Goal: Information Seeking & Learning: Learn about a topic

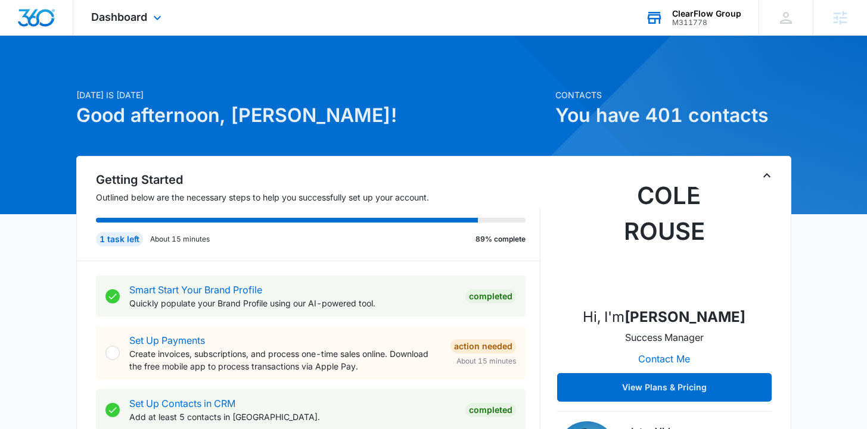
click at [705, 23] on div "M311778" at bounding box center [706, 22] width 69 height 8
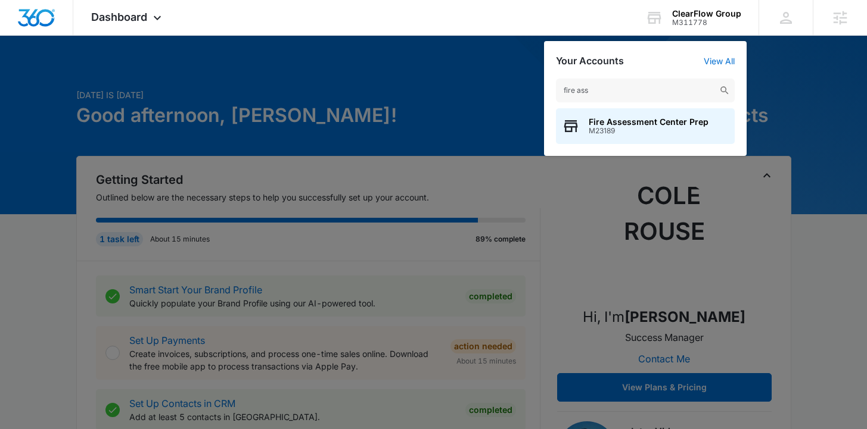
type input "fire ass"
click at [628, 130] on span "M23189" at bounding box center [648, 131] width 120 height 8
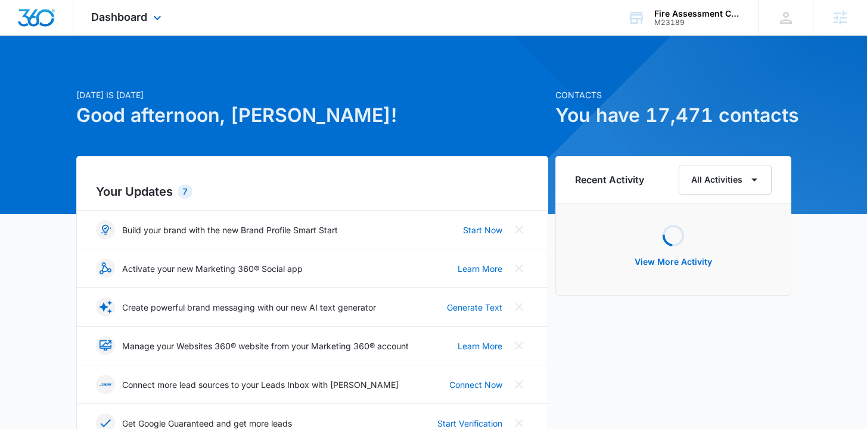
click at [120, 29] on div "Dashboard Apps Reputation Websites Forms CRM Email Social Shop Payments POS Con…" at bounding box center [127, 17] width 109 height 35
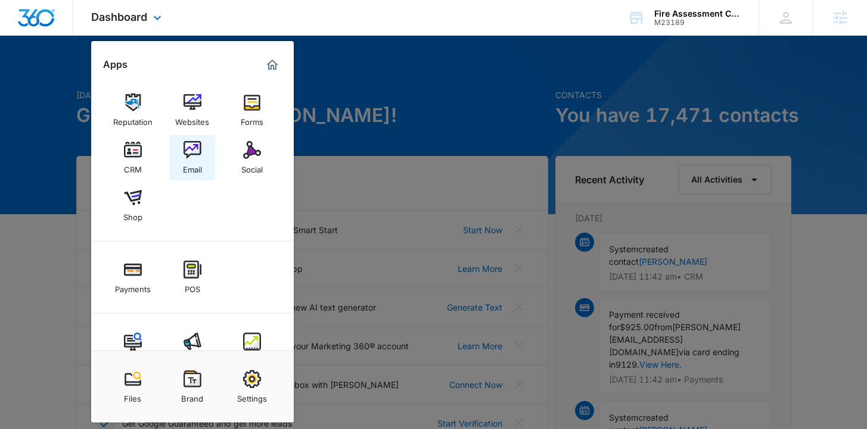
click at [195, 170] on div "Email" at bounding box center [192, 166] width 19 height 15
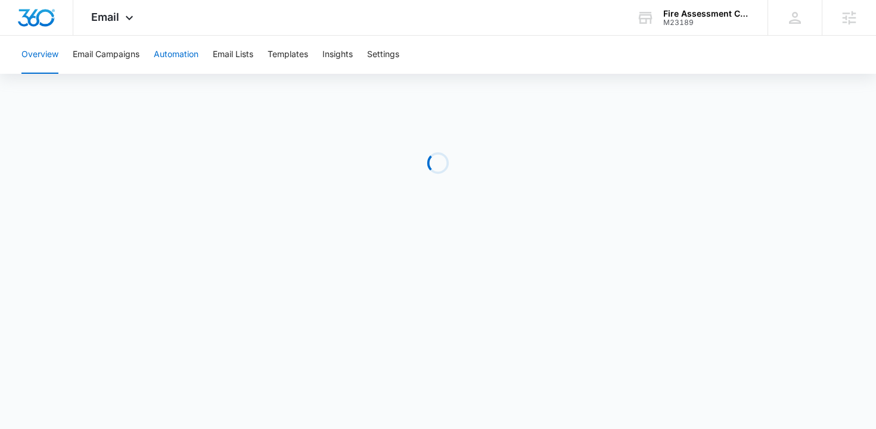
click at [175, 51] on button "Automation" at bounding box center [176, 55] width 45 height 38
click at [165, 62] on button "Automation" at bounding box center [176, 55] width 45 height 38
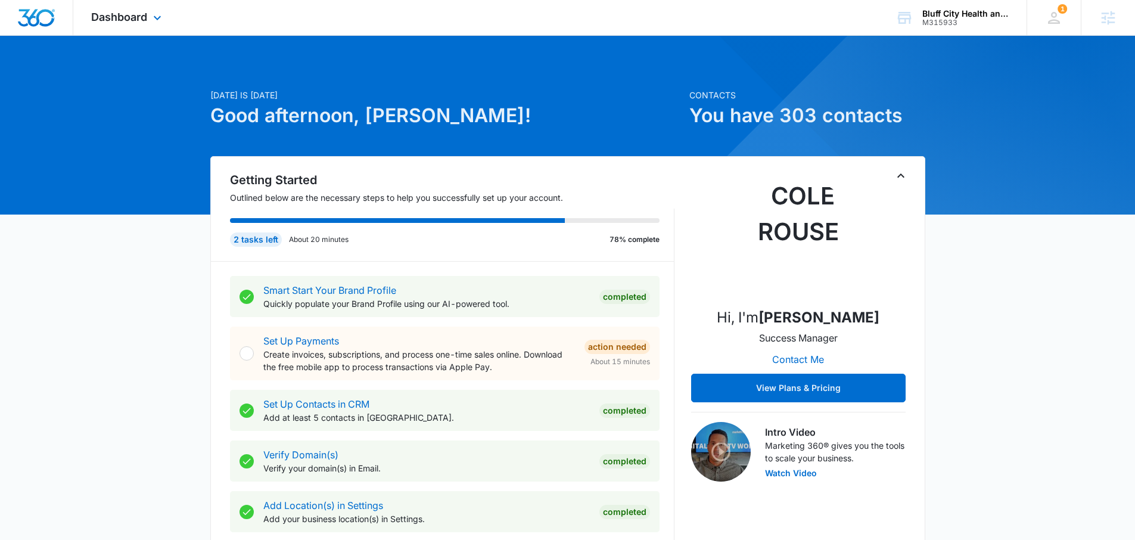
click at [144, 8] on div "Dashboard Apps Reputation Websites Forms CRM Email Social POS Content Ads Intel…" at bounding box center [127, 17] width 109 height 35
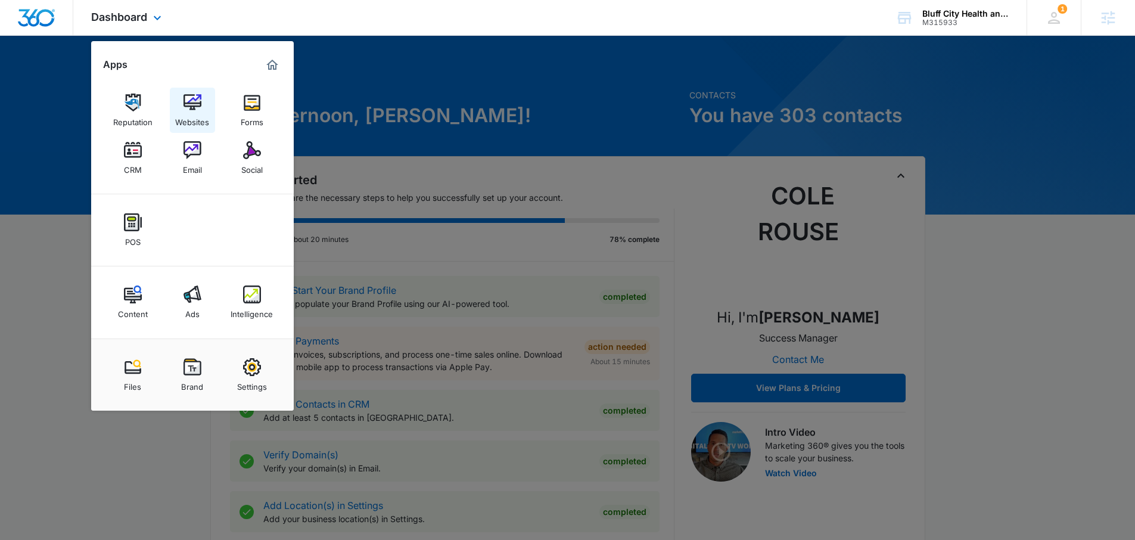
click at [189, 114] on div "Websites" at bounding box center [192, 118] width 34 height 15
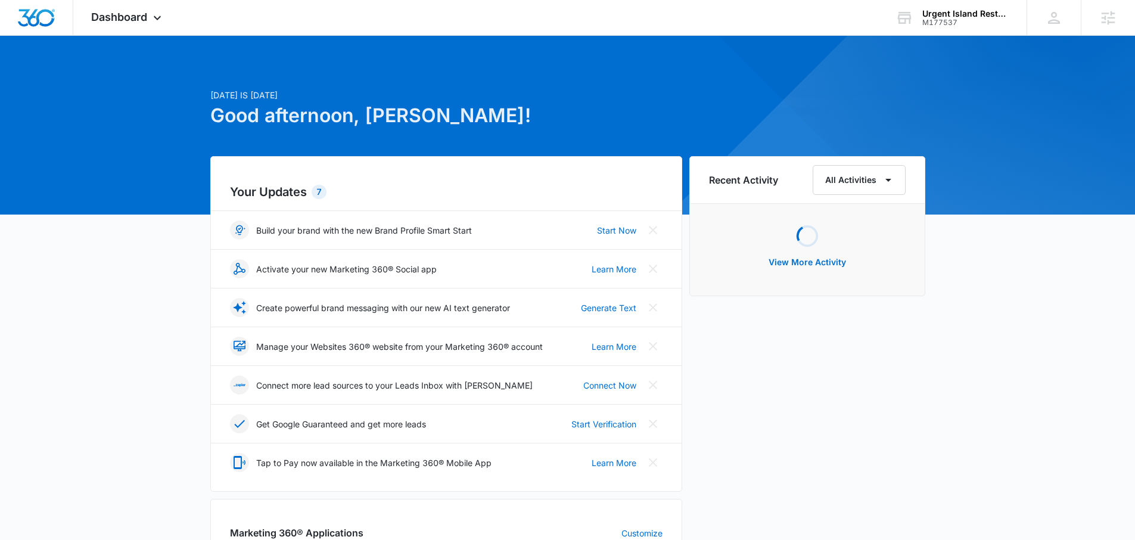
click at [152, 46] on div at bounding box center [567, 125] width 1135 height 179
click at [165, 26] on div "Dashboard Apps Reputation Websites Forms CRM Email Social Payments POS Content …" at bounding box center [127, 17] width 109 height 35
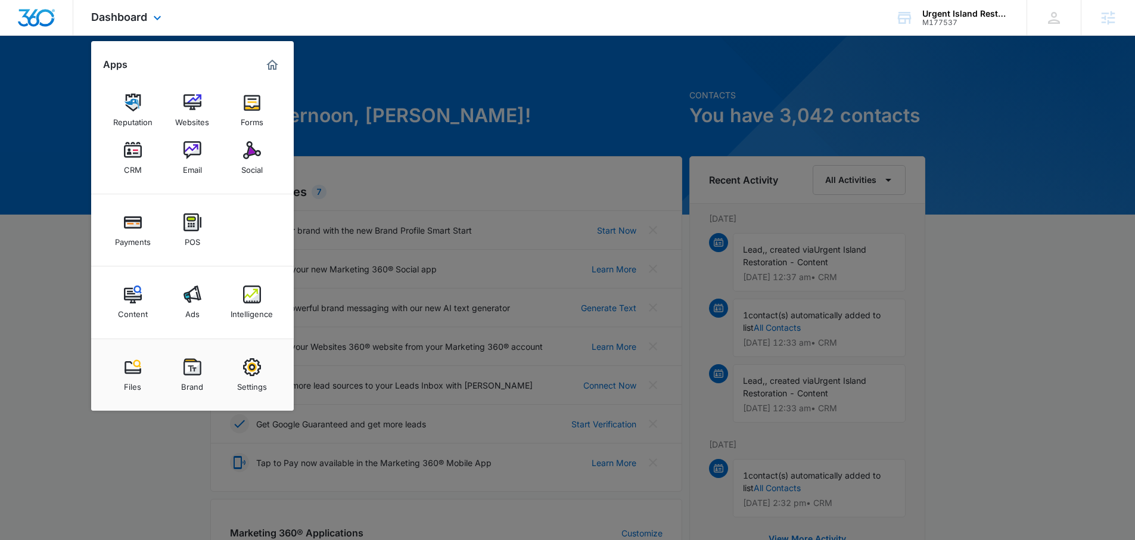
scroll to position [2, 0]
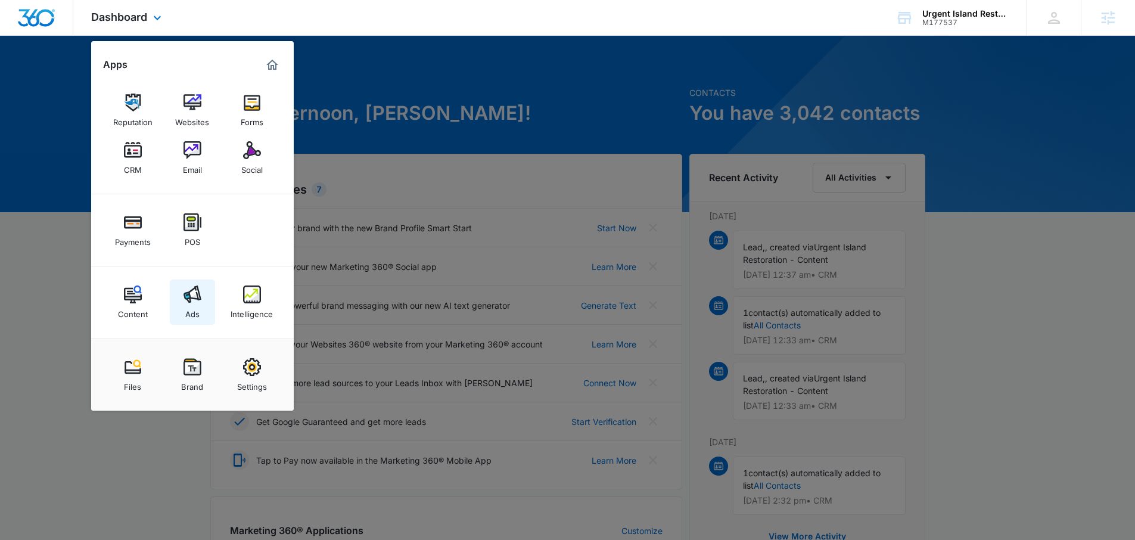
click at [205, 313] on link "Ads" at bounding box center [192, 301] width 45 height 45
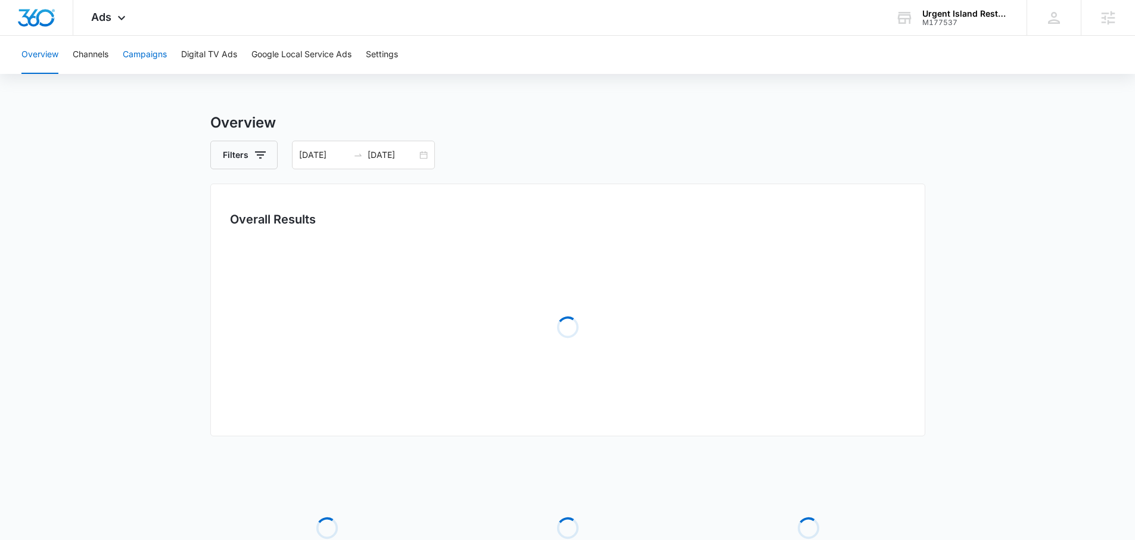
click at [158, 57] on button "Campaigns" at bounding box center [145, 55] width 44 height 38
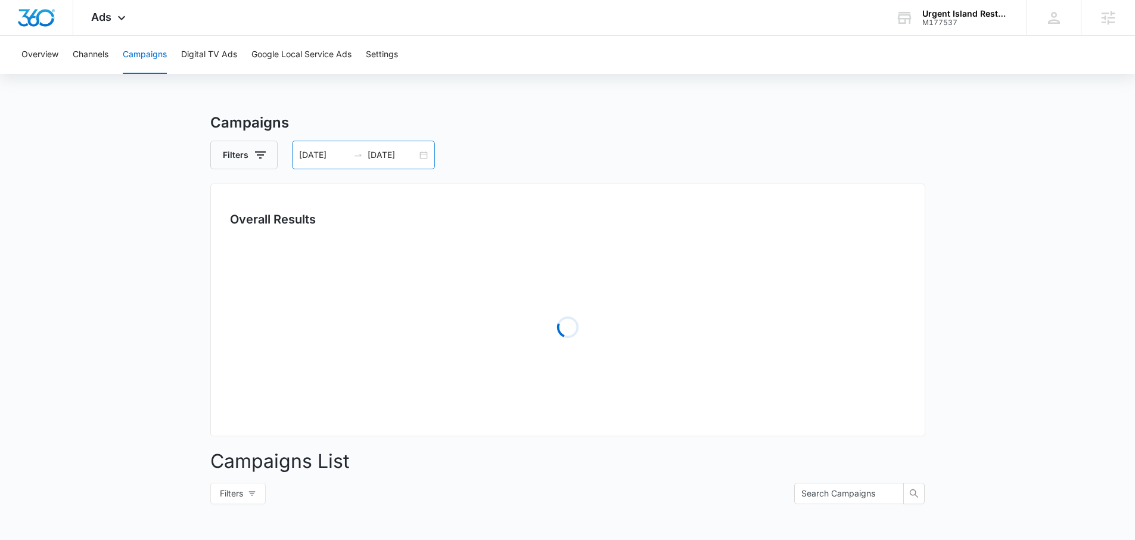
click at [356, 157] on icon "swap-right" at bounding box center [358, 155] width 10 height 10
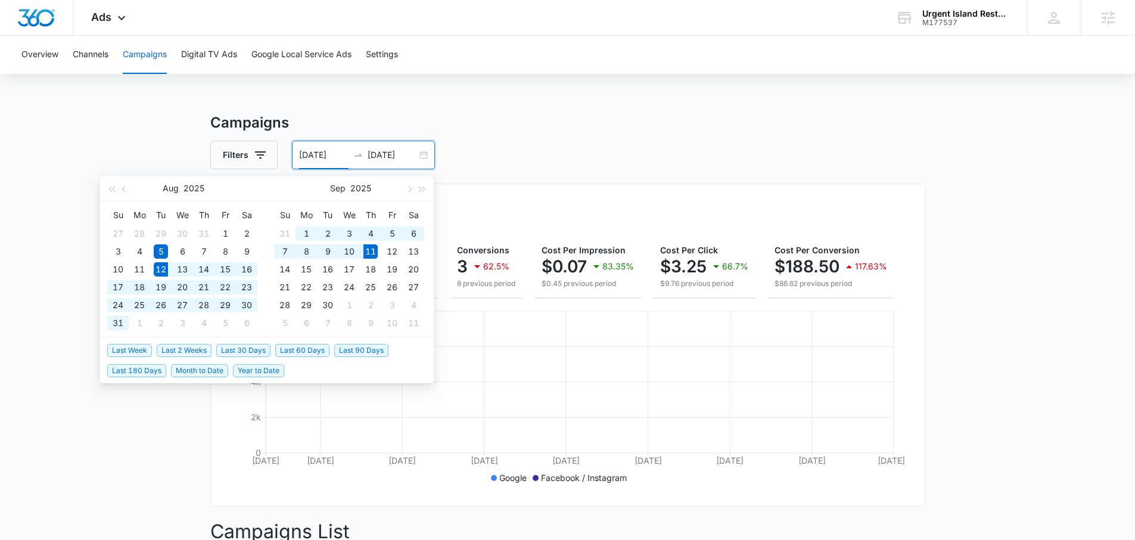
click at [254, 347] on span "Last 30 Days" at bounding box center [243, 350] width 54 height 13
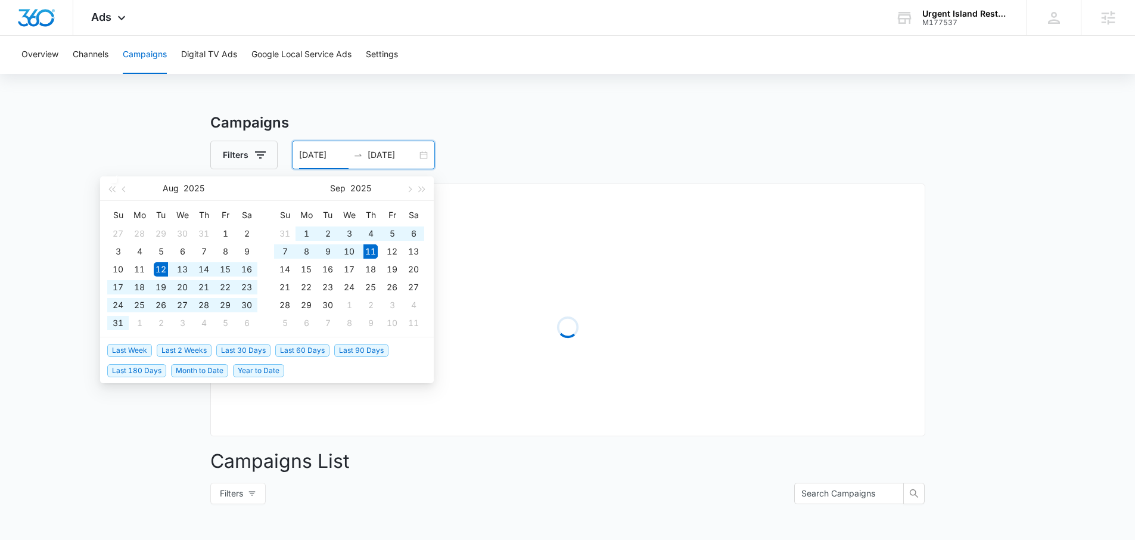
type input "08/12/2025"
type input "09/11/2025"
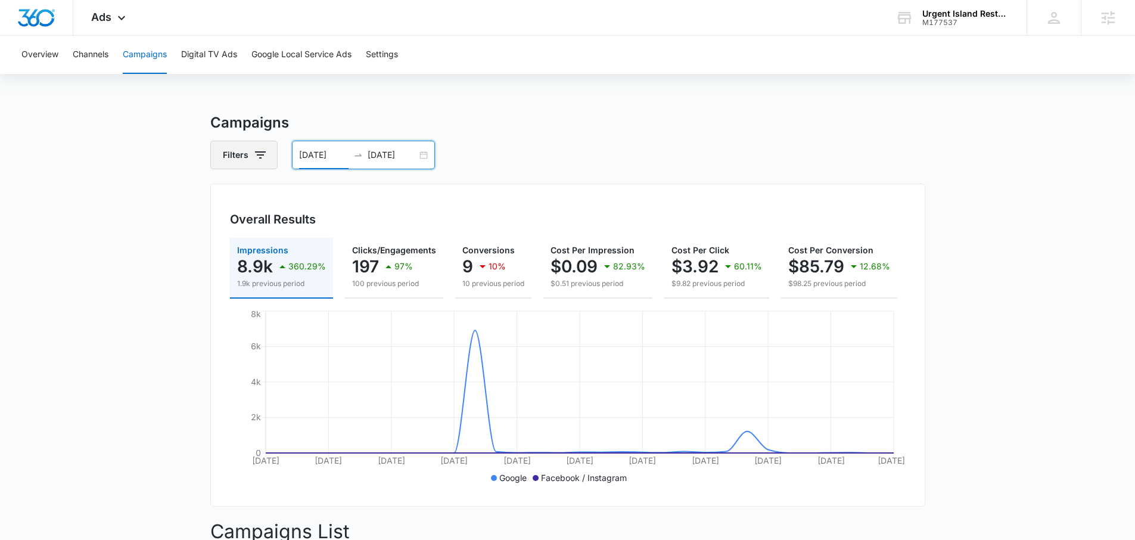
click at [267, 153] on button "Filters" at bounding box center [243, 155] width 67 height 29
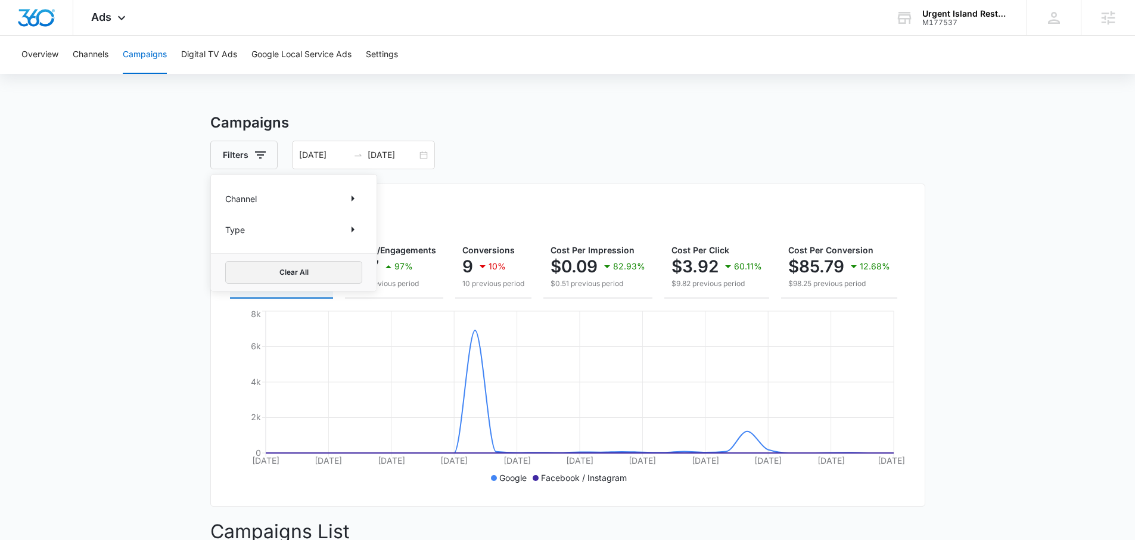
click at [283, 276] on button "Clear All" at bounding box center [293, 272] width 137 height 23
click at [501, 152] on div "Filters Channel Type Clear All 08/12/2025 09/11/2025" at bounding box center [567, 155] width 715 height 29
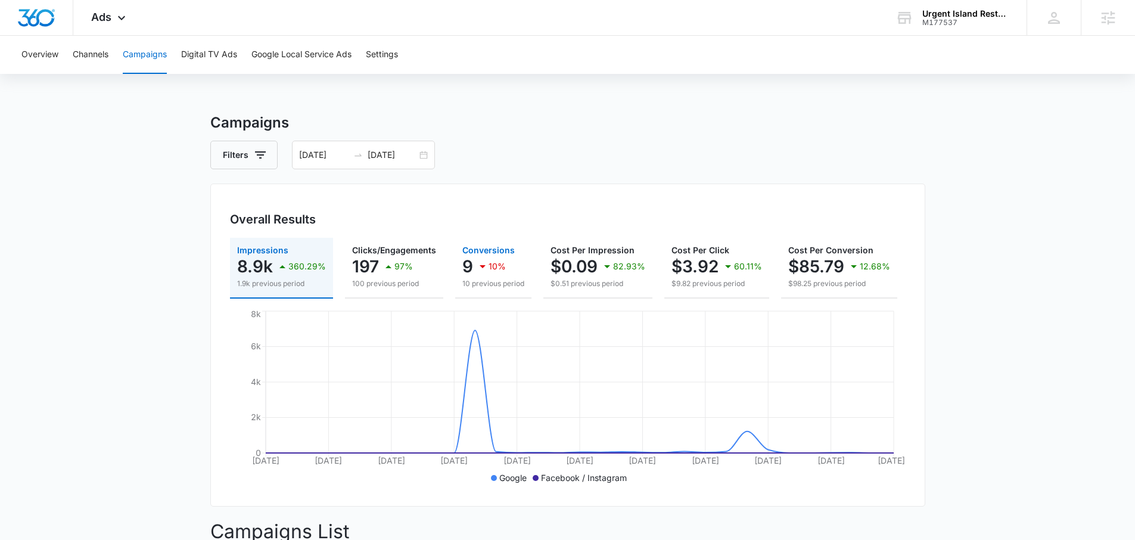
drag, startPoint x: 445, startPoint y: 250, endPoint x: 469, endPoint y: 256, distance: 24.6
click at [446, 251] on div "Impressions 8.9k 360.29% 1.9k previous period Clicks/Engagements 197 97% 100 pr…" at bounding box center [567, 268] width 675 height 61
click at [492, 270] on p "10%" at bounding box center [496, 266] width 17 height 8
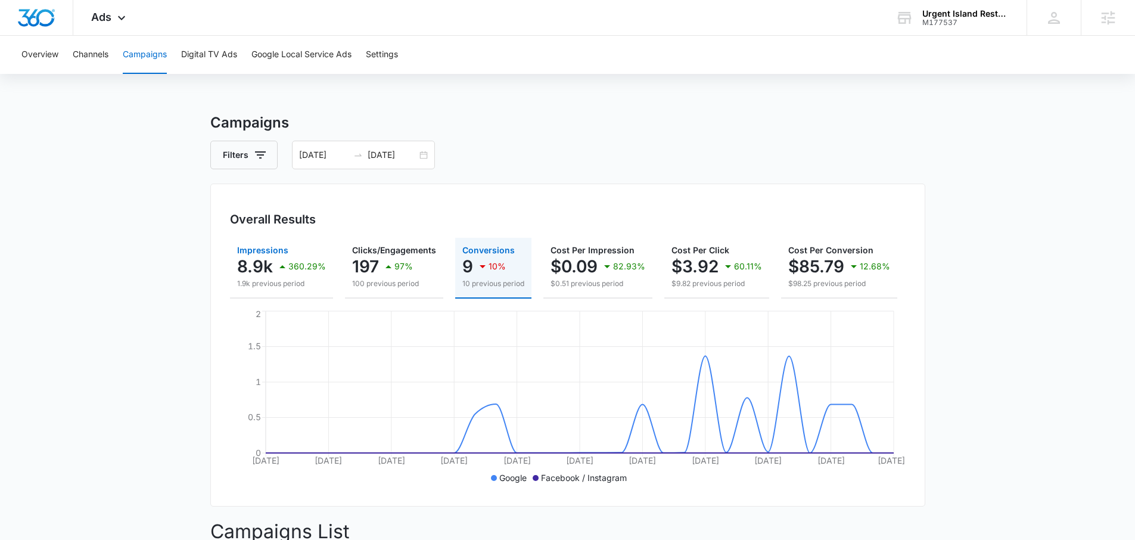
drag, startPoint x: 271, startPoint y: 273, endPoint x: 267, endPoint y: 258, distance: 16.0
click at [271, 273] on p "8.9k" at bounding box center [255, 266] width 36 height 19
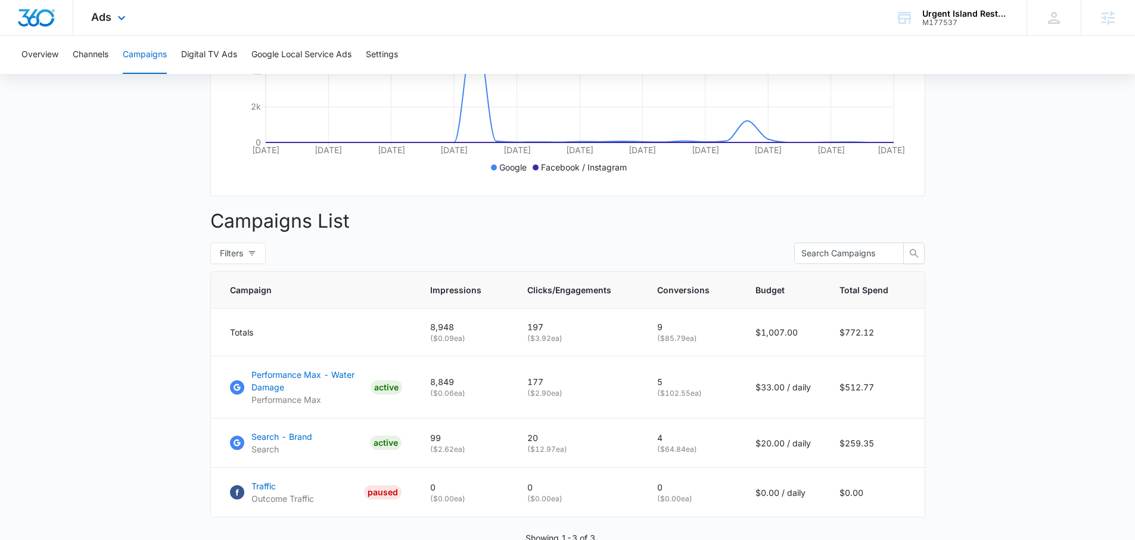
scroll to position [266, 0]
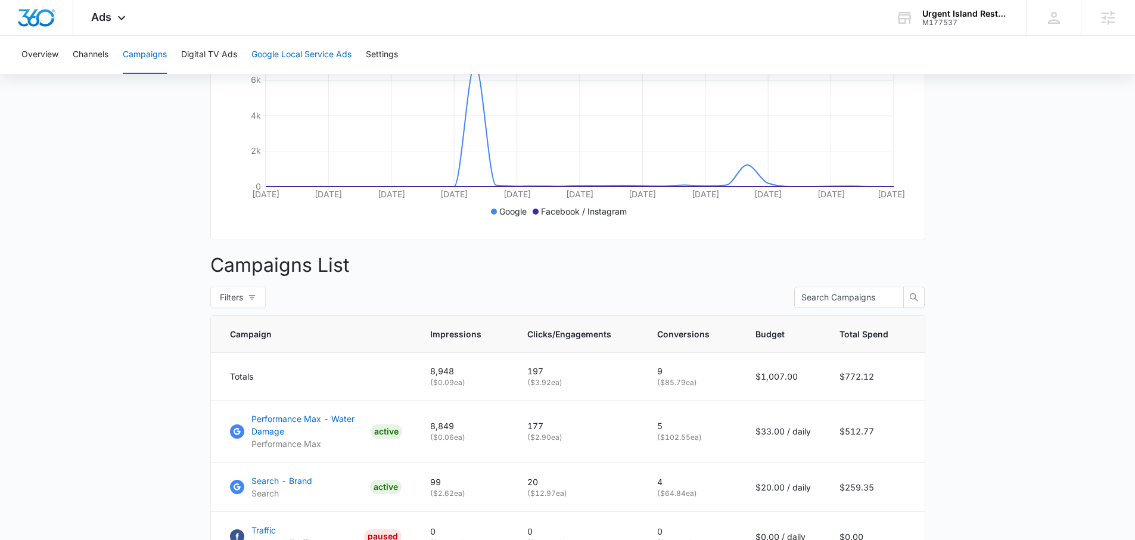
click at [277, 49] on button "Google Local Service Ads" at bounding box center [301, 55] width 100 height 38
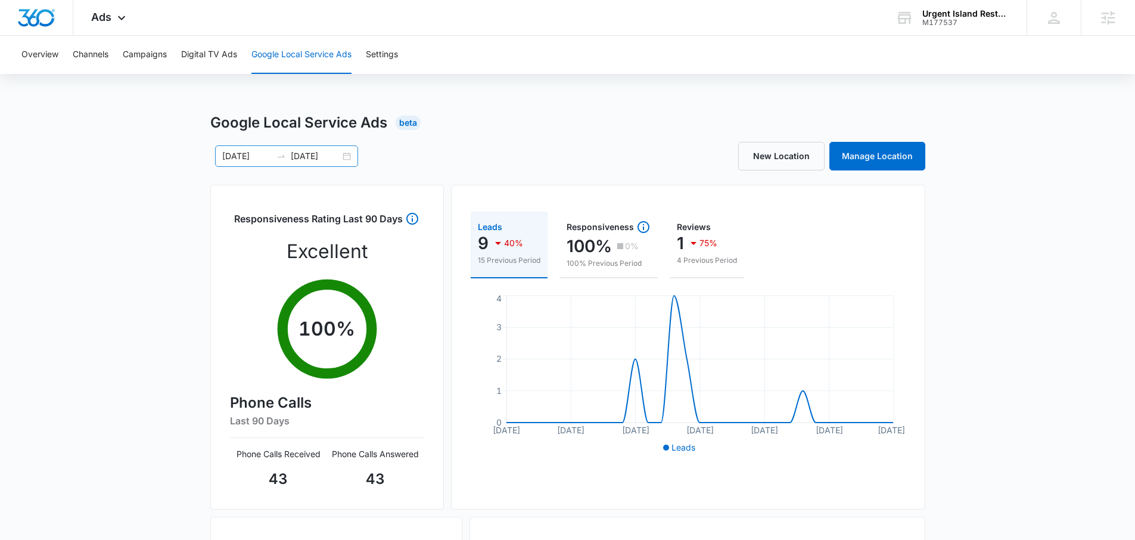
click at [278, 158] on icon "swap-right" at bounding box center [281, 156] width 10 height 10
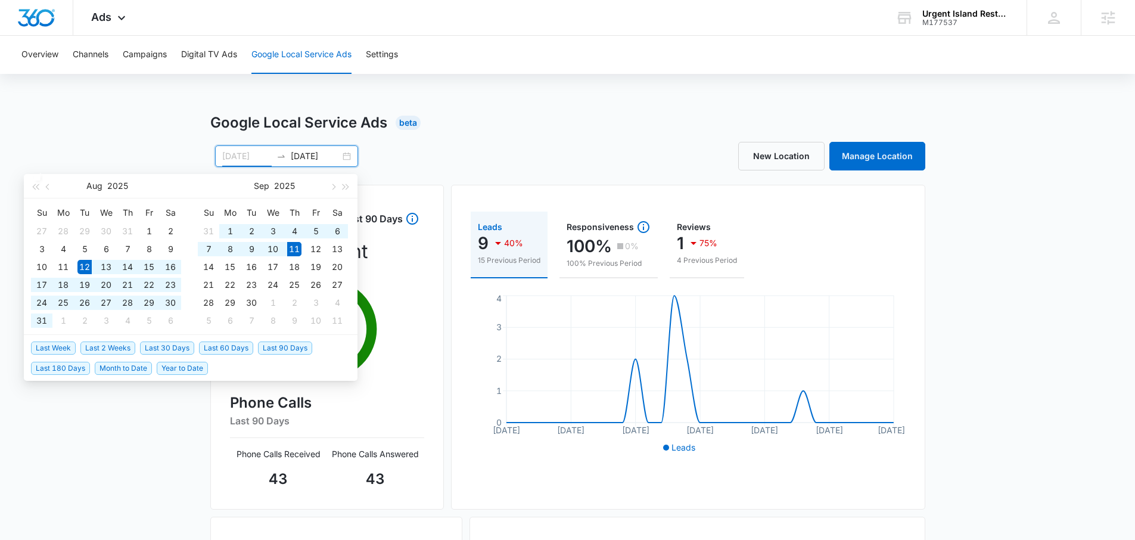
type input "[DATE]"
click at [176, 348] on span "Last 30 Days" at bounding box center [167, 347] width 54 height 13
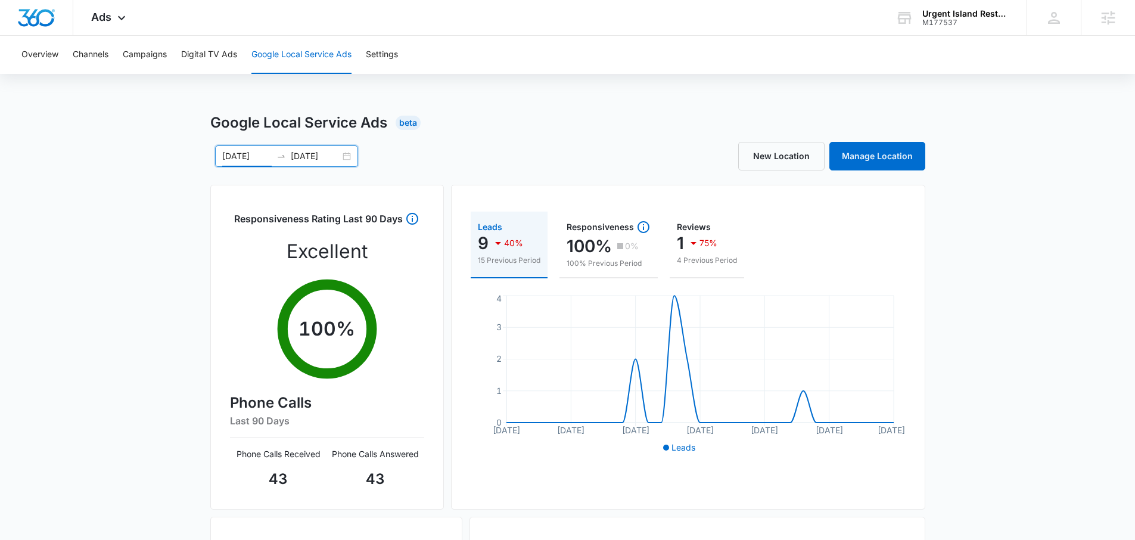
click at [497, 137] on div "Google Local Service Ads Beta 08/12/2025 09/11/2025 Aug 2025 Su Mo Tu We Th Fr …" at bounding box center [567, 422] width 715 height 620
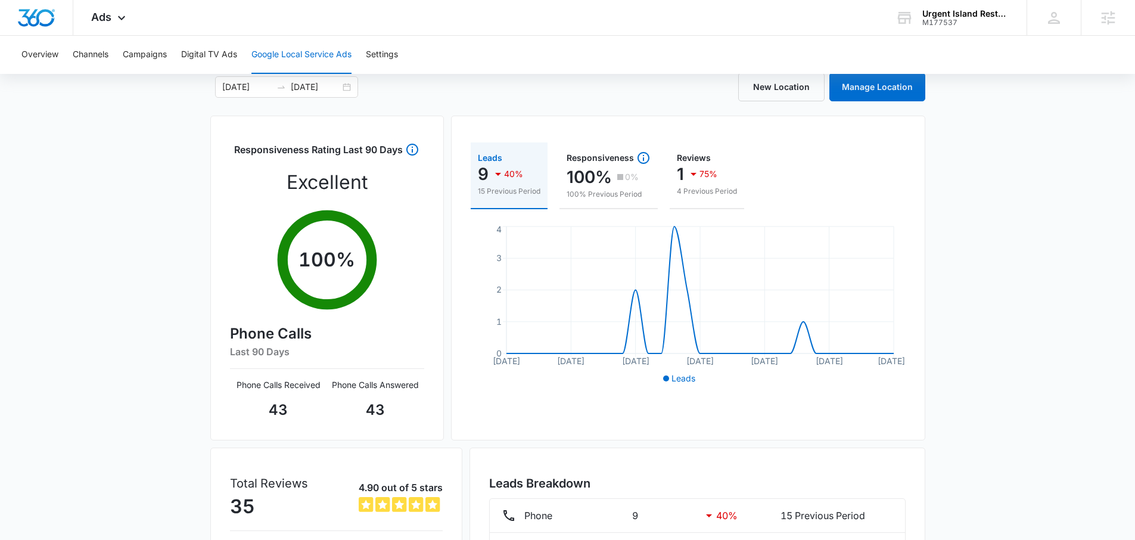
scroll to position [192, 0]
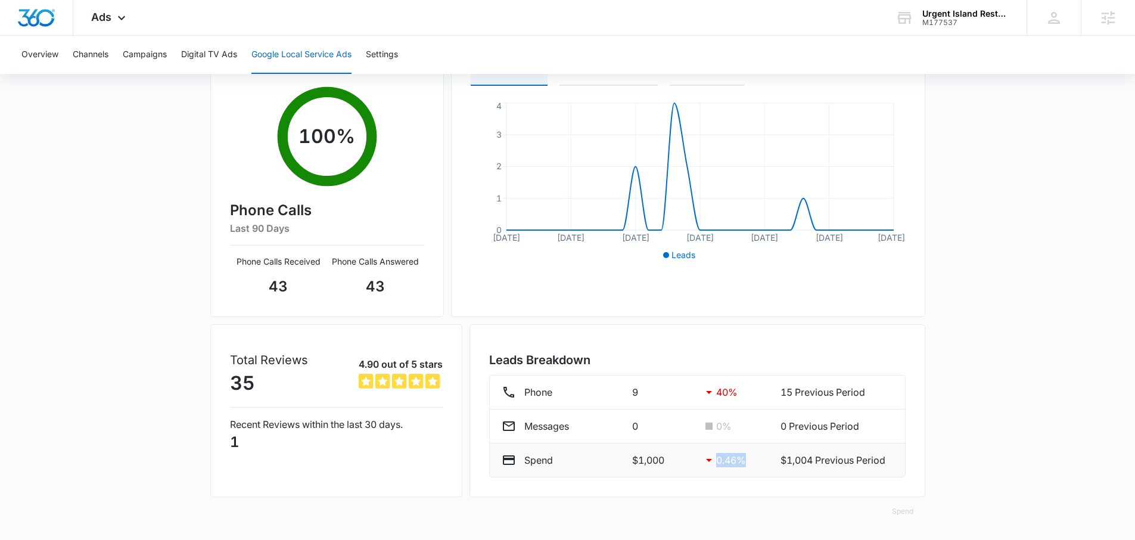
drag, startPoint x: 706, startPoint y: 468, endPoint x: 746, endPoint y: 468, distance: 39.9
click at [746, 468] on li "Spend $1,000 0.46 % $1,004 Previous Period" at bounding box center [697, 459] width 415 height 33
drag, startPoint x: 715, startPoint y: 392, endPoint x: 688, endPoint y: 391, distance: 26.8
click at [688, 391] on div "Phone 9 40 % 15 Previous Period" at bounding box center [696, 392] width 391 height 14
drag, startPoint x: 692, startPoint y: 391, endPoint x: 750, endPoint y: 394, distance: 57.8
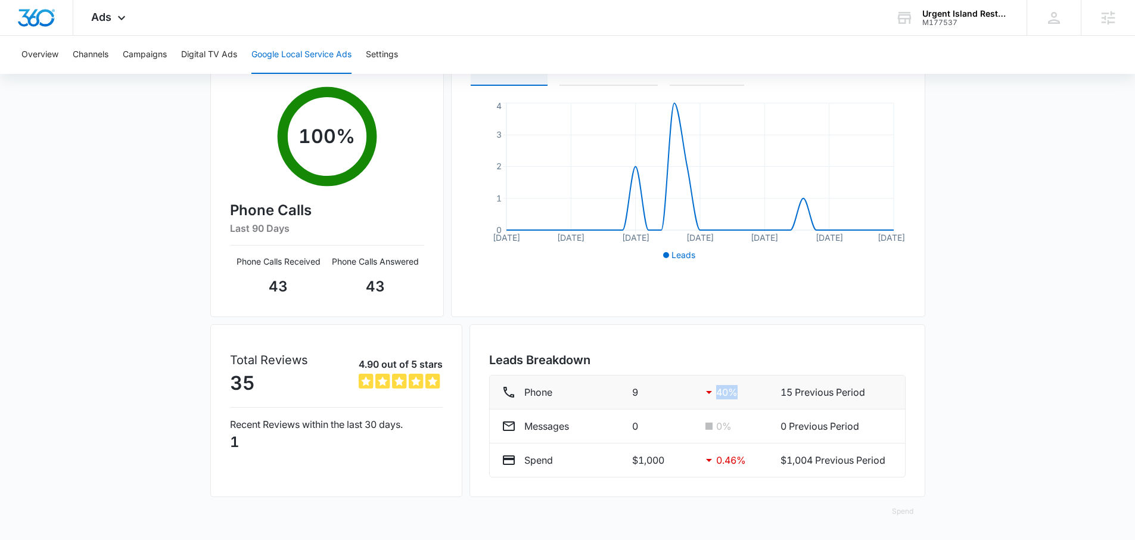
click at [748, 394] on div "Phone 9 40 % 15 Previous Period" at bounding box center [696, 392] width 391 height 14
click at [706, 365] on h3 "Leads Breakdown" at bounding box center [697, 360] width 416 height 18
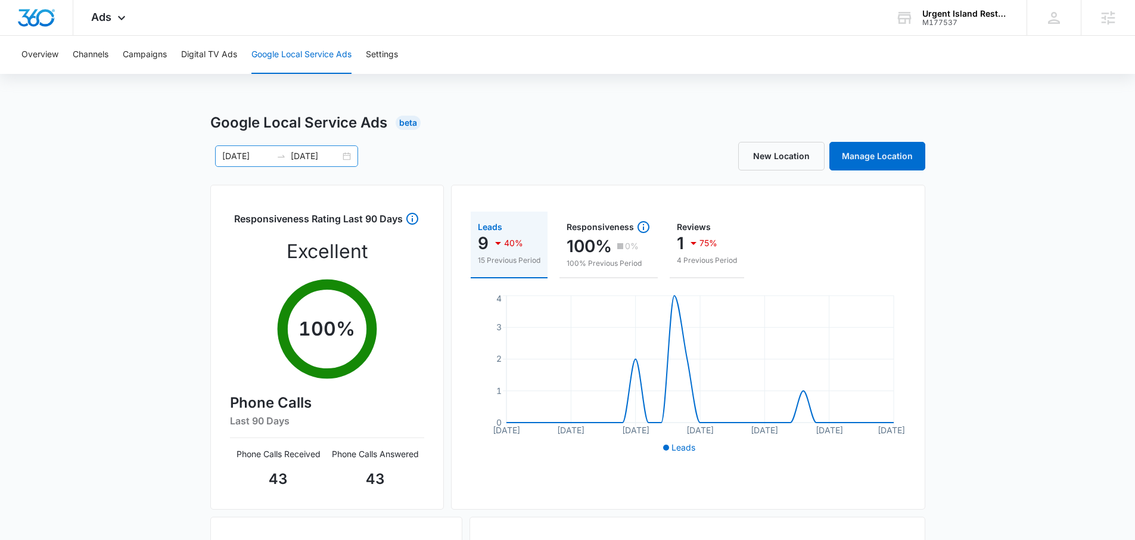
click at [333, 154] on input "[DATE]" at bounding box center [315, 155] width 49 height 13
type input "[DATE]"
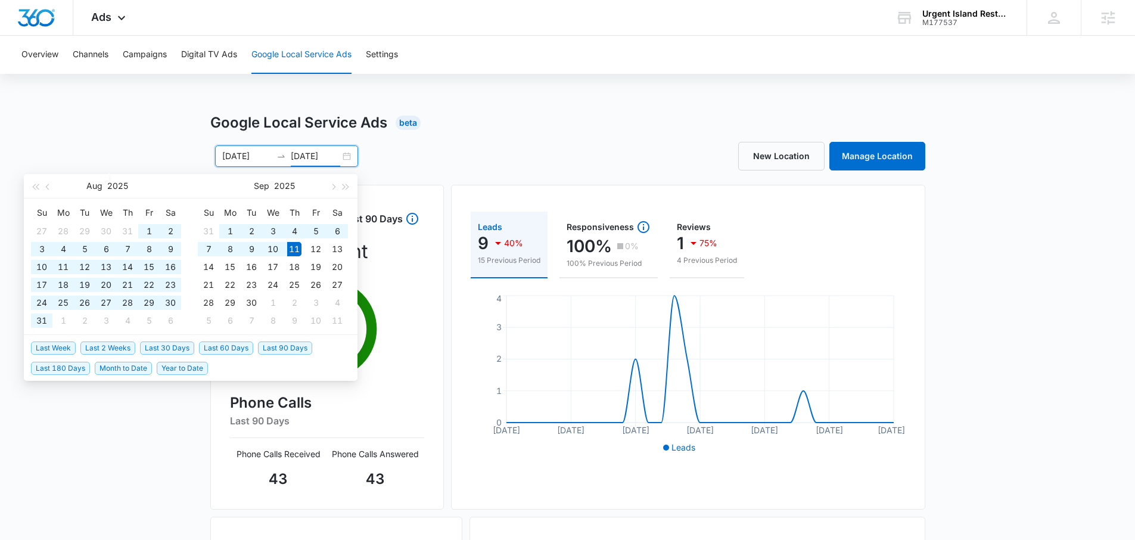
click at [241, 345] on span "Last 60 Days" at bounding box center [226, 347] width 54 height 13
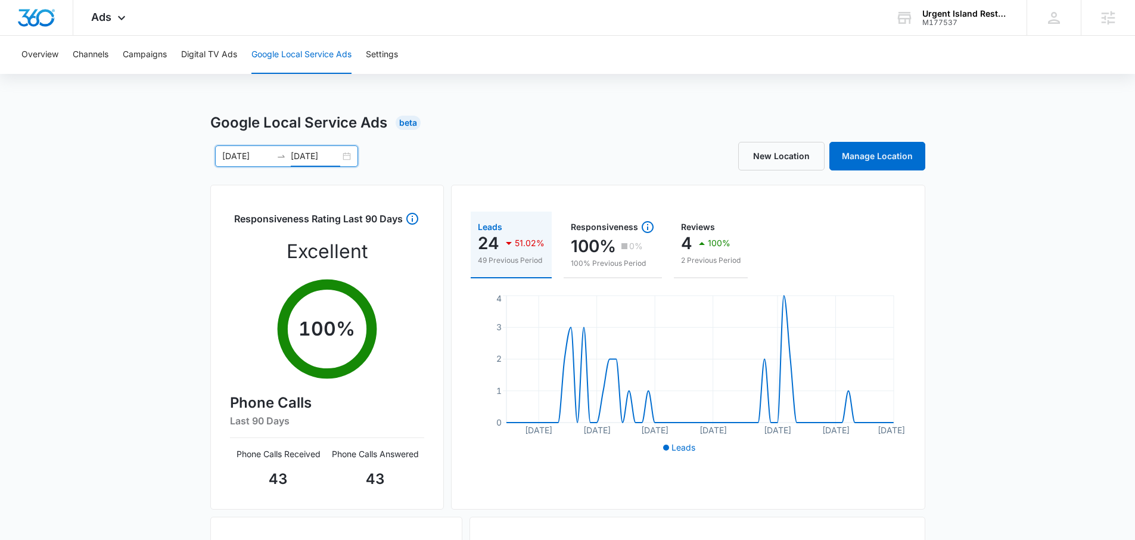
scroll to position [192, 0]
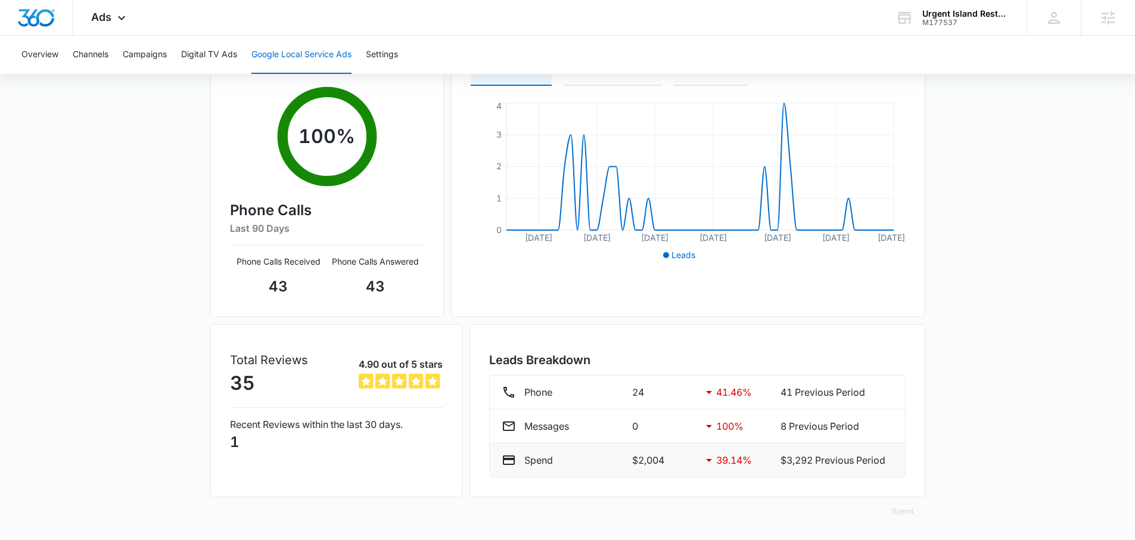
drag, startPoint x: 754, startPoint y: 463, endPoint x: 768, endPoint y: 463, distance: 14.3
click at [768, 463] on div "Spend $2,004 39.14 % $3,292 Previous Period" at bounding box center [696, 460] width 391 height 14
drag, startPoint x: 728, startPoint y: 462, endPoint x: 727, endPoint y: 438, distance: 23.8
click at [715, 463] on div "Spend $2,004 39.14 % $3,292 Previous Period" at bounding box center [696, 460] width 391 height 14
click at [715, 390] on div "41.46 %" at bounding box center [732, 392] width 60 height 14
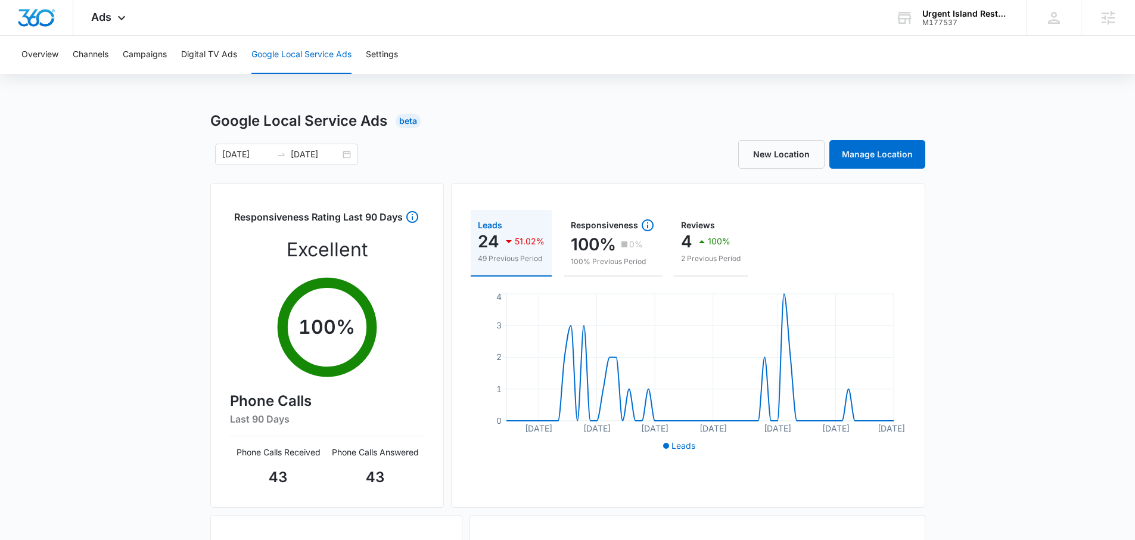
scroll to position [0, 0]
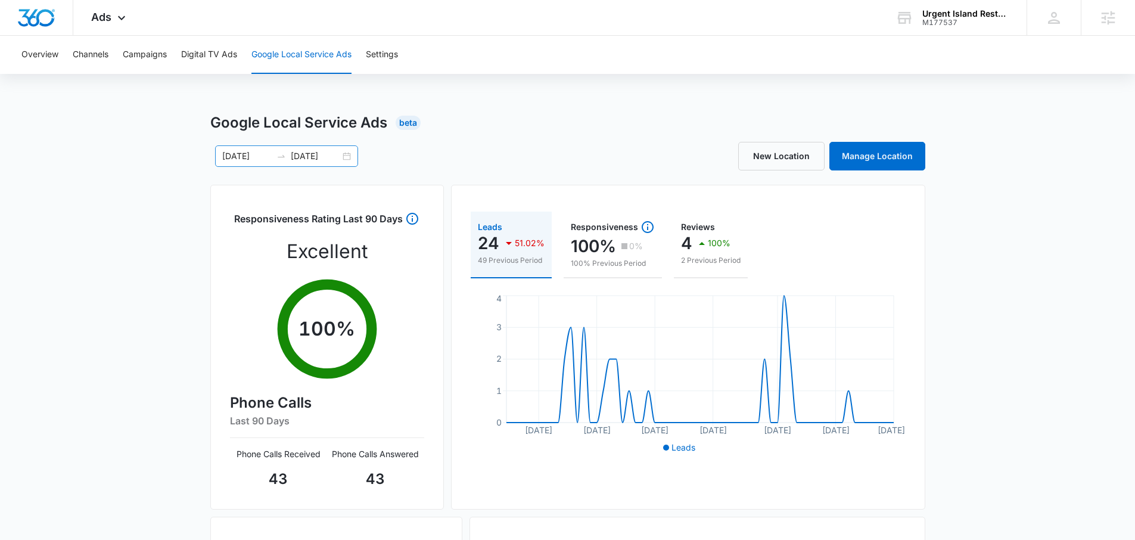
click at [276, 157] on icon "swap-right" at bounding box center [281, 156] width 10 height 10
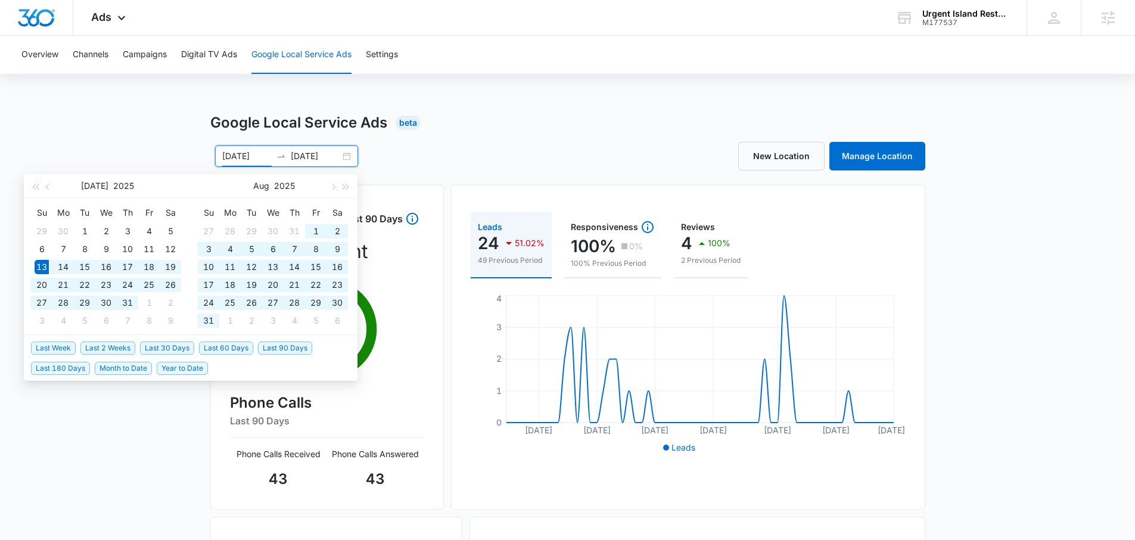
click at [176, 351] on span "Last 30 Days" at bounding box center [167, 347] width 54 height 13
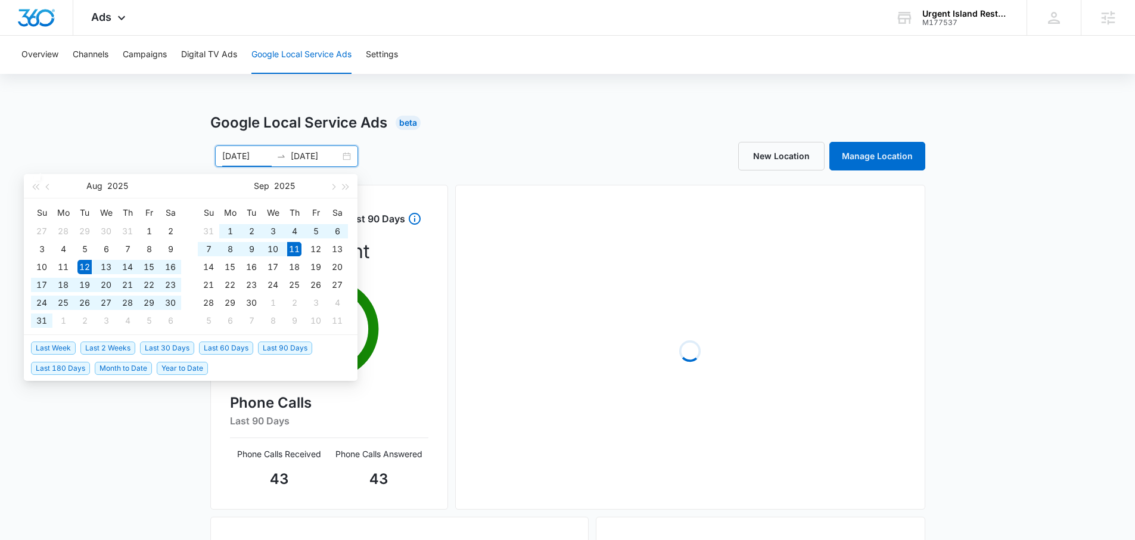
type input "[DATE]"
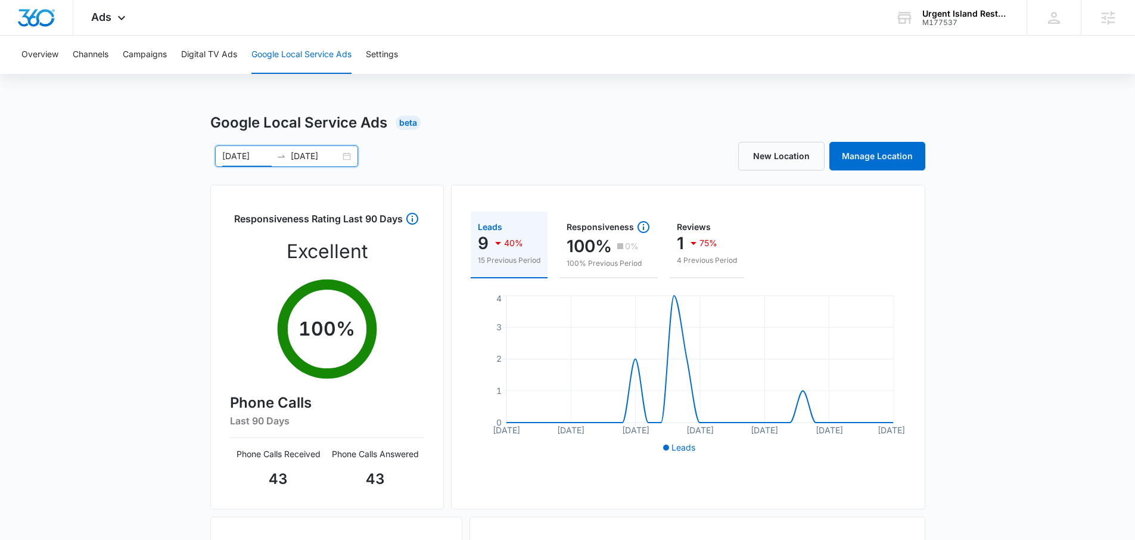
drag, startPoint x: 443, startPoint y: 151, endPoint x: 438, endPoint y: 131, distance: 20.2
click at [443, 151] on div "08/12/2025 09/11/2025 Aug 2025 Su Mo Tu We Th Fr Sa 27 28 29 30 31 1 2 3 4 5 6 …" at bounding box center [388, 155] width 357 height 21
click at [139, 18] on div "Ads Apps Reputation Websites Forms CRM Email Social Payments POS Content Ads In…" at bounding box center [109, 17] width 73 height 35
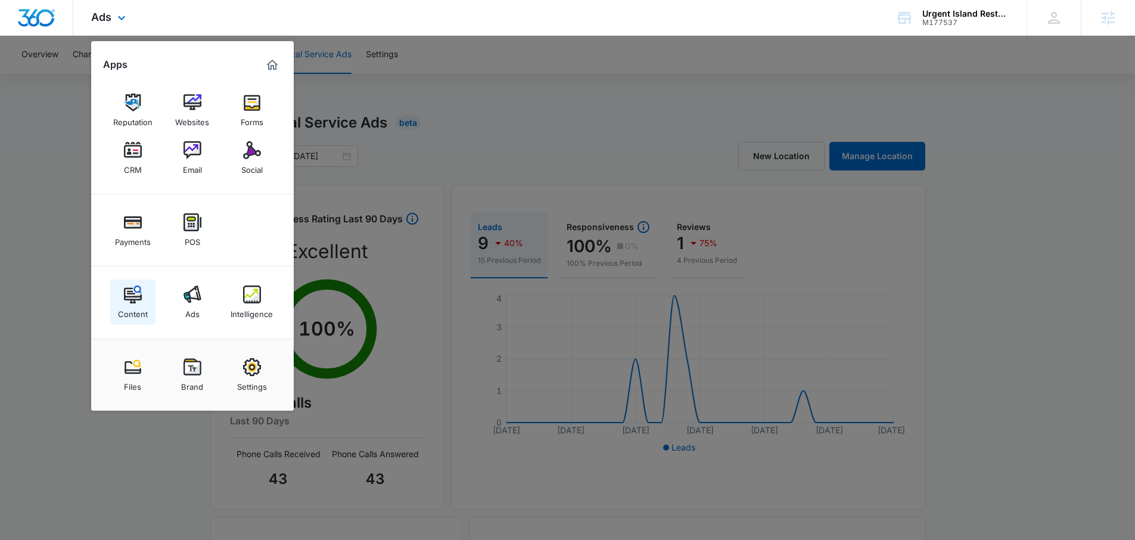
drag, startPoint x: 148, startPoint y: 304, endPoint x: 222, endPoint y: 186, distance: 139.3
click at [498, 167] on div at bounding box center [567, 270] width 1135 height 540
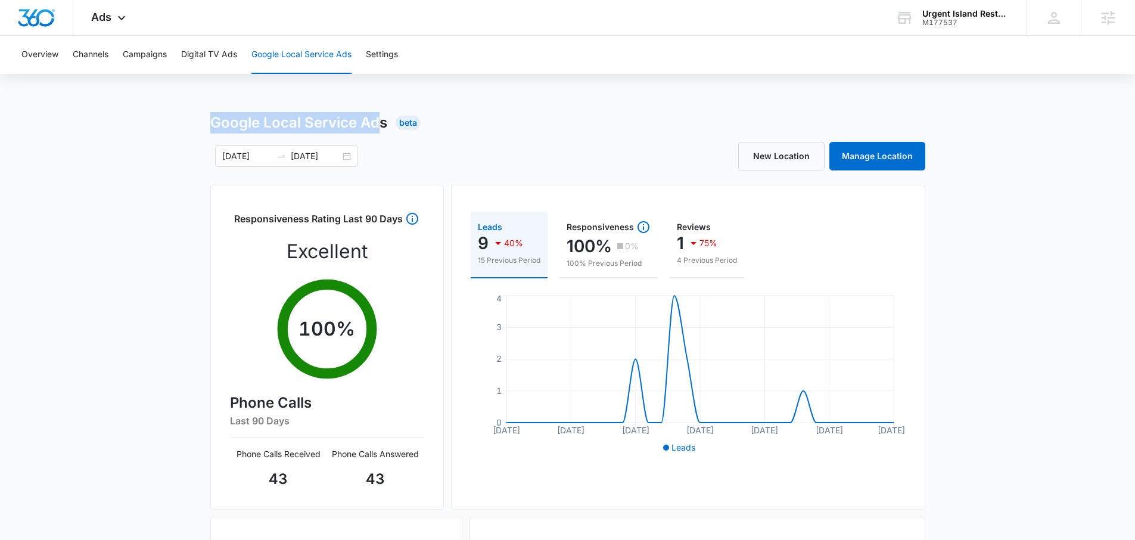
drag, startPoint x: 219, startPoint y: 126, endPoint x: 382, endPoint y: 126, distance: 163.2
click at [382, 126] on div "Google Local Service Ads Beta 08/12/2025 09/11/2025 Aug 2025 Su Mo Tu We Th Fr …" at bounding box center [567, 422] width 1135 height 620
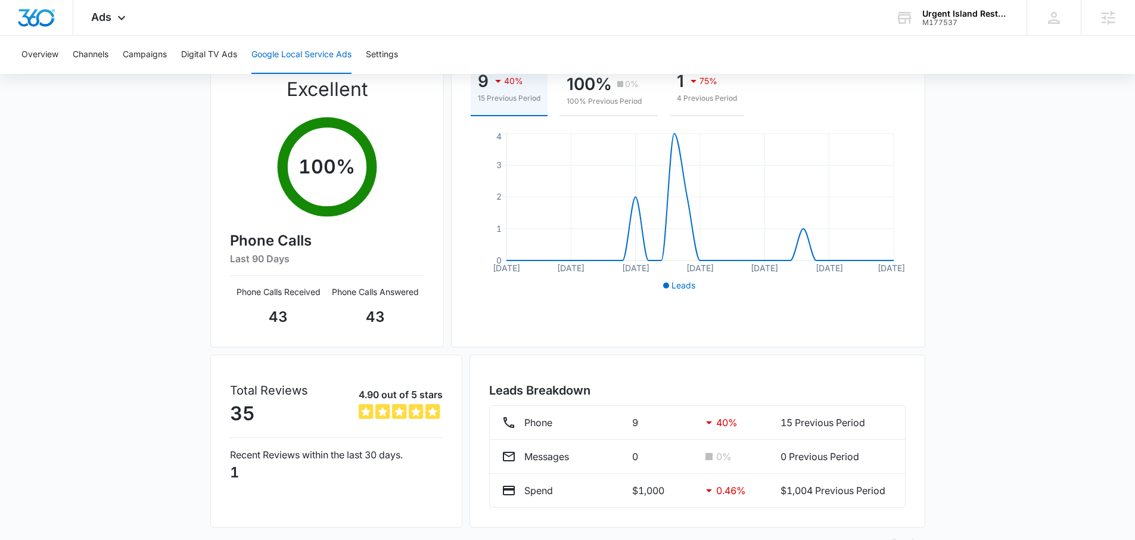
scroll to position [189, 0]
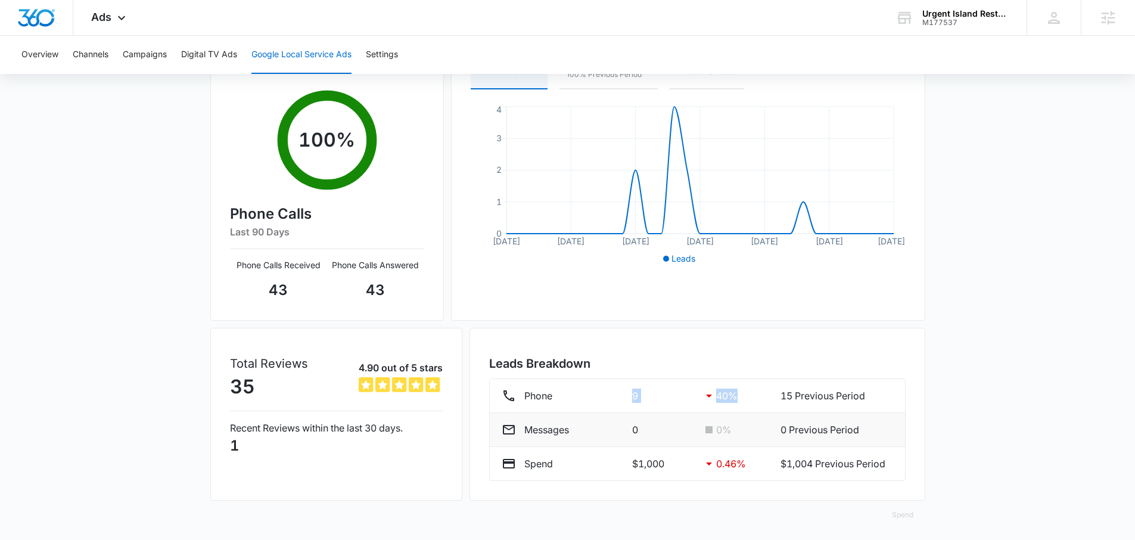
drag, startPoint x: 643, startPoint y: 393, endPoint x: 743, endPoint y: 432, distance: 106.9
click at [738, 392] on div "Phone 9 40 % 15 Previous Period" at bounding box center [696, 395] width 391 height 14
drag, startPoint x: 749, startPoint y: 467, endPoint x: 708, endPoint y: 468, distance: 41.7
click at [708, 468] on div "Spend $1,000 0.46 % $1,004 Previous Period" at bounding box center [696, 463] width 391 height 14
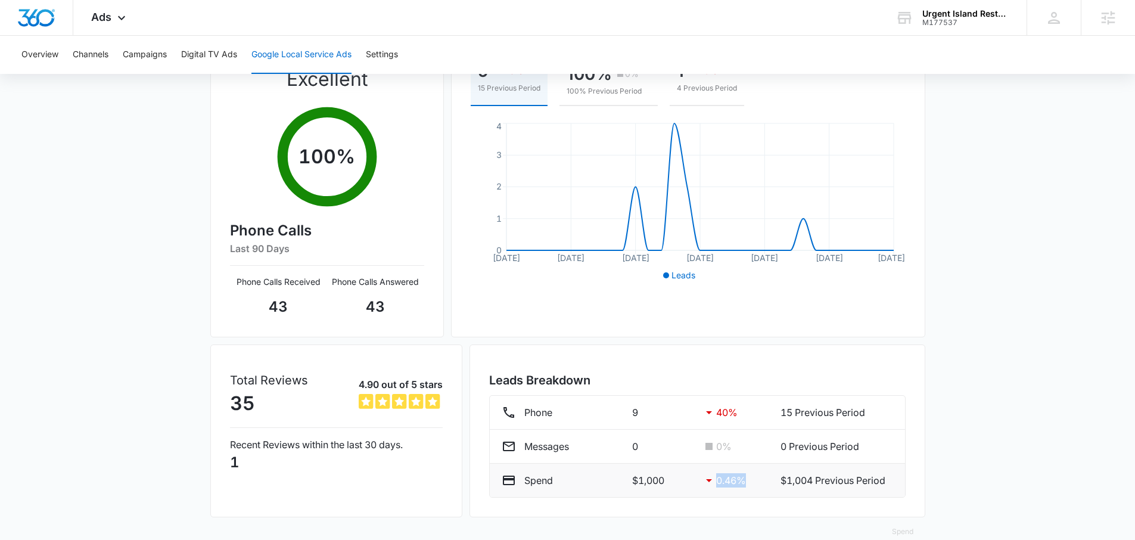
scroll to position [172, 0]
drag, startPoint x: 649, startPoint y: 475, endPoint x: 637, endPoint y: 476, distance: 12.5
click at [637, 476] on p "$1,000" at bounding box center [662, 480] width 60 height 14
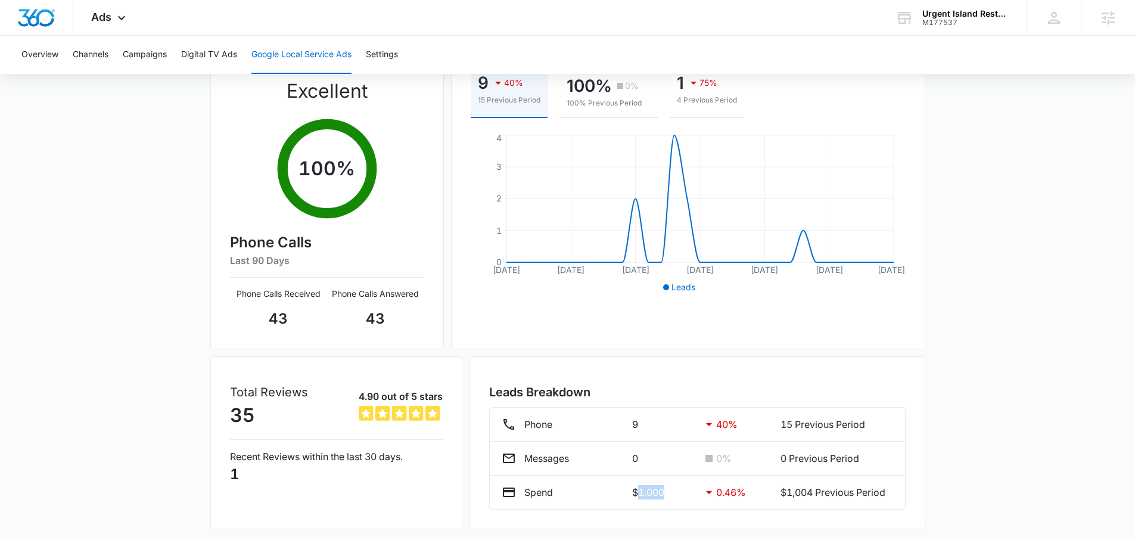
scroll to position [88, 0]
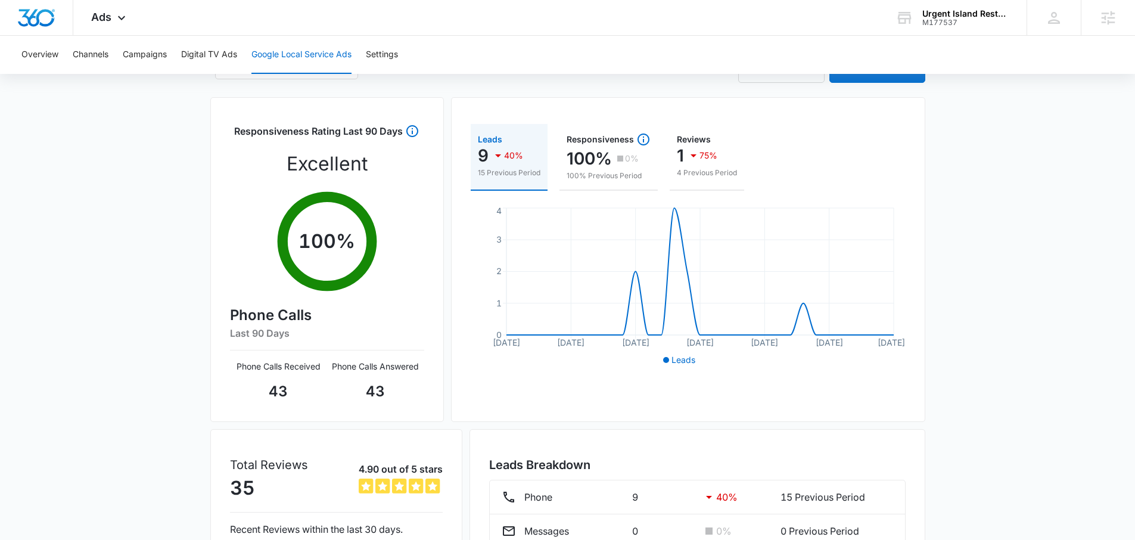
drag, startPoint x: 476, startPoint y: 173, endPoint x: 546, endPoint y: 245, distance: 100.2
click at [546, 245] on div "Leads 9 40% 15 Previous Period Responsiveness 100% 0% 100% Previous Period Revi…" at bounding box center [688, 246] width 435 height 245
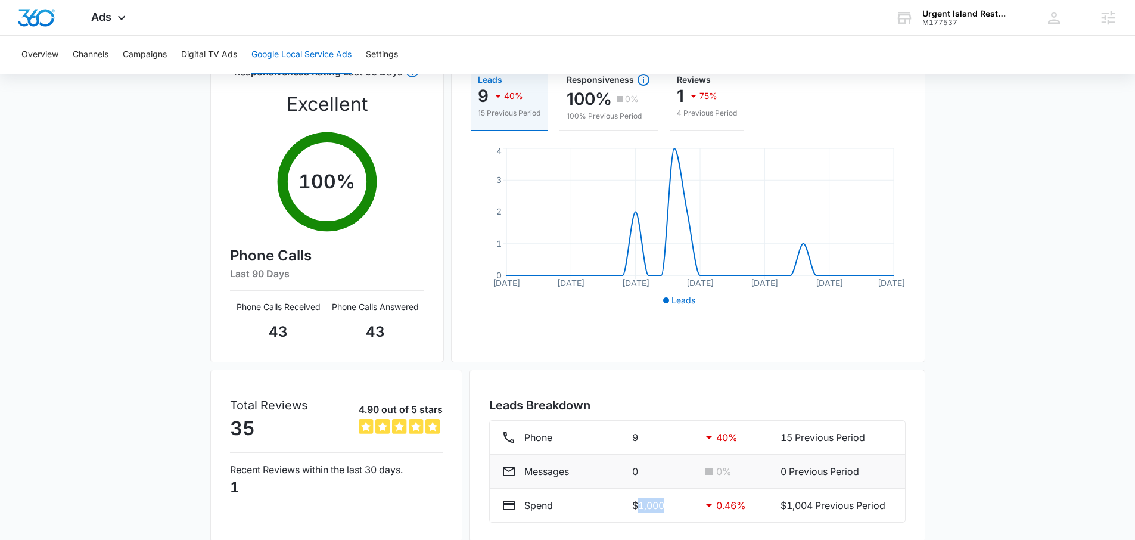
scroll to position [154, 0]
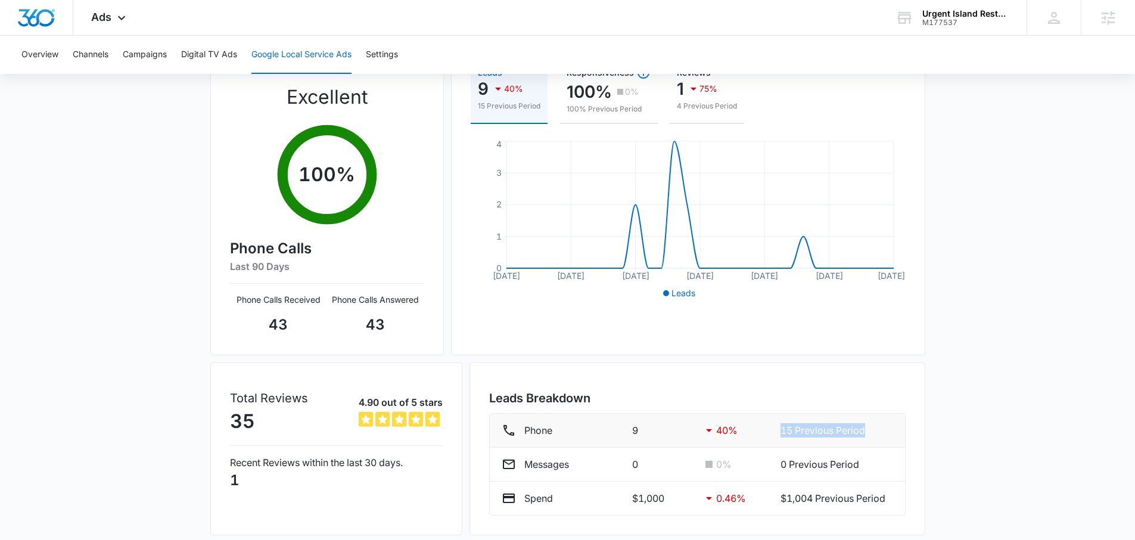
drag, startPoint x: 774, startPoint y: 434, endPoint x: 734, endPoint y: 432, distance: 40.5
click at [881, 435] on div "Phone 9 40 % 15 Previous Period" at bounding box center [696, 430] width 391 height 14
drag, startPoint x: 732, startPoint y: 432, endPoint x: 708, endPoint y: 434, distance: 23.9
click at [708, 434] on div "40 %" at bounding box center [732, 430] width 60 height 14
drag, startPoint x: 753, startPoint y: 498, endPoint x: 724, endPoint y: 496, distance: 28.6
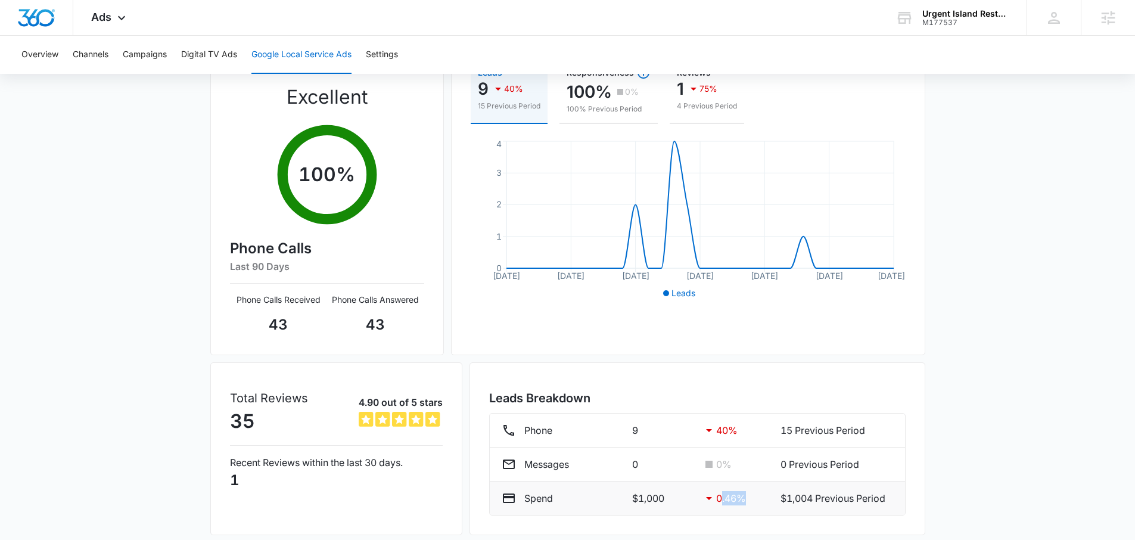
click at [722, 497] on div "0.46 %" at bounding box center [732, 498] width 60 height 14
drag, startPoint x: 812, startPoint y: 500, endPoint x: 630, endPoint y: 499, distance: 182.2
click at [630, 499] on div "Spend $1,000 0.46 % $1,004 Previous Period" at bounding box center [696, 498] width 391 height 14
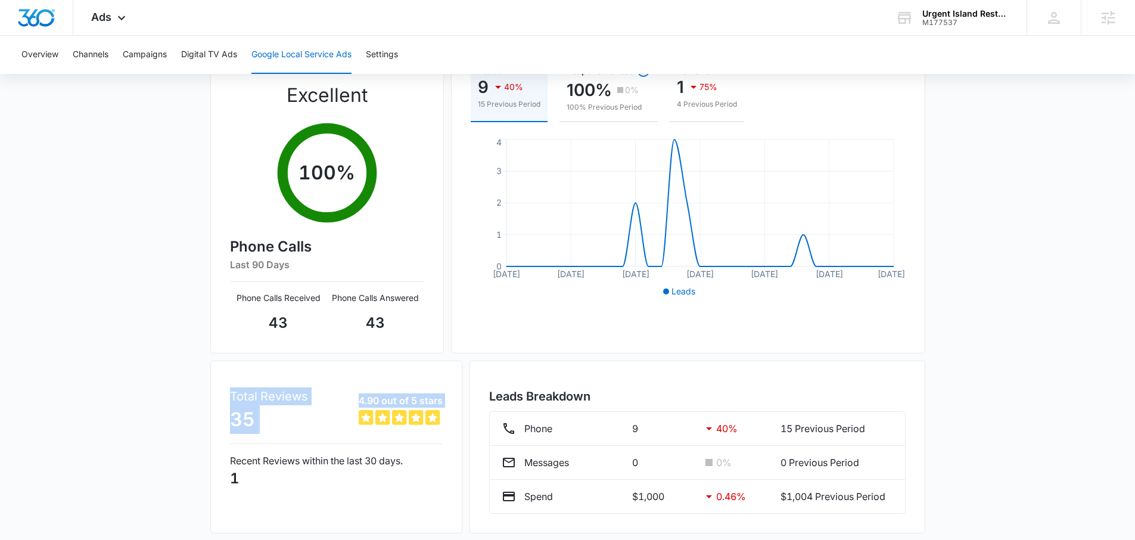
drag, startPoint x: 225, startPoint y: 397, endPoint x: 305, endPoint y: 448, distance: 94.8
click at [305, 448] on div "Total Reviews 35 4.90 out of 5 stars 4.9 out of 5 Recent Reviews within the las…" at bounding box center [336, 446] width 252 height 173
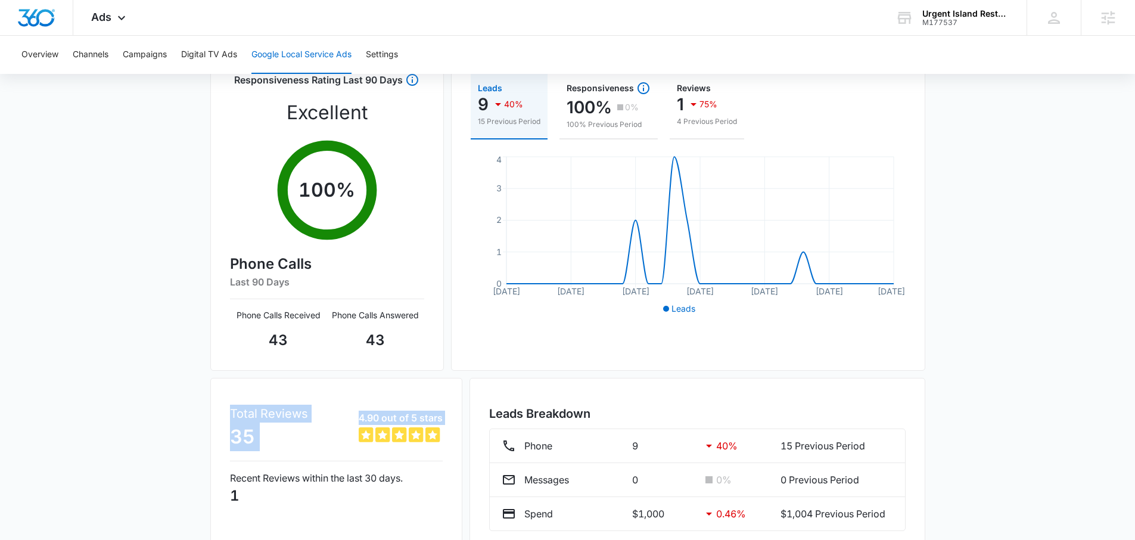
scroll to position [141, 0]
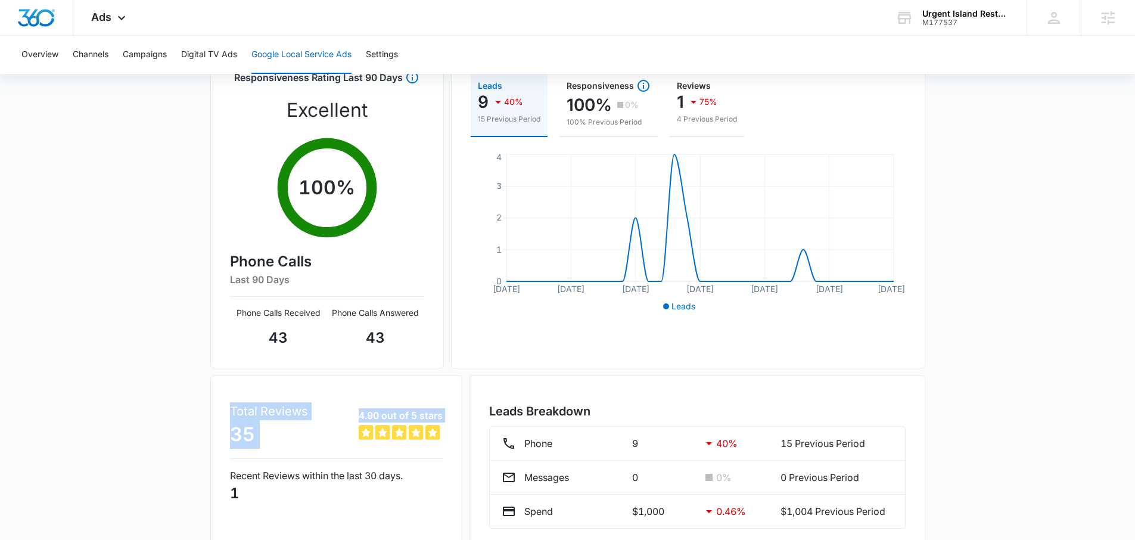
click at [443, 390] on div "Total Reviews 35 4.90 out of 5 stars 4.9 out of 5 Recent Reviews within the las…" at bounding box center [336, 461] width 252 height 173
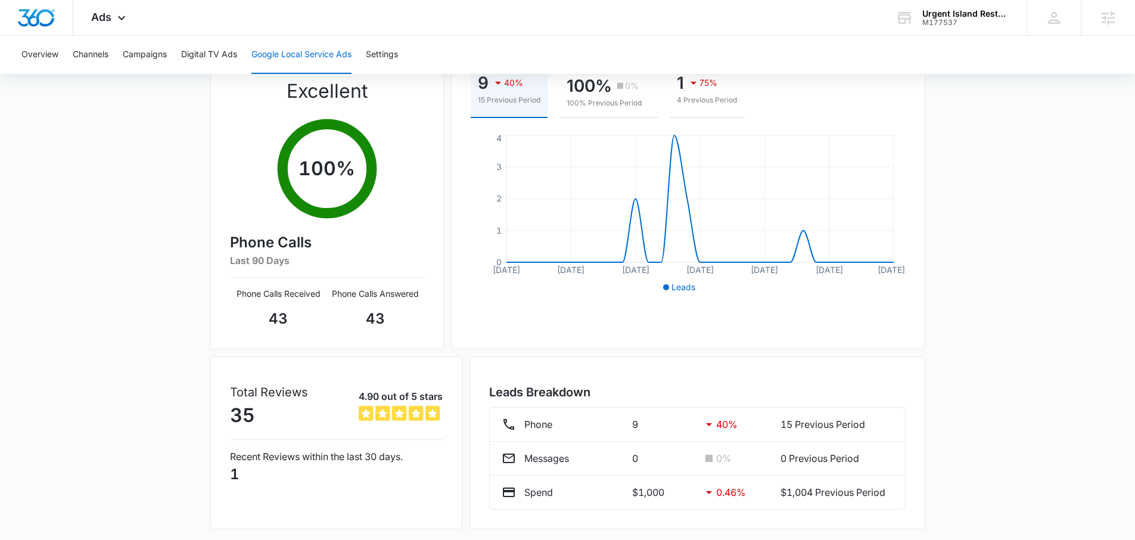
scroll to position [174, 0]
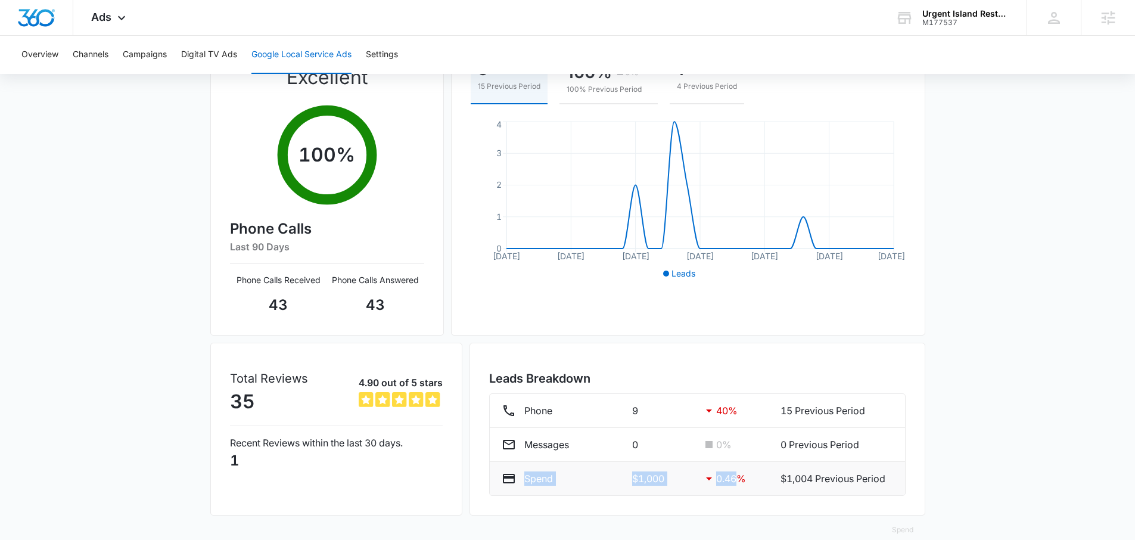
drag, startPoint x: 523, startPoint y: 476, endPoint x: 736, endPoint y: 476, distance: 212.6
click at [736, 476] on div "Spend $1,000 0.46 % $1,004 Previous Period" at bounding box center [696, 478] width 391 height 14
click at [684, 490] on li "Spend $1,000 0.46 % $1,004 Previous Period" at bounding box center [697, 478] width 415 height 33
drag, startPoint x: 673, startPoint y: 474, endPoint x: 600, endPoint y: 472, distance: 72.7
click at [600, 472] on div "Spend $1,000 0.46 % $1,004 Previous Period" at bounding box center [696, 478] width 391 height 14
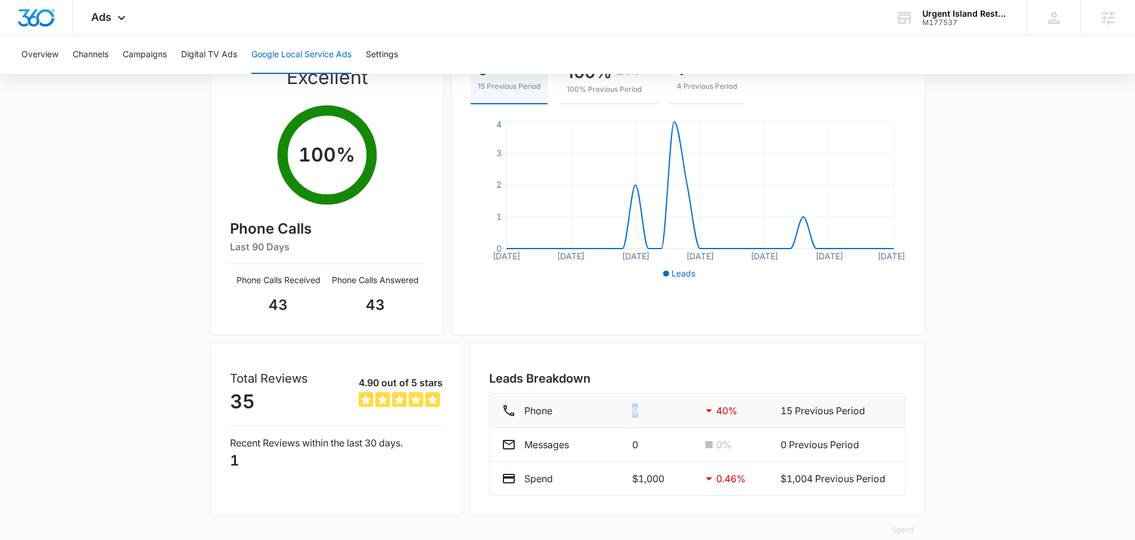
drag, startPoint x: 641, startPoint y: 414, endPoint x: 629, endPoint y: 412, distance: 12.1
click at [629, 412] on div "Phone 9 40 % 15 Previous Period" at bounding box center [696, 410] width 391 height 14
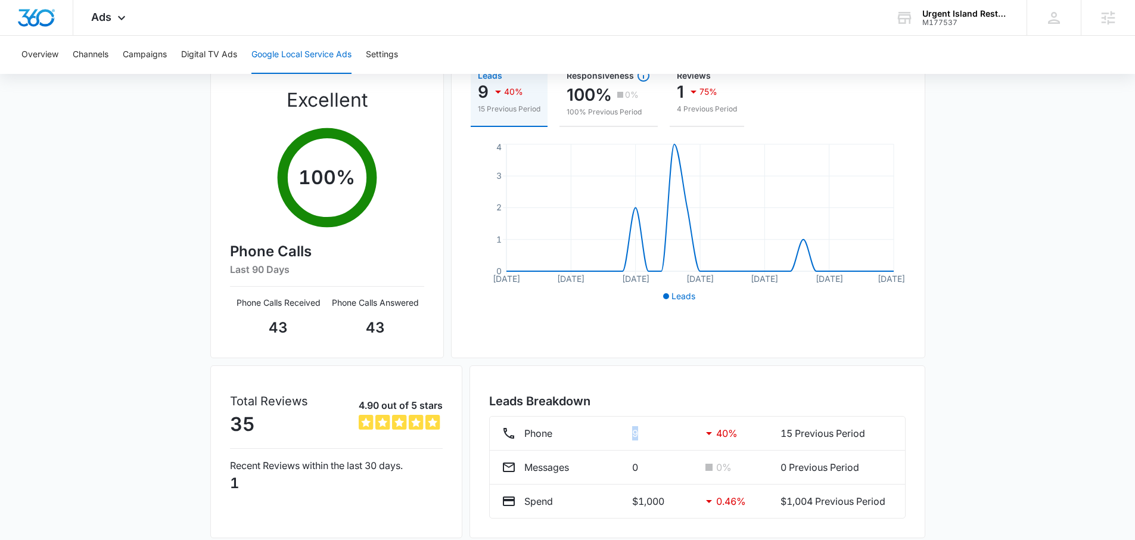
scroll to position [151, 0]
drag, startPoint x: 641, startPoint y: 444, endPoint x: 649, endPoint y: 435, distance: 11.8
click at [641, 443] on li "Phone 9 40 % 15 Previous Period" at bounding box center [697, 434] width 415 height 34
drag, startPoint x: 649, startPoint y: 435, endPoint x: 628, endPoint y: 434, distance: 21.5
click at [628, 434] on div "Phone 9 40 % 15 Previous Period" at bounding box center [696, 433] width 391 height 14
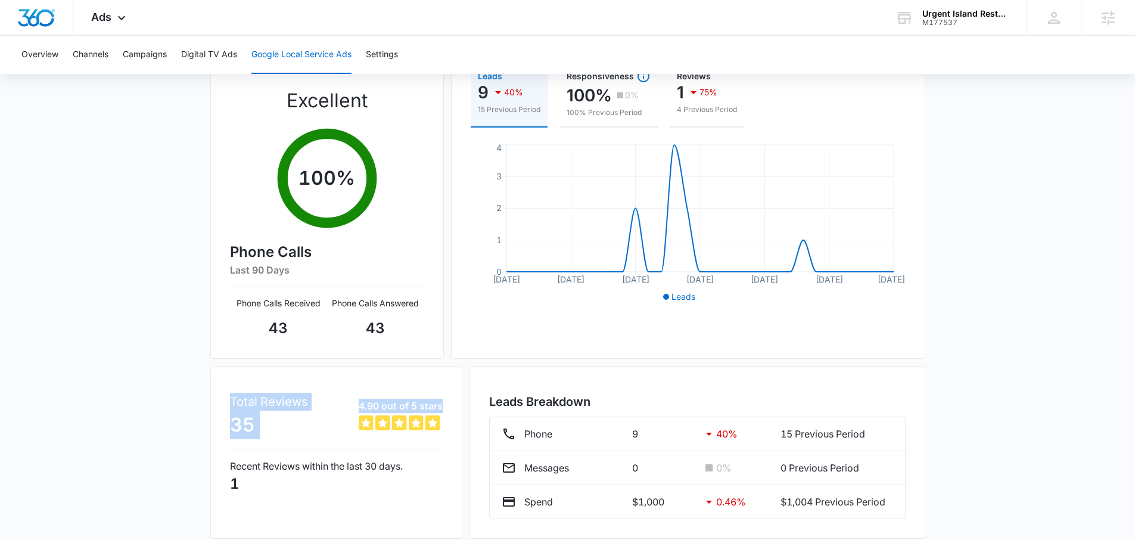
drag, startPoint x: 223, startPoint y: 404, endPoint x: 428, endPoint y: 431, distance: 207.2
click at [428, 431] on div "Total Reviews 35 4.90 out of 5 stars 4.9 out of 5 Recent Reviews within the las…" at bounding box center [336, 452] width 252 height 173
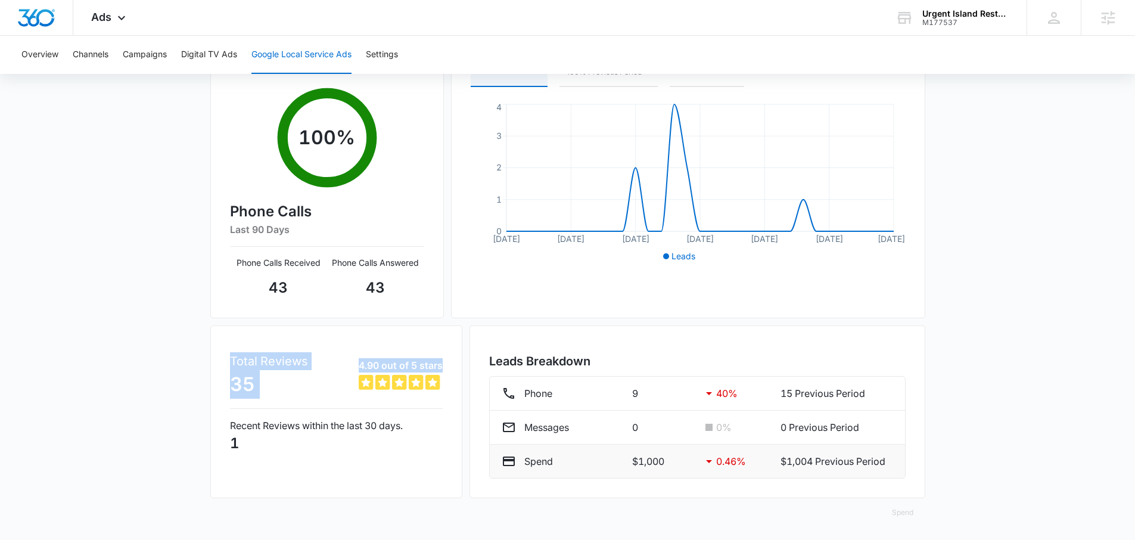
scroll to position [192, 0]
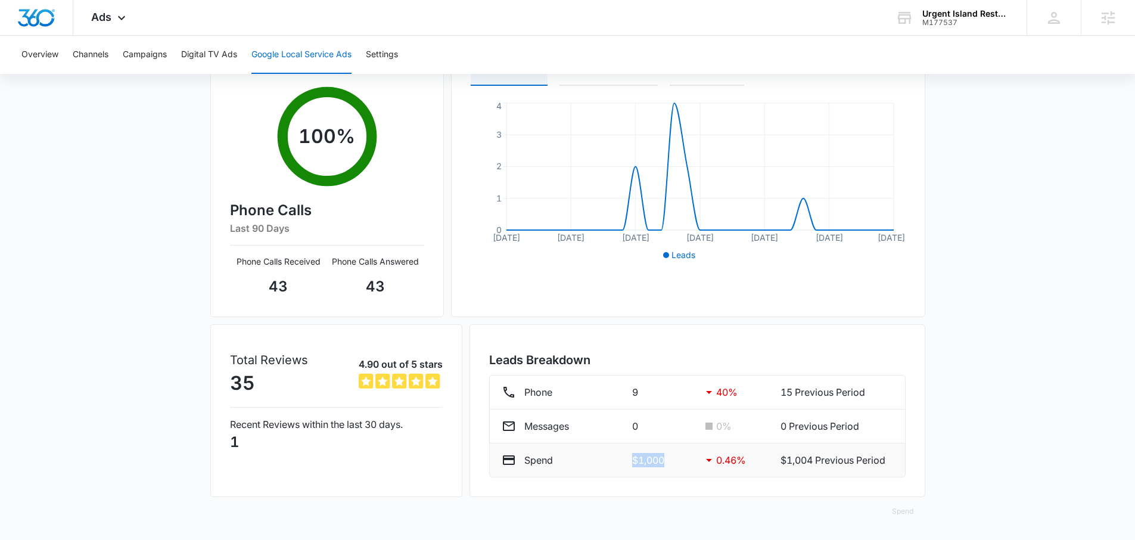
drag, startPoint x: 621, startPoint y: 469, endPoint x: 687, endPoint y: 471, distance: 66.7
click at [687, 471] on li "Spend $1,000 0.46 % $1,004 Previous Period" at bounding box center [697, 459] width 415 height 33
drag, startPoint x: 734, startPoint y: 392, endPoint x: 709, endPoint y: 393, distance: 24.4
click at [709, 393] on div "40 %" at bounding box center [732, 392] width 60 height 14
drag, startPoint x: 779, startPoint y: 463, endPoint x: 812, endPoint y: 466, distance: 32.8
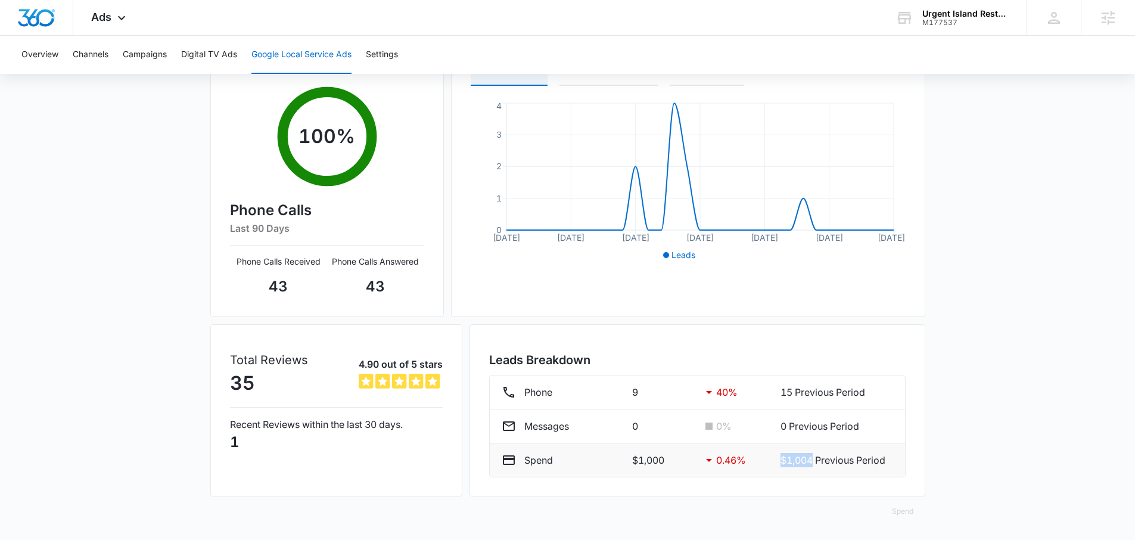
click at [812, 465] on div "Spend $1,000 0.46 % $1,004 Previous Period" at bounding box center [696, 460] width 391 height 14
click at [930, 394] on div "Google Local Service Ads Beta 08/12/2025 09/11/2025 Aug 2025 Su Mo Tu We Th Fr …" at bounding box center [567, 230] width 1135 height 620
drag, startPoint x: 656, startPoint y: 420, endPoint x: 668, endPoint y: 429, distance: 14.1
click at [657, 421] on p "0" at bounding box center [662, 426] width 60 height 14
drag, startPoint x: 677, startPoint y: 457, endPoint x: 646, endPoint y: 460, distance: 31.7
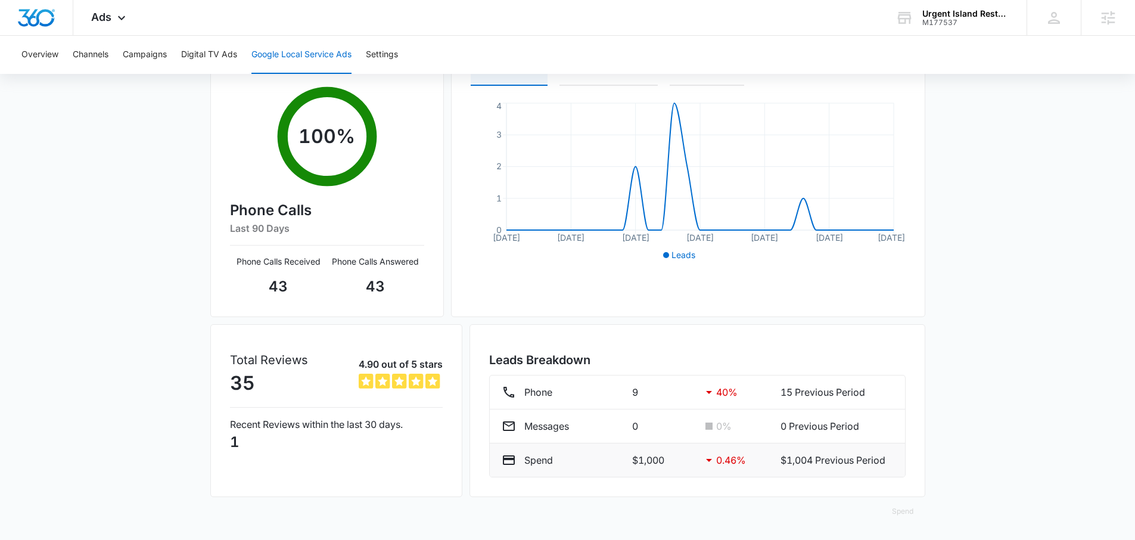
click at [662, 460] on div "Spend $1,000 0.46 % $1,004 Previous Period" at bounding box center [696, 460] width 391 height 14
drag, startPoint x: 626, startPoint y: 460, endPoint x: 686, endPoint y: 460, distance: 59.6
click at [686, 460] on div "Spend $1,000 0.46 % $1,004 Previous Period" at bounding box center [696, 460] width 391 height 14
click at [671, 462] on p "$1,000" at bounding box center [662, 460] width 60 height 14
drag, startPoint x: 671, startPoint y: 462, endPoint x: 631, endPoint y: 463, distance: 39.9
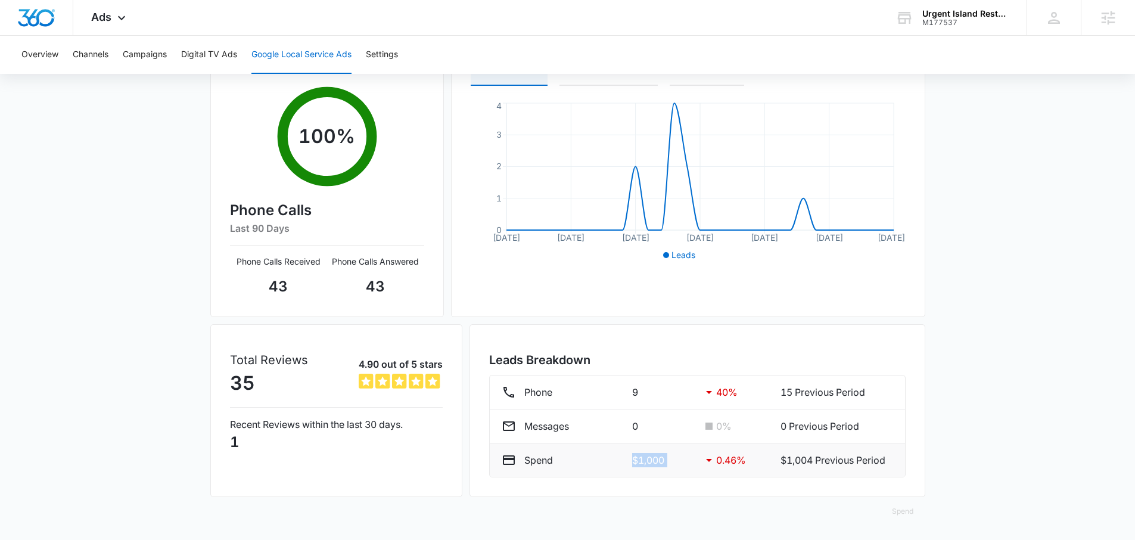
click at [632, 463] on p "$1,000" at bounding box center [662, 460] width 60 height 14
click at [686, 466] on p "$1,000" at bounding box center [662, 460] width 60 height 14
drag, startPoint x: 677, startPoint y: 466, endPoint x: 630, endPoint y: 463, distance: 47.1
click at [632, 463] on p "$1,000" at bounding box center [662, 460] width 60 height 14
click at [758, 311] on div "Leads 9 40% 15 Previous Period Responsiveness 100% 0% 100% Previous Period Revi…" at bounding box center [688, 154] width 474 height 325
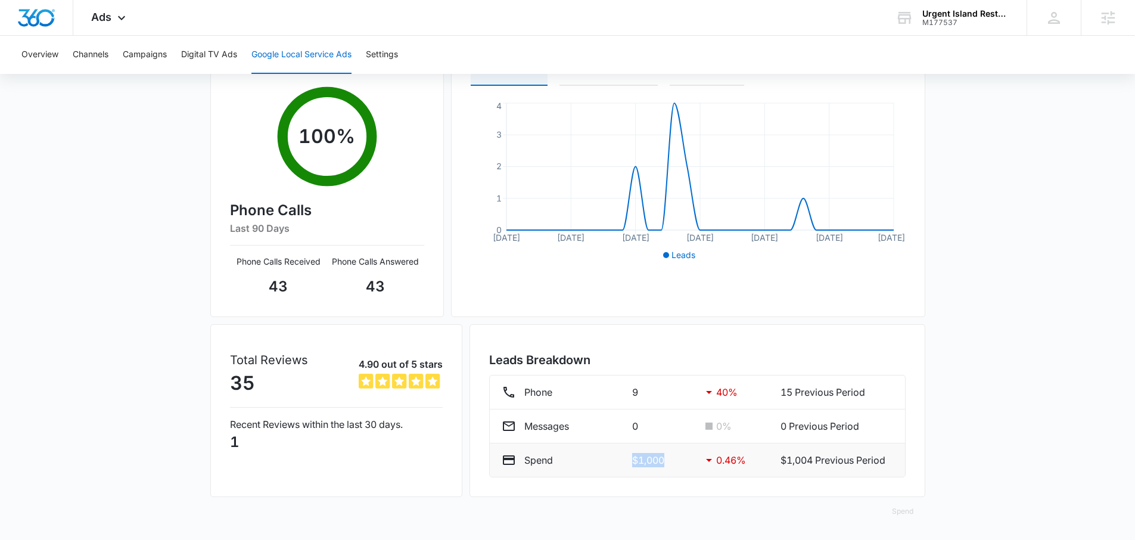
drag, startPoint x: 674, startPoint y: 464, endPoint x: 631, endPoint y: 462, distance: 42.9
click at [632, 462] on p "$1,000" at bounding box center [662, 460] width 60 height 14
click at [817, 345] on div "Leads Breakdown Phone 9 40 % 15 Previous Period Messages 0 0 % 0 Previous Perio…" at bounding box center [697, 410] width 456 height 173
drag, startPoint x: 664, startPoint y: 462, endPoint x: 632, endPoint y: 463, distance: 32.2
click at [632, 463] on p "$1,000" at bounding box center [662, 460] width 60 height 14
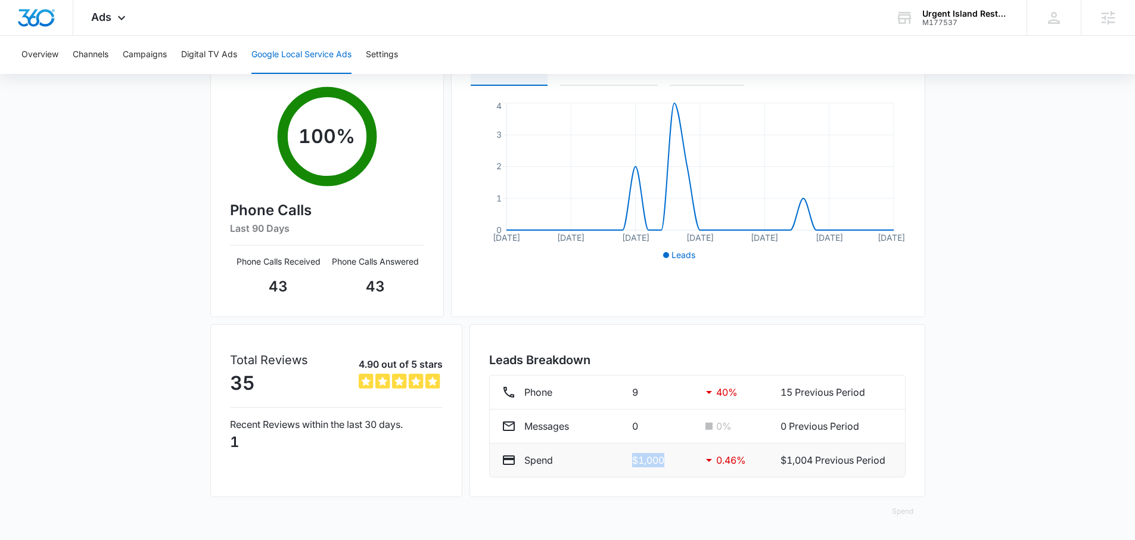
click at [667, 460] on p "$1,000" at bounding box center [662, 460] width 60 height 14
drag, startPoint x: 667, startPoint y: 460, endPoint x: 640, endPoint y: 463, distance: 27.0
click at [640, 463] on p "$1,000" at bounding box center [662, 460] width 60 height 14
click at [631, 485] on div "Leads Breakdown Phone 9 40 % 15 Previous Period Messages 0 0 % 0 Previous Perio…" at bounding box center [697, 410] width 456 height 173
drag, startPoint x: 662, startPoint y: 460, endPoint x: 624, endPoint y: 460, distance: 38.7
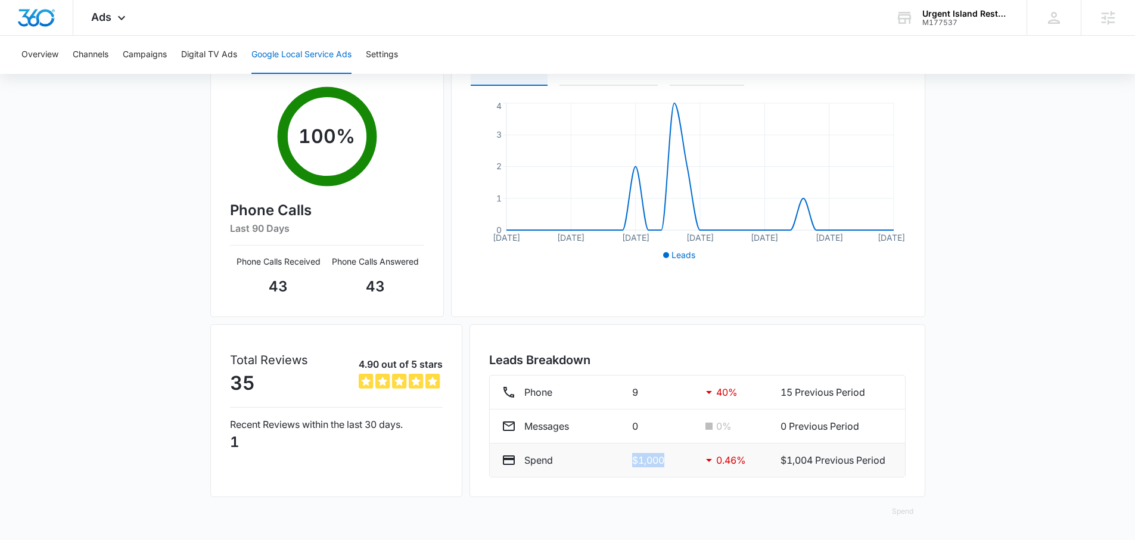
click at [624, 460] on div "Spend $1,000 0.46 % $1,004 Previous Period" at bounding box center [696, 460] width 391 height 14
drag, startPoint x: 823, startPoint y: 390, endPoint x: 867, endPoint y: 391, distance: 43.5
click at [867, 391] on p "15 Previous Period" at bounding box center [836, 392] width 113 height 14
drag, startPoint x: 229, startPoint y: 356, endPoint x: 429, endPoint y: 400, distance: 205.4
click at [429, 400] on div "Total Reviews 35 4.90 out of 5 stars 4.9 out of 5 Recent Reviews within the las…" at bounding box center [336, 410] width 252 height 173
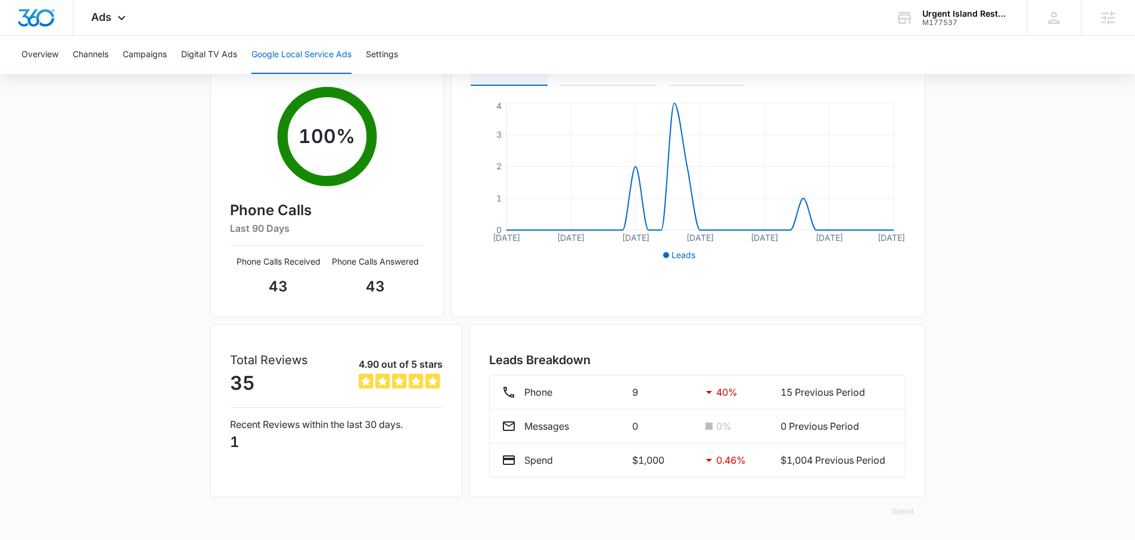
click at [436, 447] on p "1" at bounding box center [336, 441] width 213 height 21
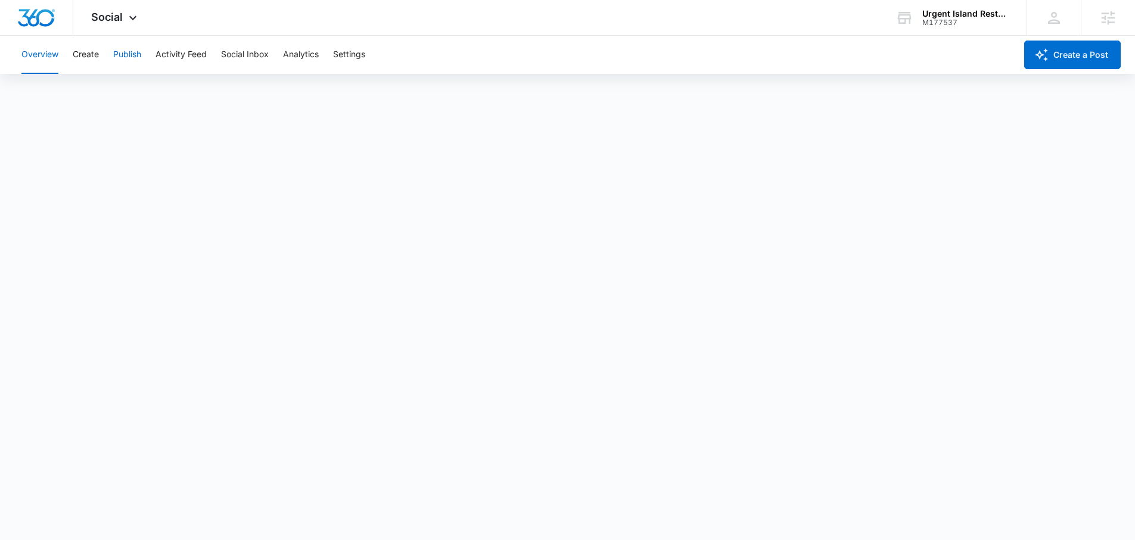
click at [119, 63] on button "Publish" at bounding box center [127, 55] width 28 height 38
click at [96, 62] on button "Create" at bounding box center [86, 55] width 26 height 38
click at [113, 98] on button "Approvals" at bounding box center [116, 90] width 40 height 33
click at [48, 63] on button "Overview" at bounding box center [39, 55] width 37 height 38
click at [356, 57] on button "Settings" at bounding box center [349, 55] width 32 height 38
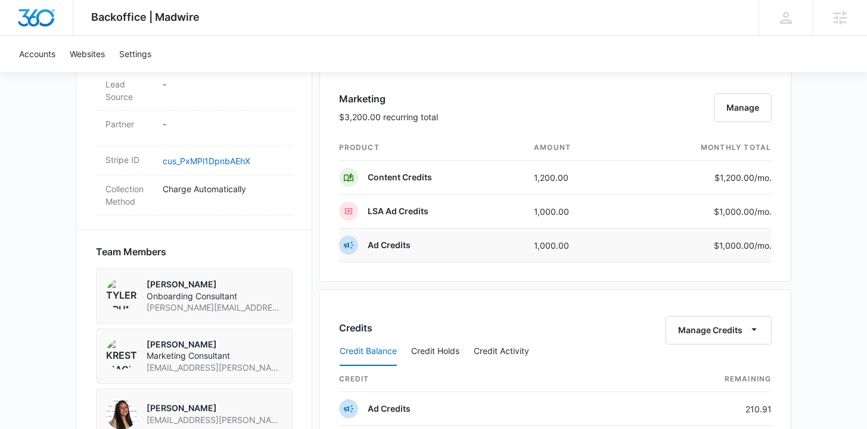
scroll to position [849, 0]
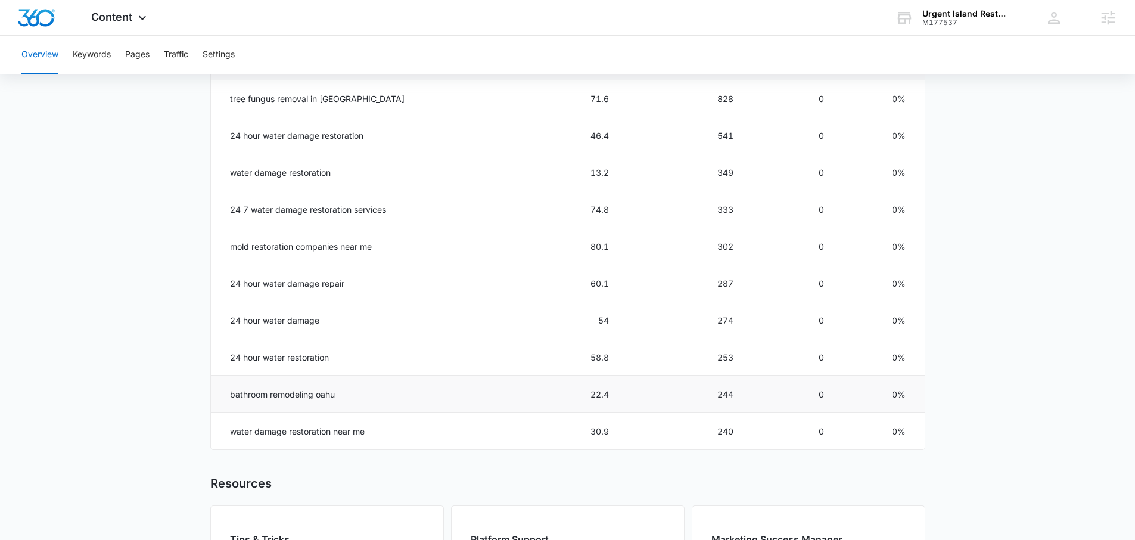
scroll to position [579, 0]
drag, startPoint x: 597, startPoint y: 431, endPoint x: 571, endPoint y: 433, distance: 26.3
click at [571, 433] on tr "water damage restoration near me 30.9 240 0 0%" at bounding box center [568, 428] width 714 height 37
click at [103, 61] on button "Keywords" at bounding box center [92, 55] width 38 height 38
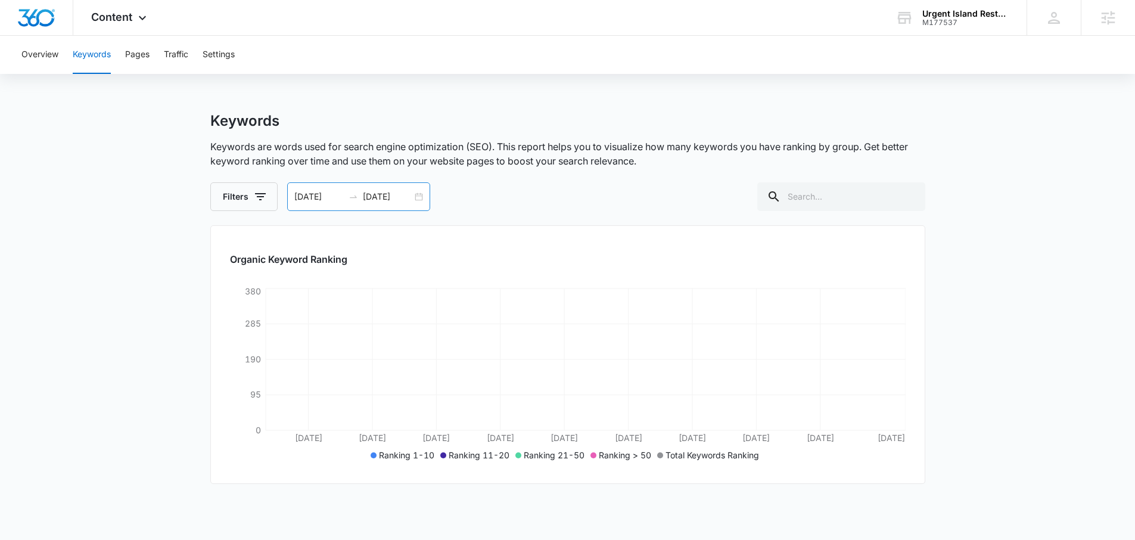
click at [351, 200] on icon "swap-right" at bounding box center [353, 197] width 10 height 10
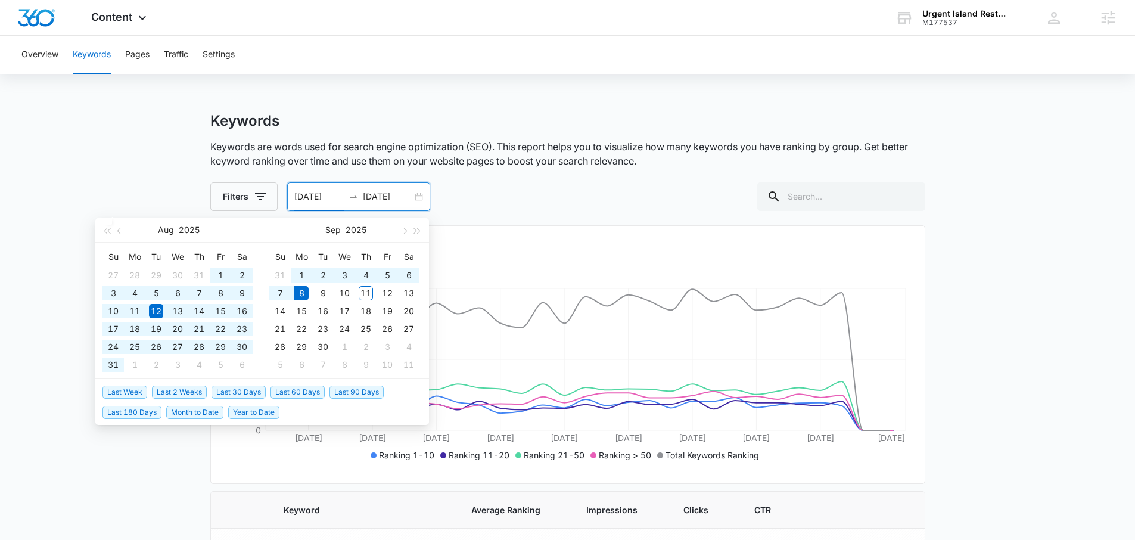
click at [151, 416] on span "Last 180 Days" at bounding box center [131, 412] width 59 height 13
type input "[DATE]"
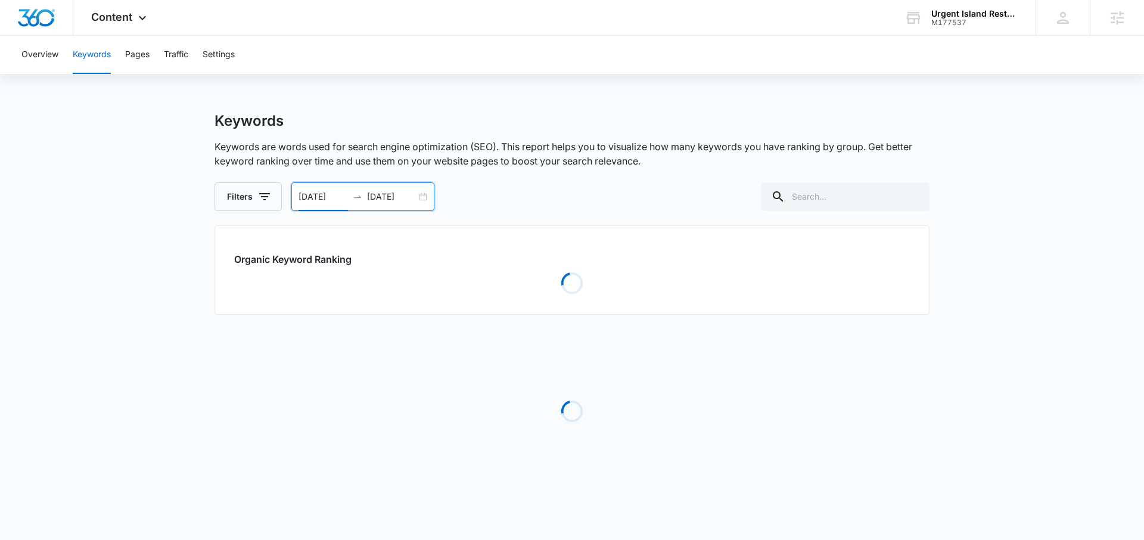
click at [147, 165] on main "Keywords Keywords are words used for search engine optimization (SEO). This rep…" at bounding box center [572, 313] width 1144 height 403
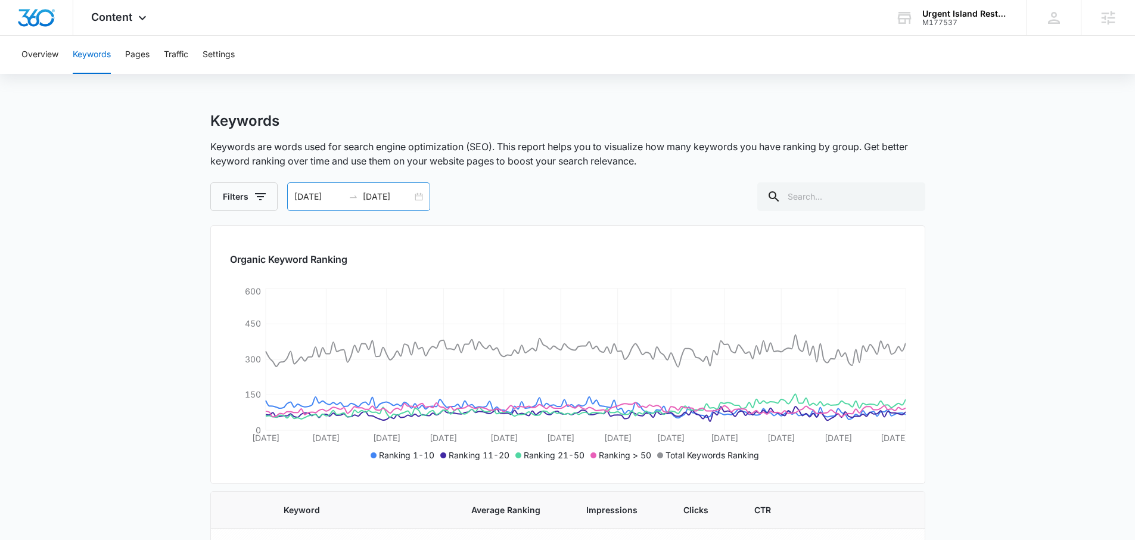
click at [358, 197] on div at bounding box center [353, 197] width 19 height 10
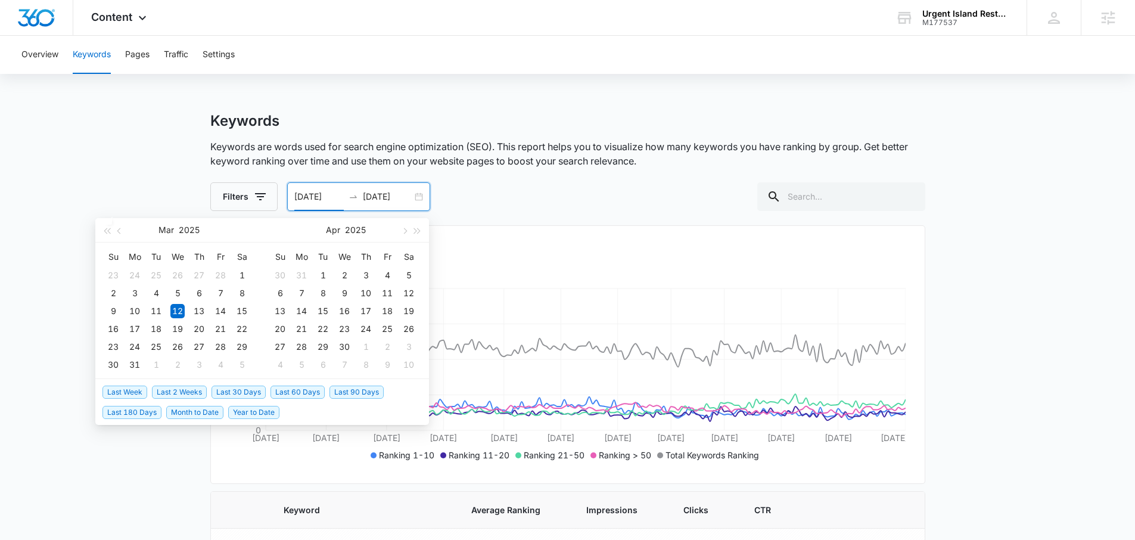
click at [228, 388] on span "Last 30 Days" at bounding box center [238, 391] width 54 height 13
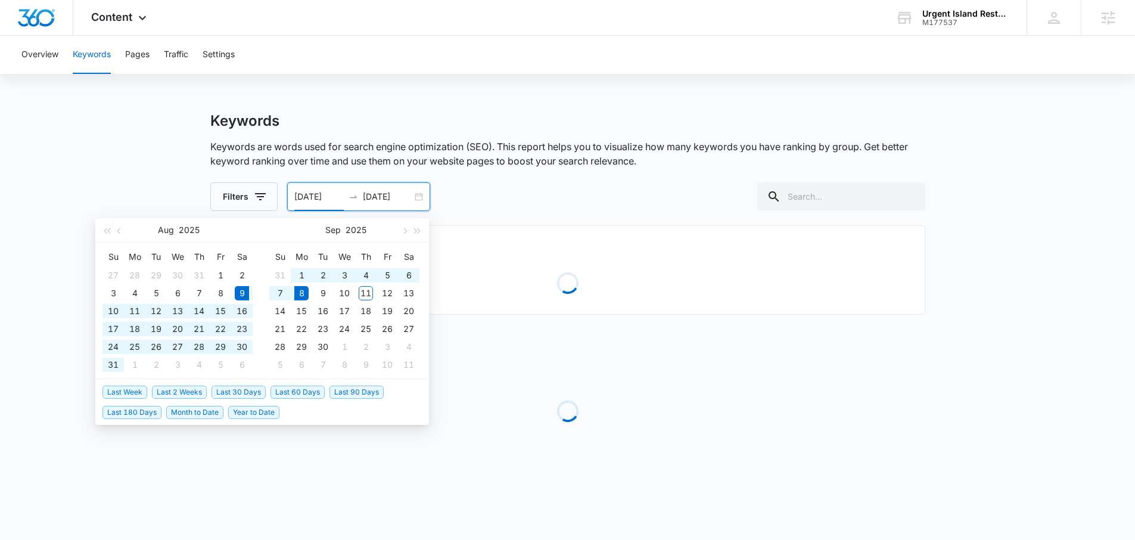
type input "[DATE]"
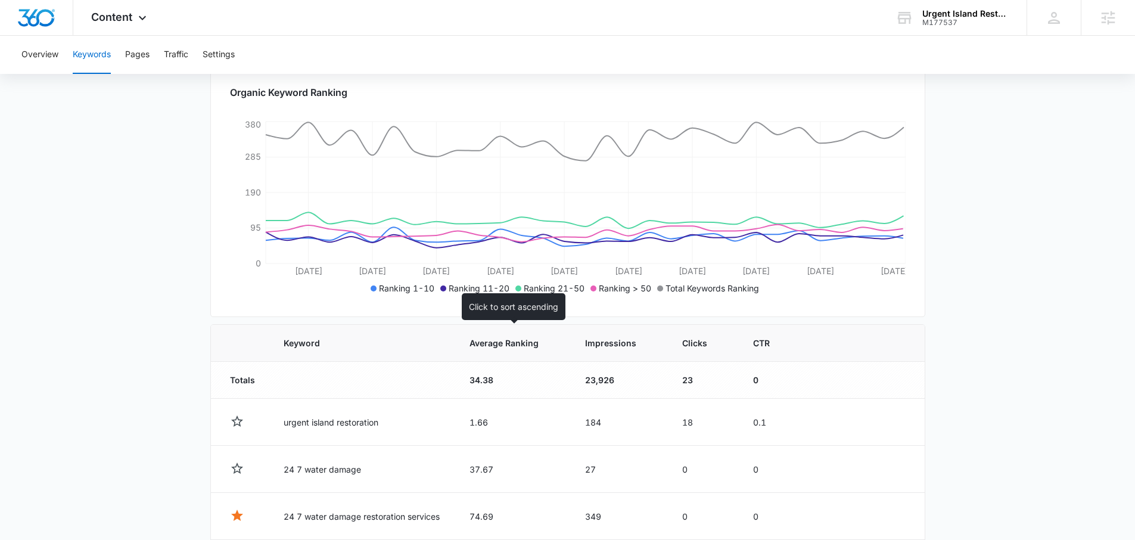
click at [523, 343] on span "Average Ranking" at bounding box center [504, 343] width 70 height 13
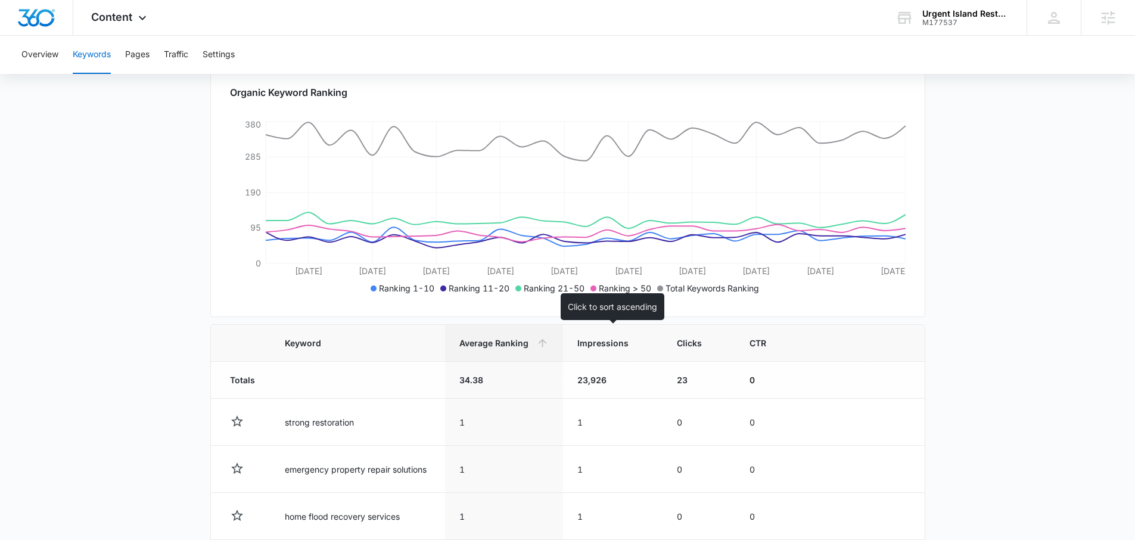
click at [602, 345] on span "Impressions" at bounding box center [604, 343] width 54 height 13
click at [603, 346] on span "Impressions" at bounding box center [604, 343] width 53 height 13
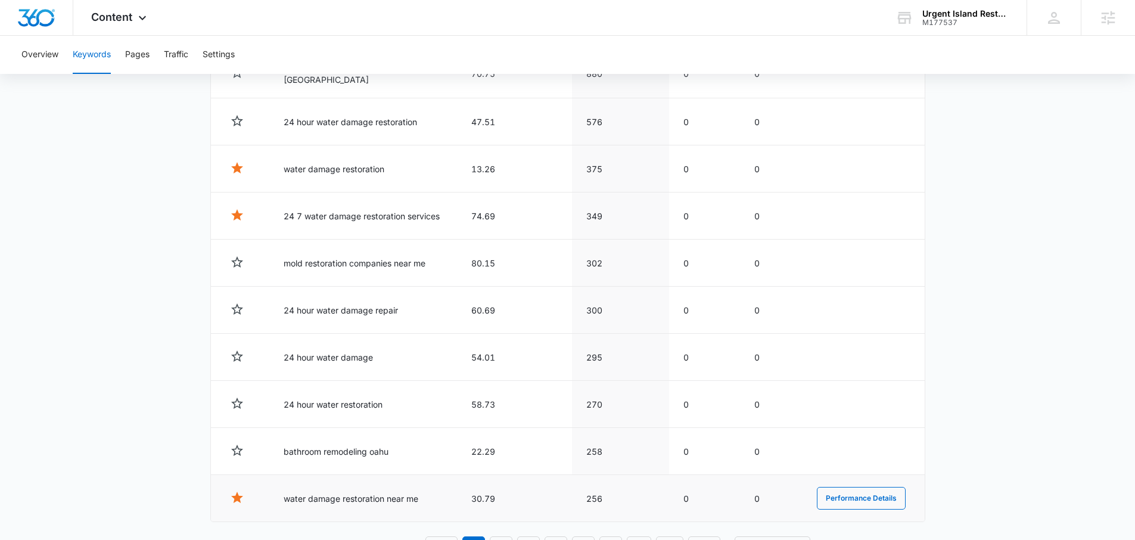
scroll to position [562, 0]
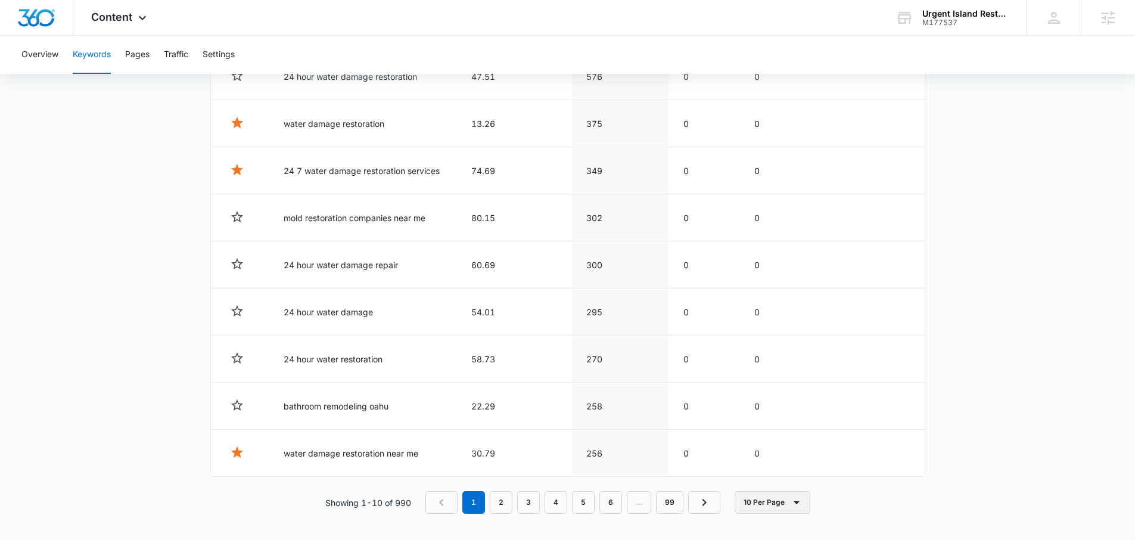
click at [781, 496] on button "10 Per Page" at bounding box center [772, 502] width 76 height 23
click at [769, 464] on div "100 Per Page" at bounding box center [776, 464] width 52 height 8
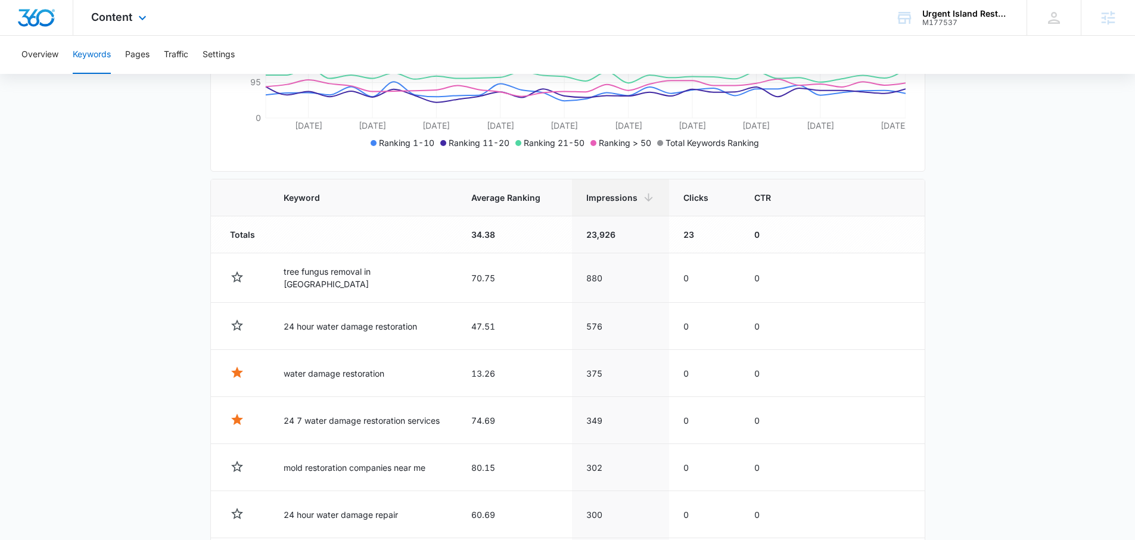
scroll to position [0, 0]
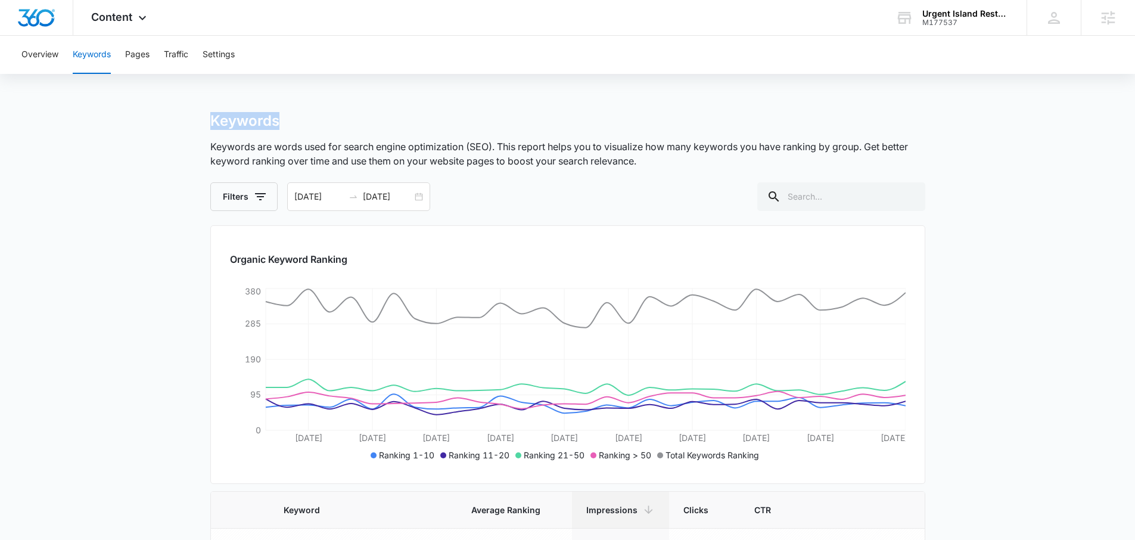
drag, startPoint x: 200, startPoint y: 123, endPoint x: 290, endPoint y: 120, distance: 90.6
click at [290, 120] on div "Keywords" at bounding box center [567, 121] width 715 height 18
drag, startPoint x: 202, startPoint y: 73, endPoint x: 8, endPoint y: 67, distance: 194.2
click at [8, 67] on div "Overview Keywords Pages Traffic Settings" at bounding box center [567, 55] width 1135 height 38
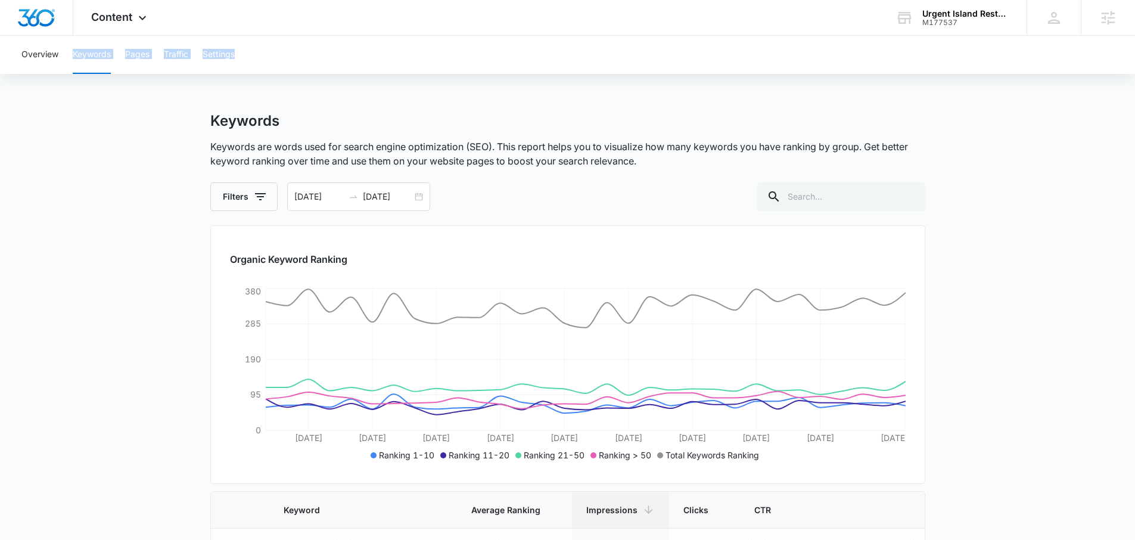
drag, startPoint x: 10, startPoint y: 64, endPoint x: 311, endPoint y: 61, distance: 302.0
click at [311, 62] on div "Overview Keywords Pages Traffic Settings" at bounding box center [567, 55] width 1135 height 38
click at [311, 61] on div "Overview Keywords Pages Traffic Settings" at bounding box center [567, 55] width 1106 height 38
click at [54, 57] on button "Overview" at bounding box center [39, 55] width 37 height 38
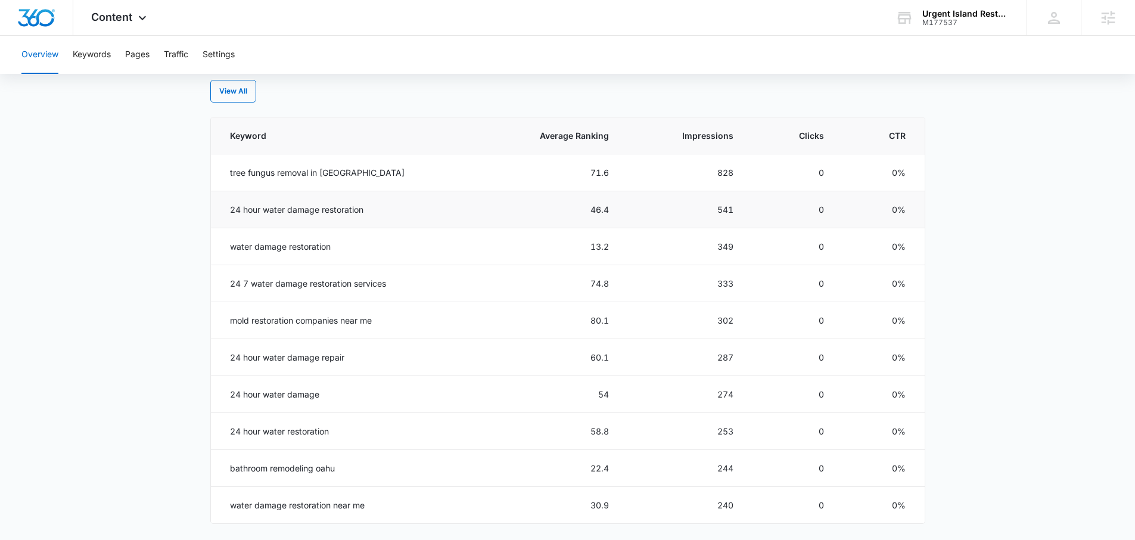
scroll to position [505, 0]
drag, startPoint x: 304, startPoint y: 351, endPoint x: 215, endPoint y: 351, distance: 88.7
click at [213, 354] on td "24 hour water damage repair" at bounding box center [344, 355] width 266 height 37
drag, startPoint x: 251, startPoint y: 288, endPoint x: 228, endPoint y: 279, distance: 24.7
click at [228, 281] on td "24 7 water damage restoration services" at bounding box center [344, 281] width 266 height 37
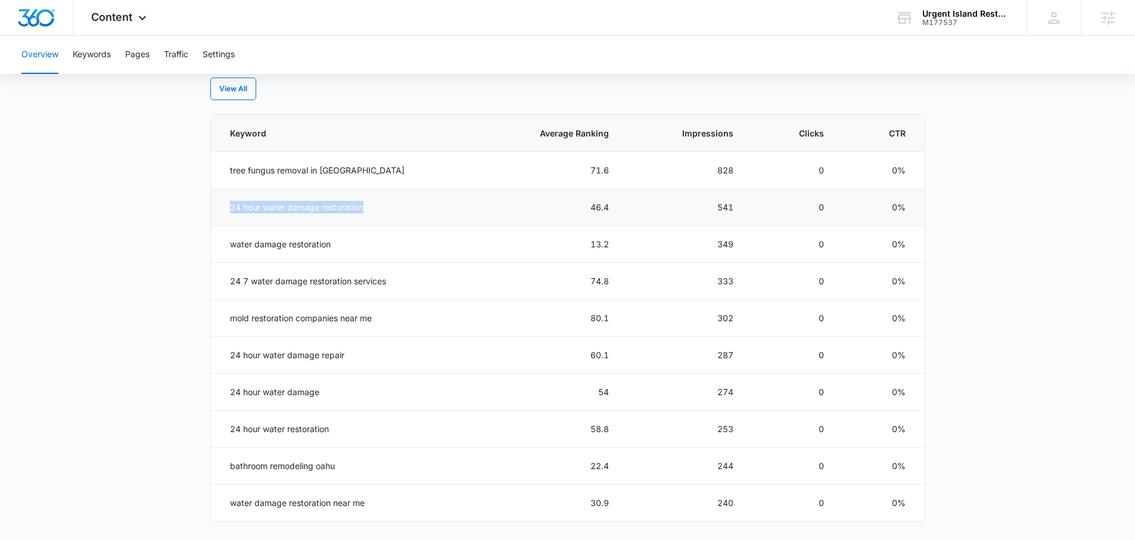
click at [223, 204] on td "24 hour water damage restoration" at bounding box center [344, 207] width 266 height 37
drag, startPoint x: 223, startPoint y: 204, endPoint x: 264, endPoint y: 205, distance: 40.5
click at [262, 205] on td "24 hour water damage restoration" at bounding box center [344, 207] width 266 height 37
drag, startPoint x: 594, startPoint y: 207, endPoint x: 584, endPoint y: 207, distance: 9.5
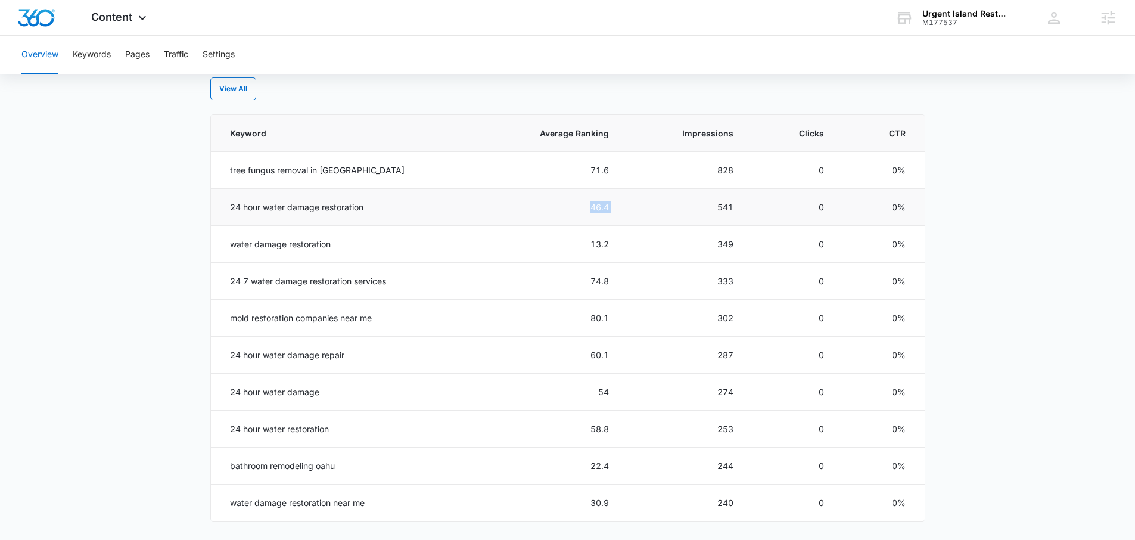
click at [584, 207] on tr "24 hour water damage restoration 46.4 541 0 0%" at bounding box center [568, 207] width 714 height 37
drag, startPoint x: 605, startPoint y: 276, endPoint x: 563, endPoint y: 281, distance: 41.4
click at [563, 281] on tr "24 7 water damage restoration services 74.8 333 0 0%" at bounding box center [568, 281] width 714 height 37
drag, startPoint x: 610, startPoint y: 354, endPoint x: 576, endPoint y: 357, distance: 34.1
click at [576, 357] on td "60.1" at bounding box center [549, 355] width 147 height 37
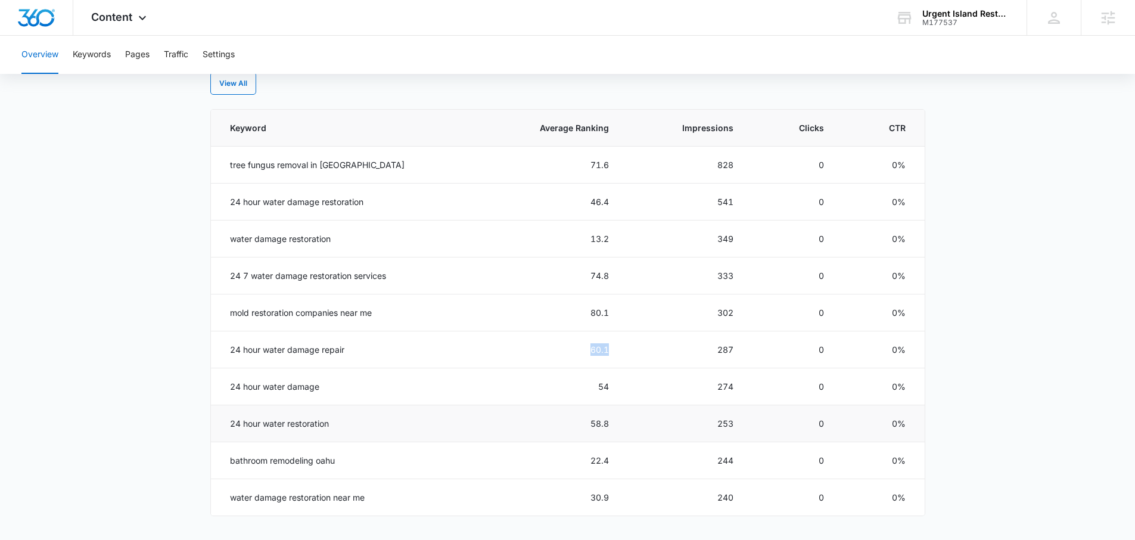
scroll to position [513, 0]
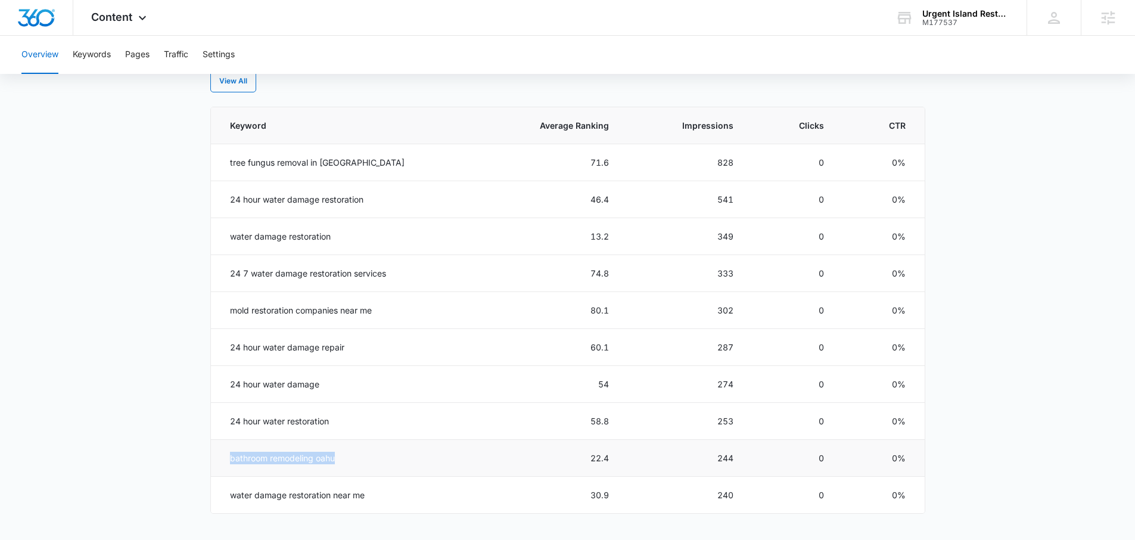
drag, startPoint x: 275, startPoint y: 457, endPoint x: 331, endPoint y: 461, distance: 55.5
click at [226, 459] on td "bathroom remodeling oahu" at bounding box center [344, 458] width 266 height 37
drag, startPoint x: 610, startPoint y: 459, endPoint x: 567, endPoint y: 457, distance: 43.5
click at [567, 457] on td "22.4" at bounding box center [549, 458] width 147 height 37
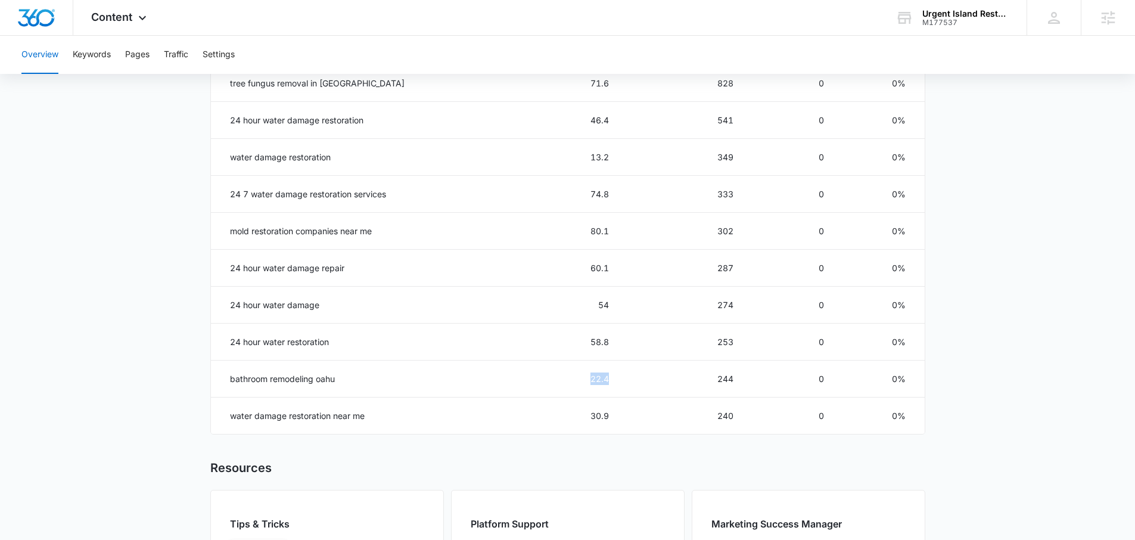
scroll to position [600, 0]
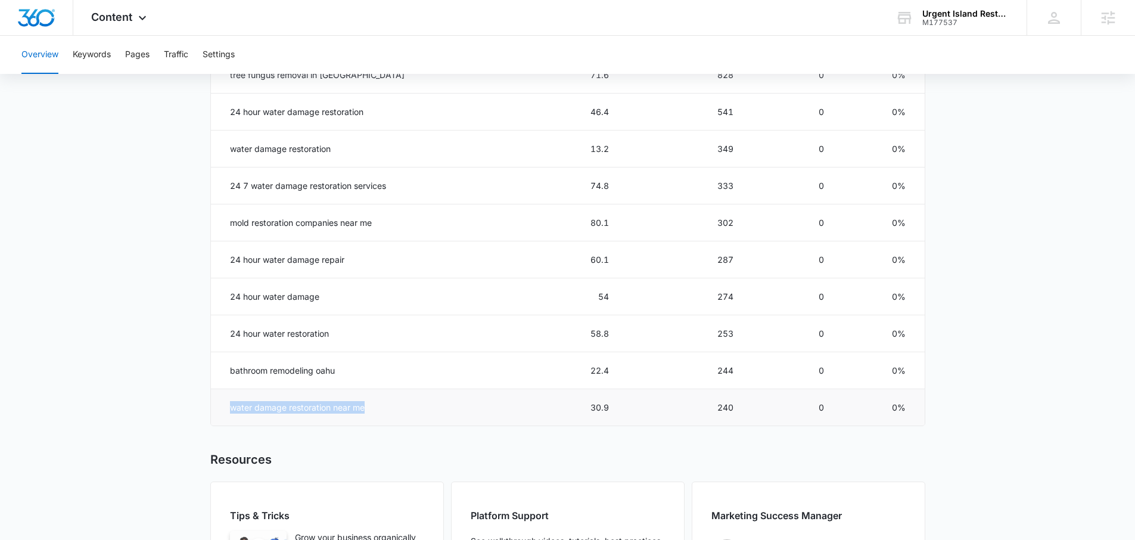
drag, startPoint x: 226, startPoint y: 411, endPoint x: 385, endPoint y: 416, distance: 159.1
click at [382, 416] on td "water damage restoration near me" at bounding box center [344, 407] width 266 height 37
drag, startPoint x: 602, startPoint y: 410, endPoint x: 572, endPoint y: 410, distance: 29.8
click at [572, 410] on td "30.9" at bounding box center [549, 407] width 147 height 37
drag, startPoint x: 107, startPoint y: 63, endPoint x: 169, endPoint y: 180, distance: 132.1
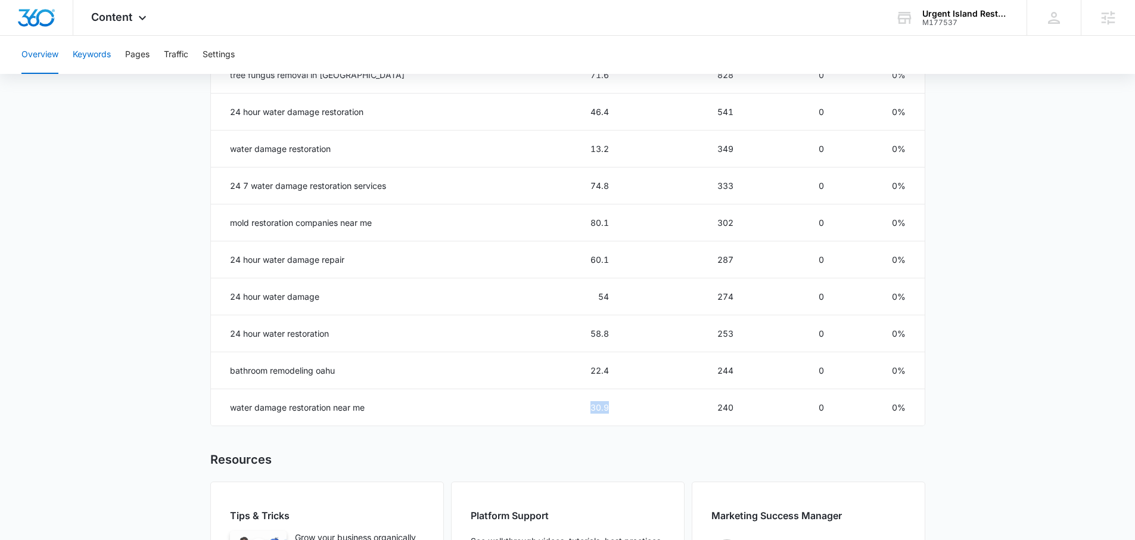
click at [143, 172] on div "Overview Keywords Pages Traffic Settings Overview Overall Organic Performance (…" at bounding box center [567, 50] width 1135 height 1230
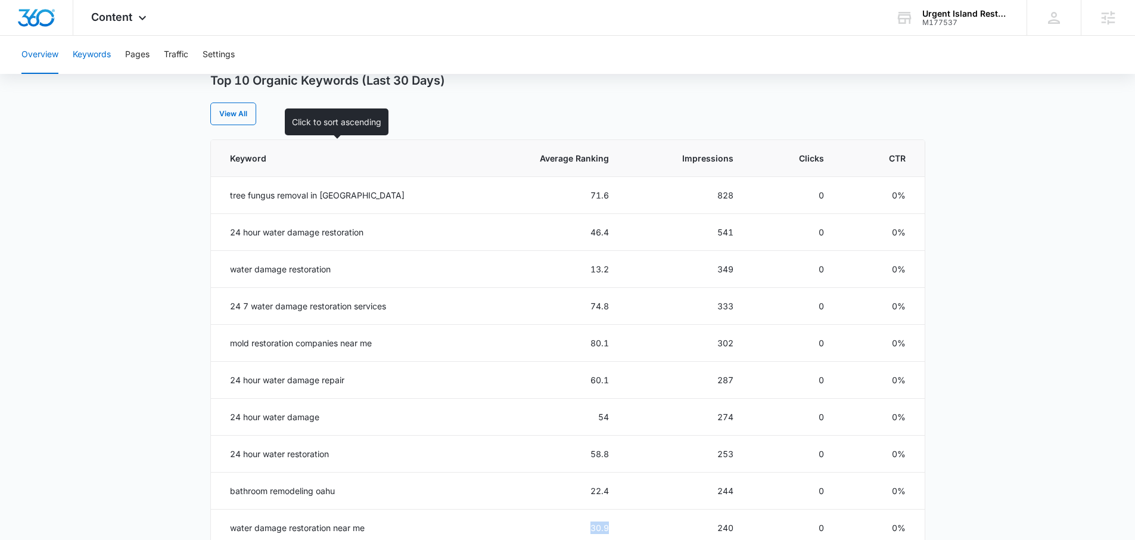
scroll to position [467, 0]
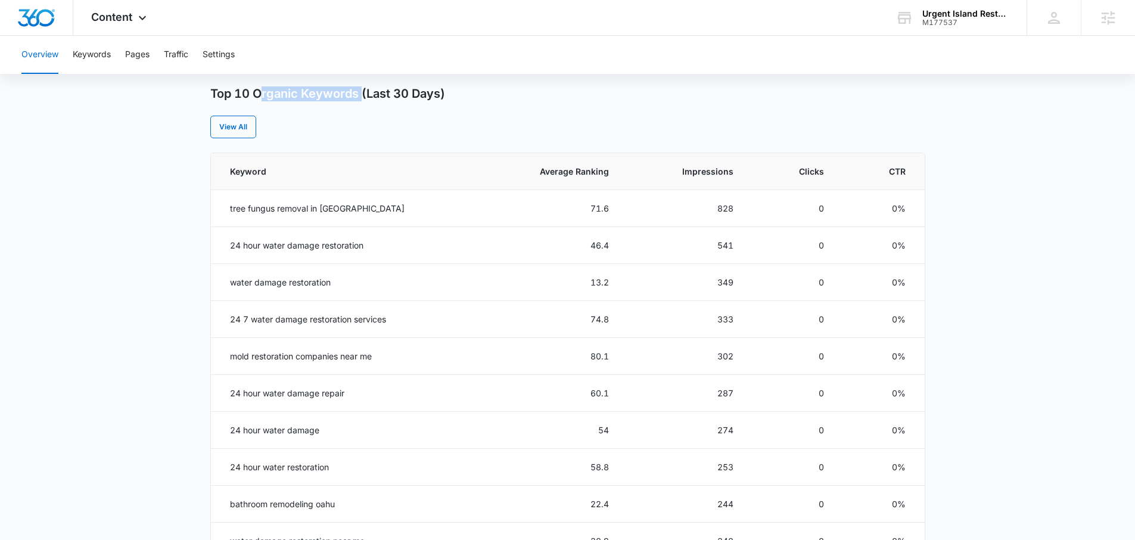
drag, startPoint x: 360, startPoint y: 91, endPoint x: 262, endPoint y: 93, distance: 97.7
click at [262, 93] on h3 "Top 10 Organic Keywords (Last 30 Days)" at bounding box center [327, 93] width 235 height 15
click at [101, 60] on button "Keywords" at bounding box center [92, 55] width 38 height 38
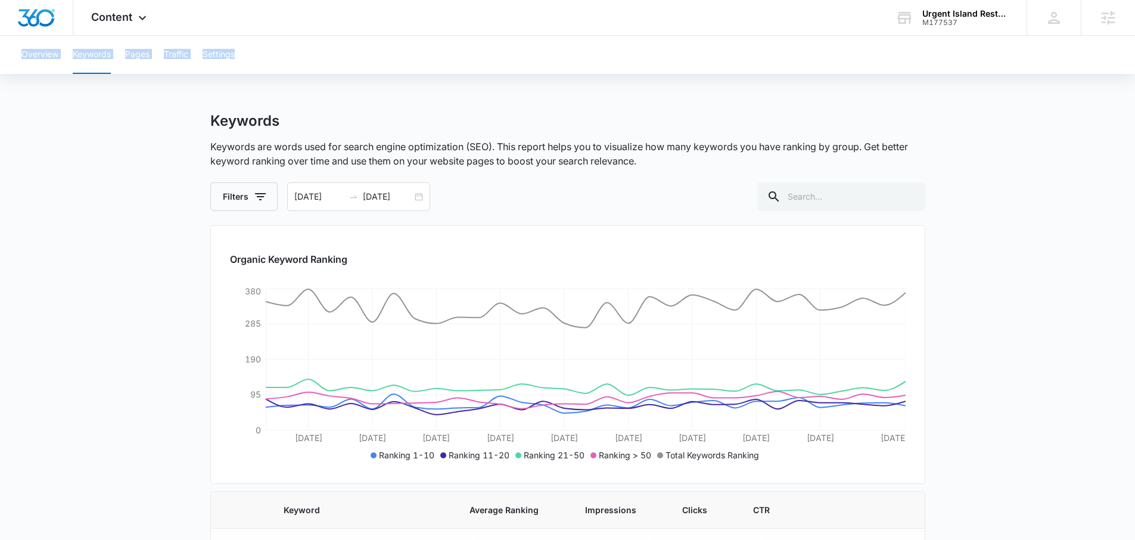
drag, startPoint x: 241, startPoint y: 58, endPoint x: 80, endPoint y: 64, distance: 161.5
click at [18, 56] on div "Overview Keywords Pages Traffic Settings" at bounding box center [567, 55] width 1106 height 38
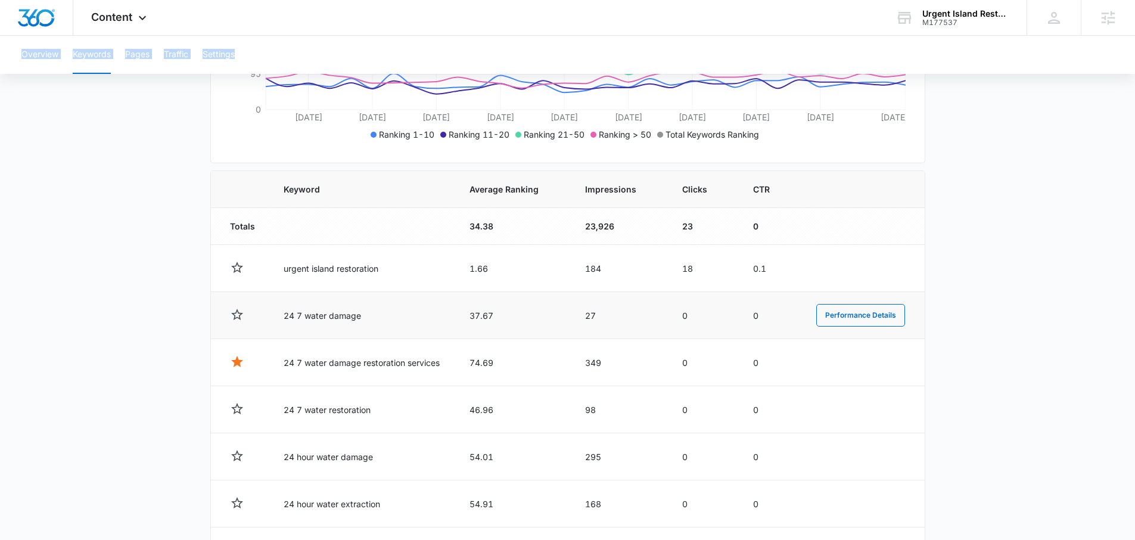
scroll to position [325, 0]
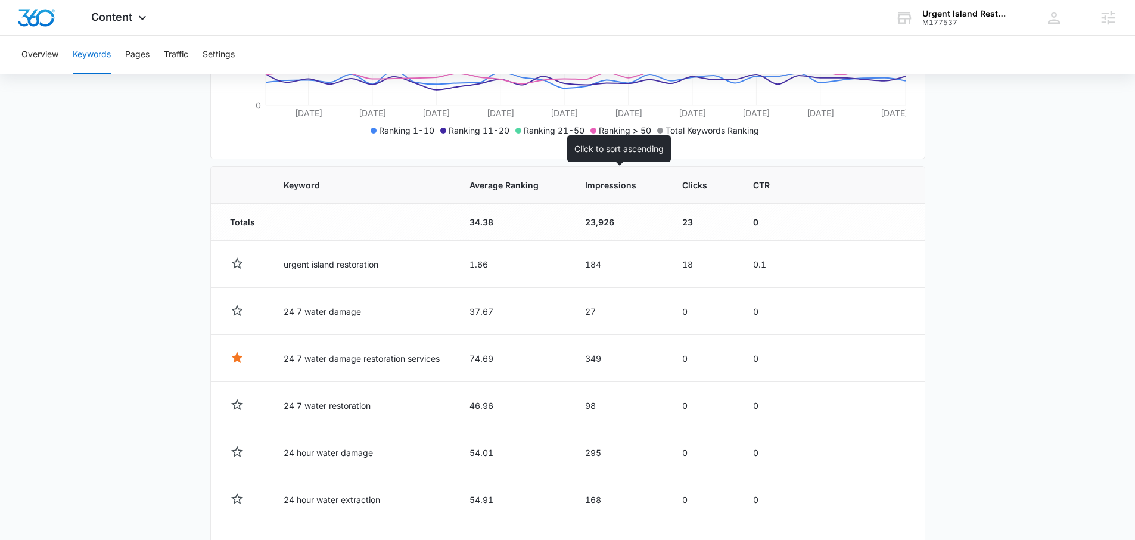
click at [607, 193] on th "Impressions" at bounding box center [620, 185] width 98 height 37
click at [608, 189] on span "Impressions" at bounding box center [604, 185] width 53 height 13
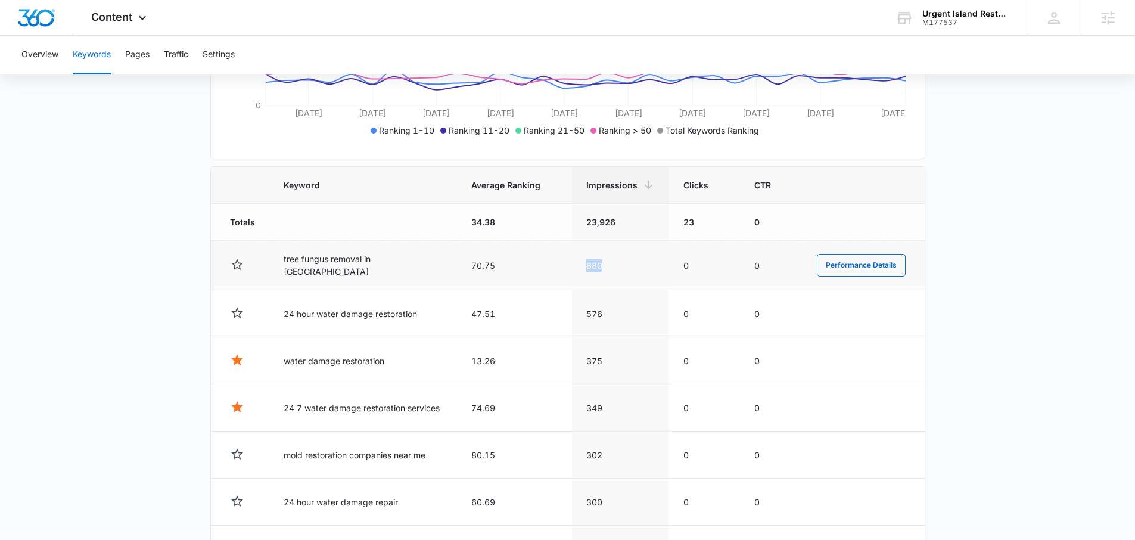
drag, startPoint x: 584, startPoint y: 267, endPoint x: 623, endPoint y: 273, distance: 39.2
click at [626, 271] on td "880" at bounding box center [620, 265] width 97 height 49
drag, startPoint x: 583, startPoint y: 317, endPoint x: 615, endPoint y: 325, distance: 32.5
click at [611, 323] on tr "24 hour water damage restoration 47.51 576 0 0 Performance Details" at bounding box center [568, 313] width 714 height 47
drag, startPoint x: 589, startPoint y: 360, endPoint x: 622, endPoint y: 365, distance: 33.2
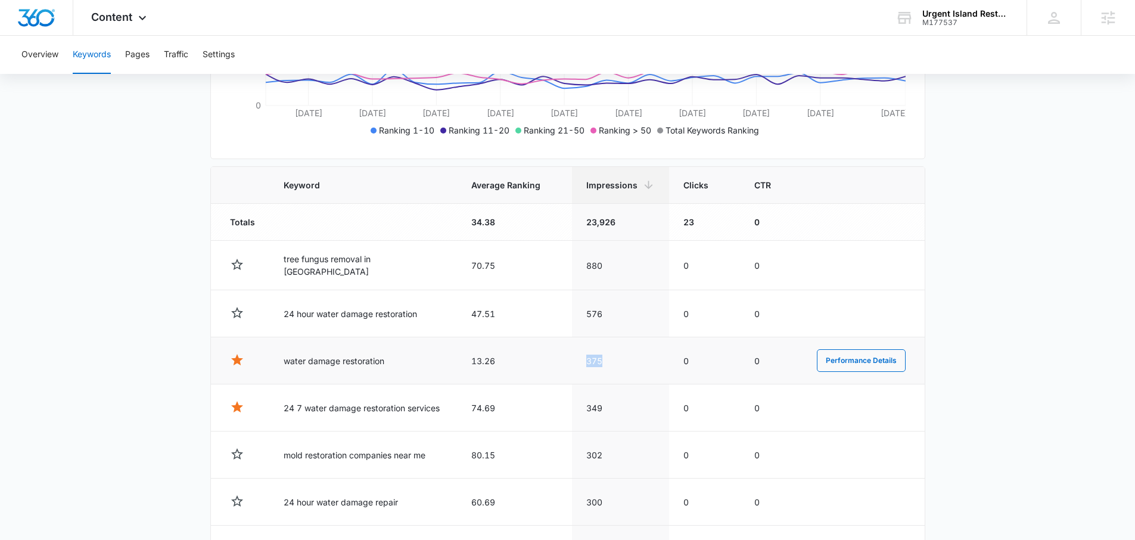
click at [623, 363] on td "375" at bounding box center [620, 360] width 97 height 47
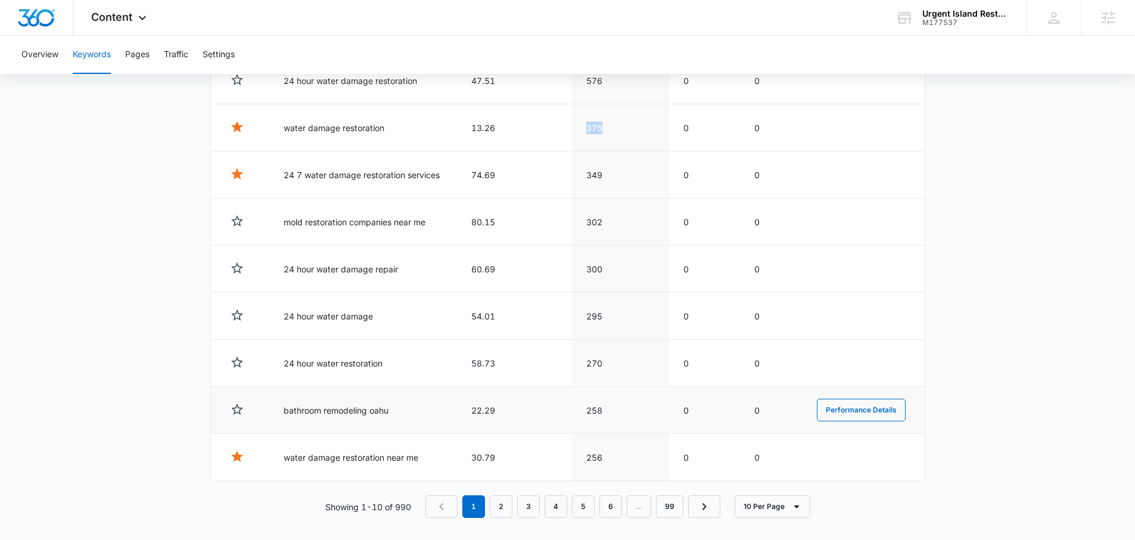
scroll to position [562, 0]
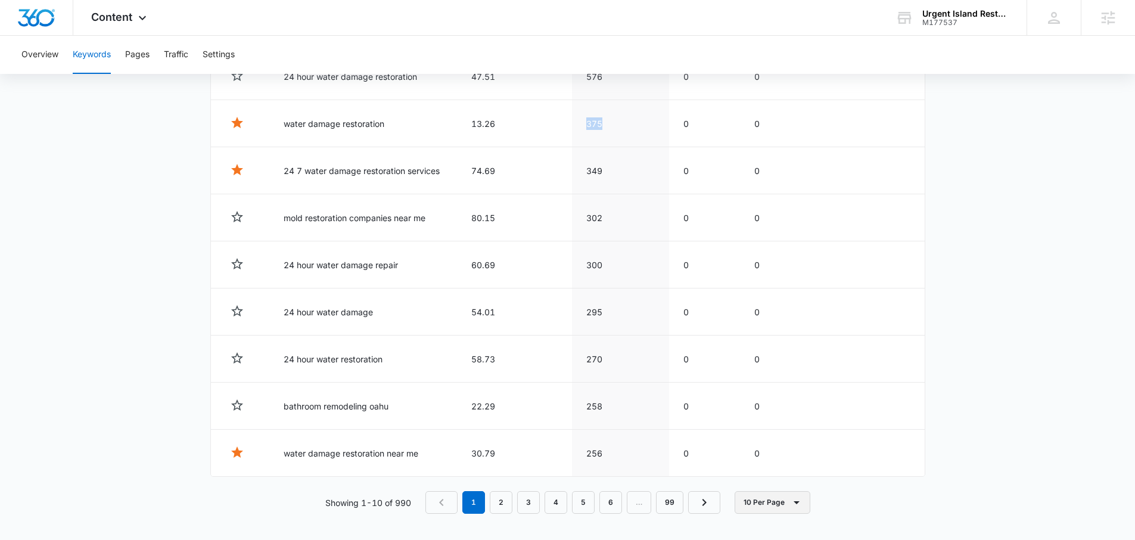
click at [789, 502] on icon "button" at bounding box center [796, 502] width 14 height 14
click at [778, 471] on button "100 Per Page" at bounding box center [783, 465] width 95 height 18
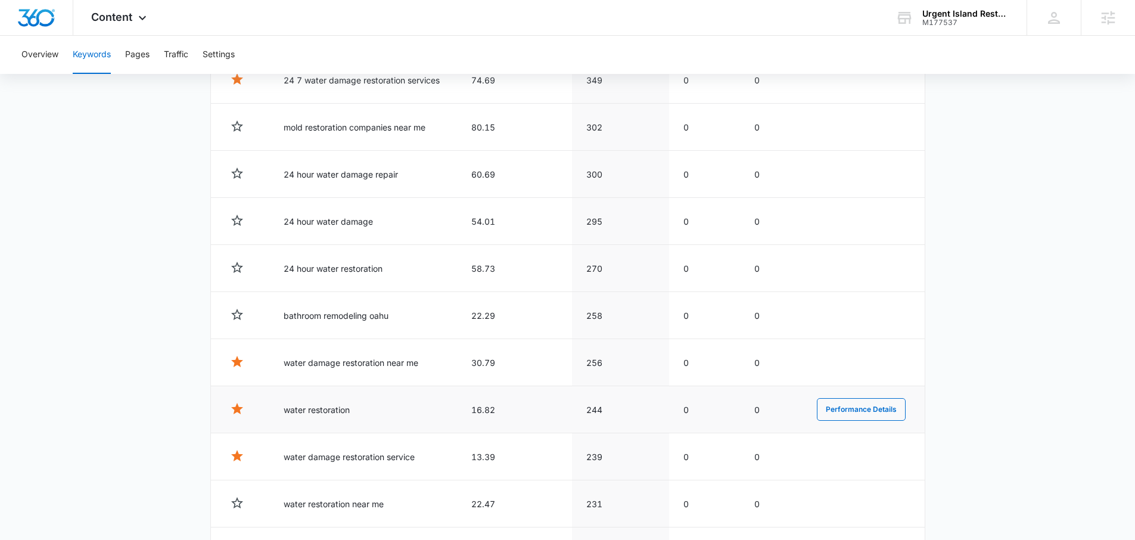
scroll to position [675, 0]
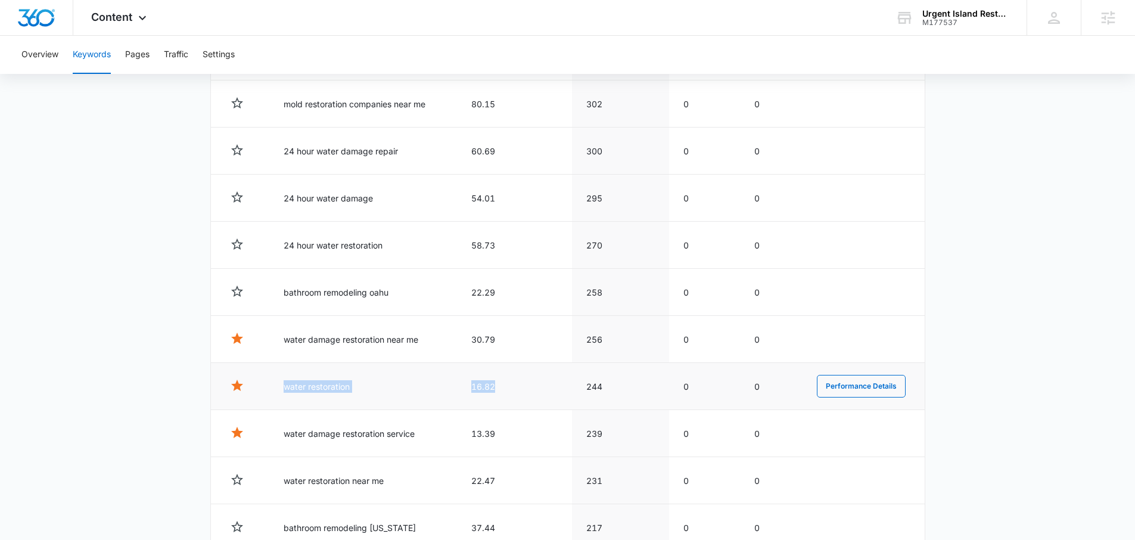
drag, startPoint x: 490, startPoint y: 384, endPoint x: 275, endPoint y: 387, distance: 214.4
click at [275, 387] on tr "water restoration 16.82 244 0 0 Performance Details" at bounding box center [568, 386] width 714 height 47
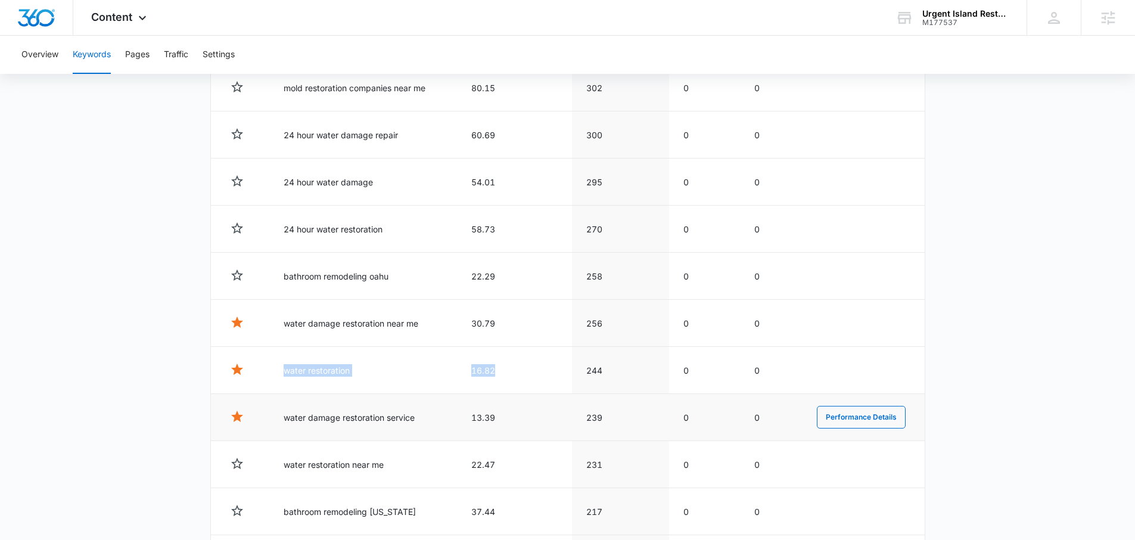
scroll to position [697, 0]
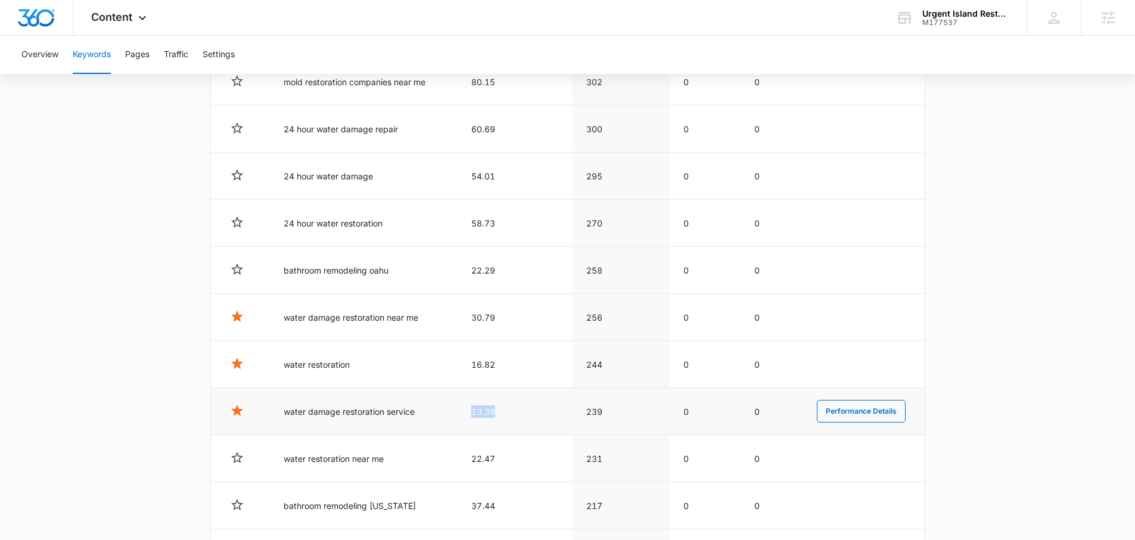
drag, startPoint x: 507, startPoint y: 412, endPoint x: 472, endPoint y: 409, distance: 35.2
click at [472, 409] on td "13.39" at bounding box center [514, 411] width 115 height 47
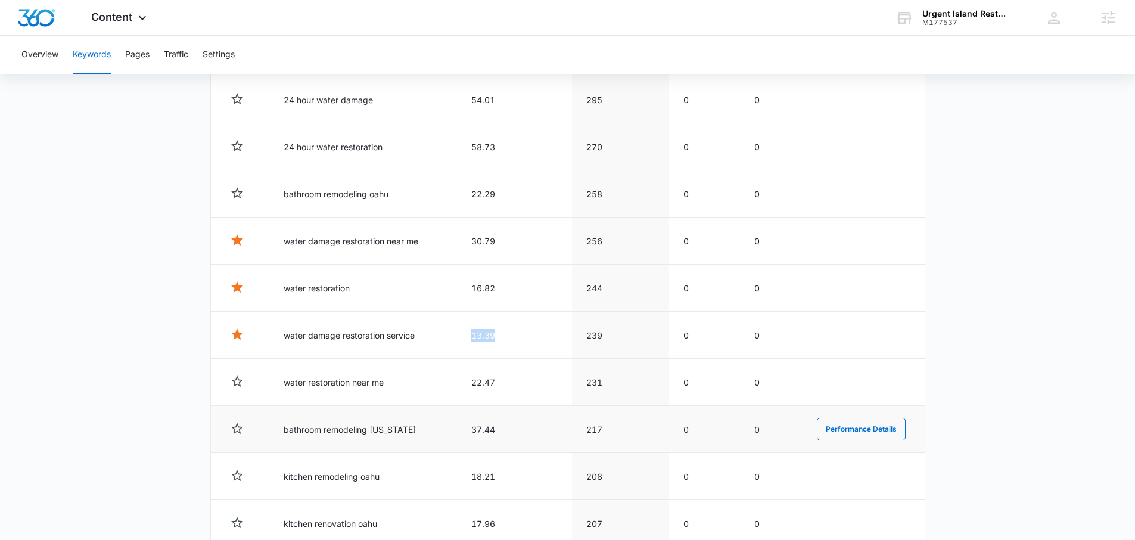
scroll to position [779, 0]
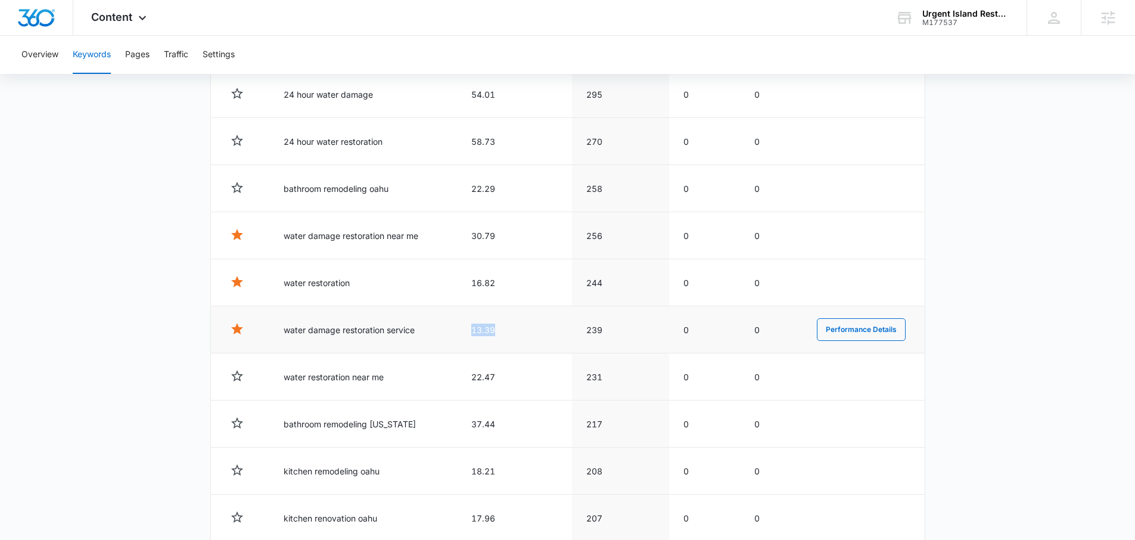
click at [490, 331] on td "13.39" at bounding box center [514, 329] width 115 height 47
drag, startPoint x: 509, startPoint y: 332, endPoint x: 460, endPoint y: 328, distance: 49.7
click at [460, 328] on td "13.39" at bounding box center [514, 329] width 115 height 47
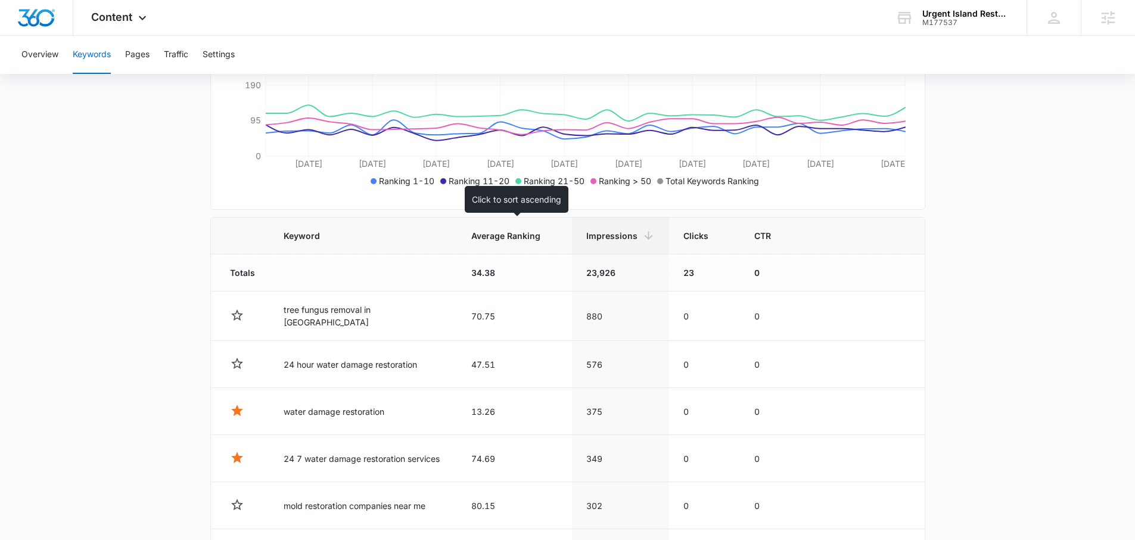
scroll to position [272, 0]
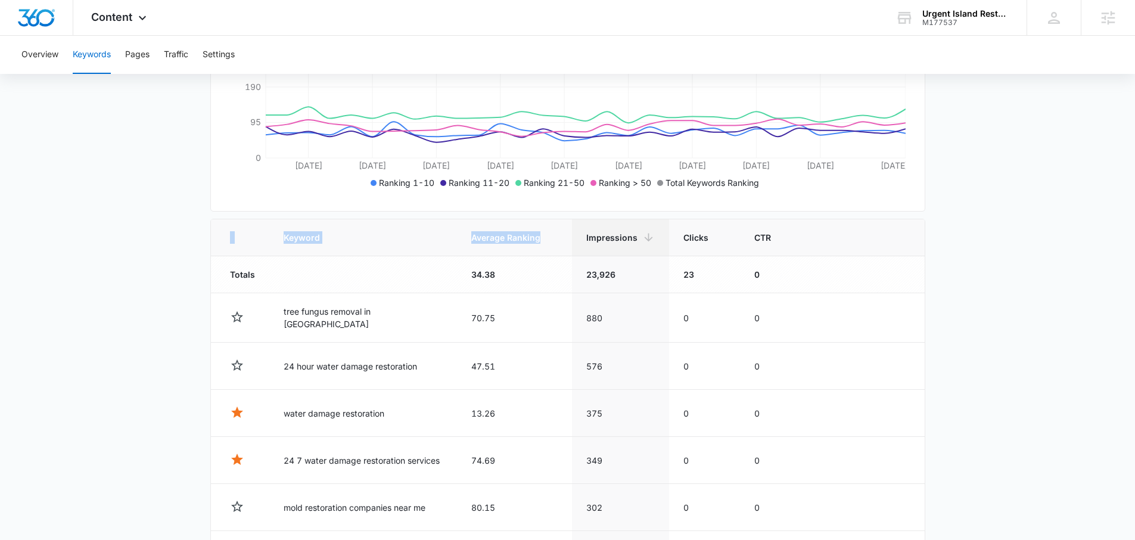
drag, startPoint x: 461, startPoint y: 250, endPoint x: 452, endPoint y: 217, distance: 34.5
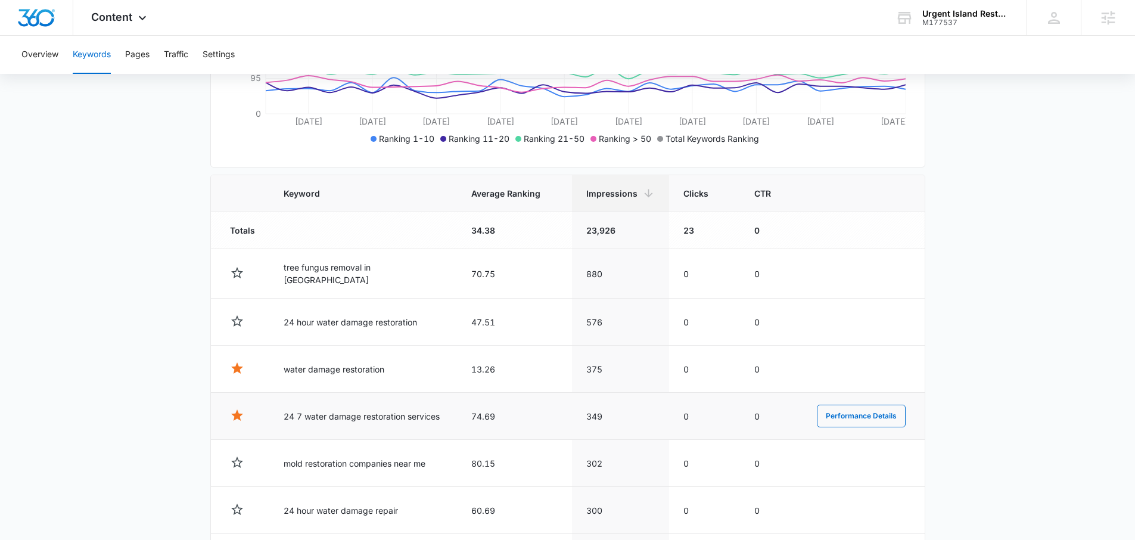
scroll to position [322, 0]
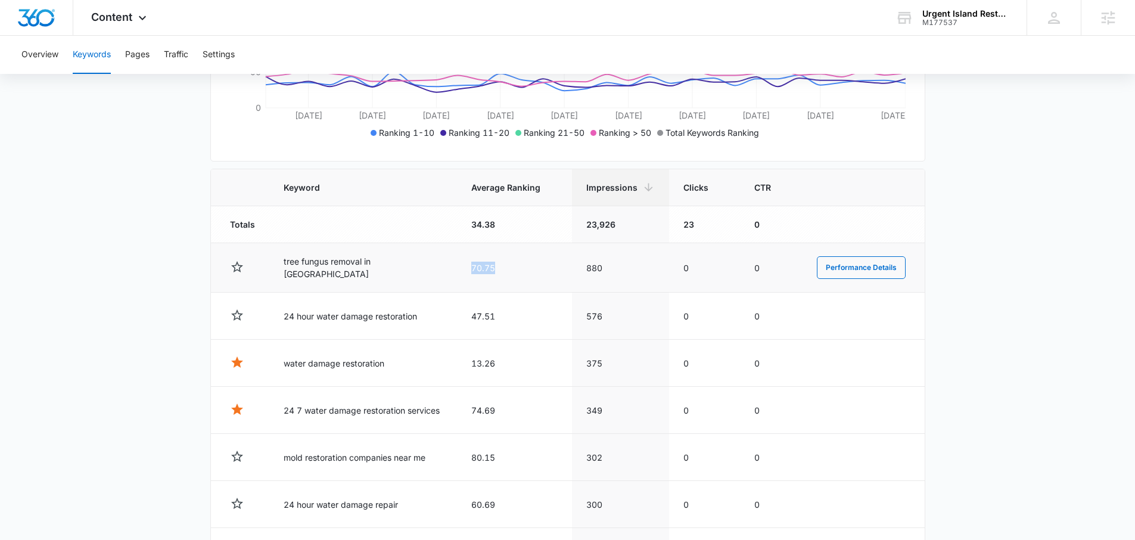
drag, startPoint x: 497, startPoint y: 264, endPoint x: 463, endPoint y: 268, distance: 34.1
click at [463, 268] on td "70.75" at bounding box center [514, 267] width 115 height 49
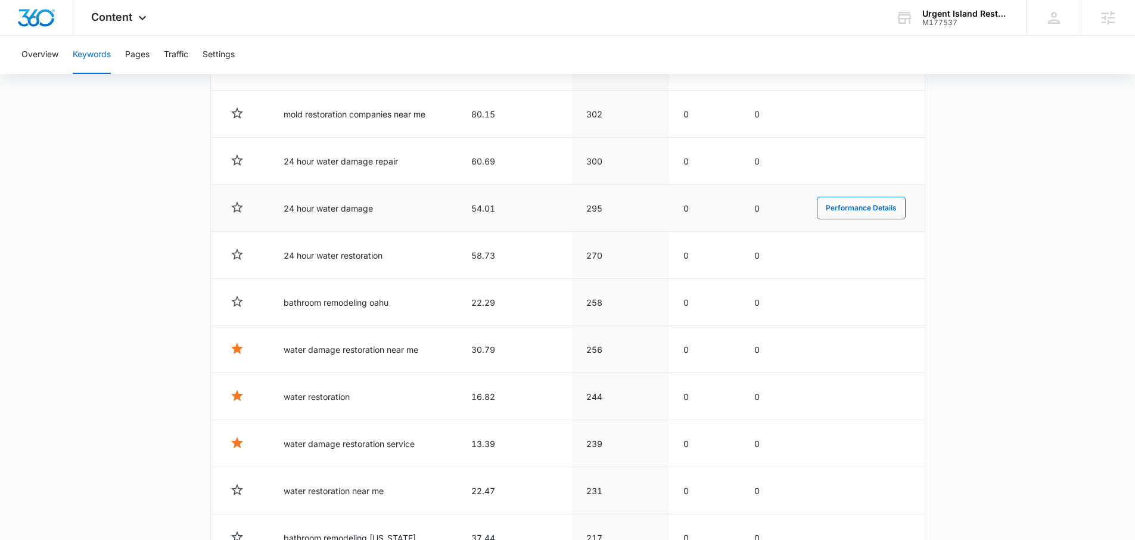
scroll to position [680, 0]
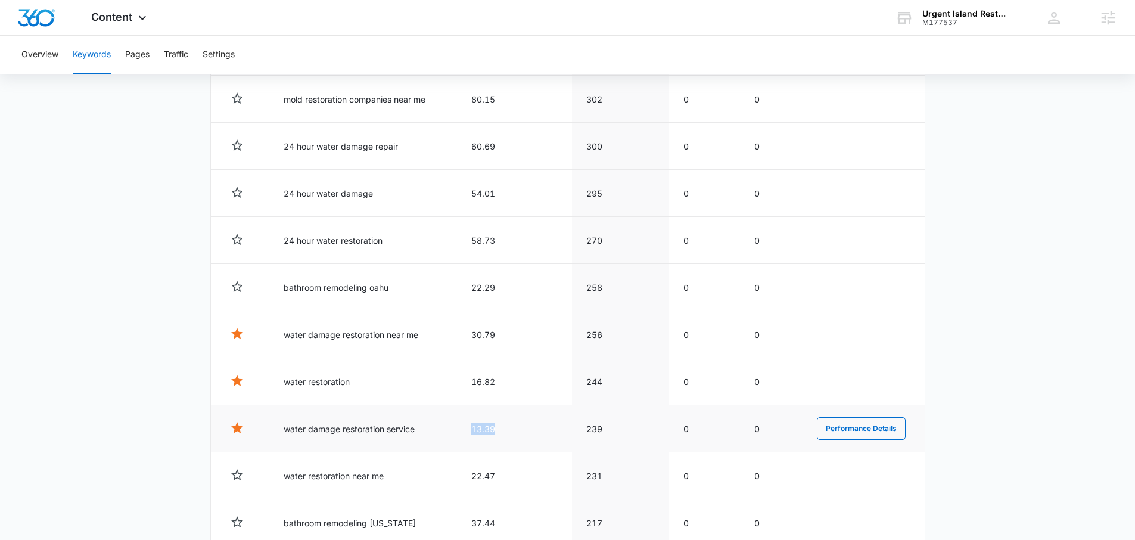
drag, startPoint x: 509, startPoint y: 426, endPoint x: 465, endPoint y: 425, distance: 44.1
click at [465, 425] on td "13.39" at bounding box center [514, 428] width 115 height 47
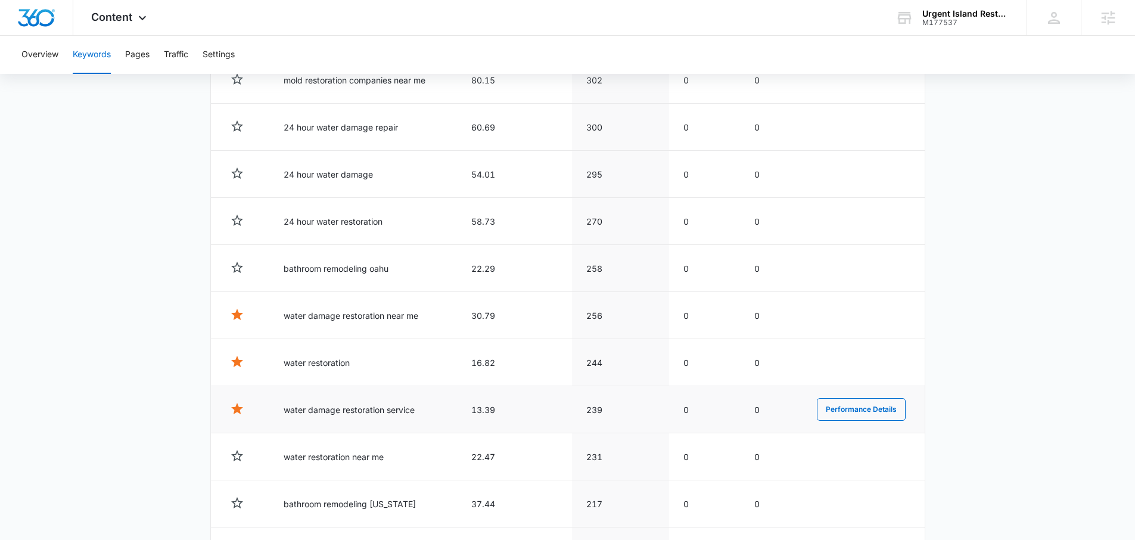
click at [509, 415] on td "13.39" at bounding box center [514, 409] width 115 height 47
drag, startPoint x: 507, startPoint y: 412, endPoint x: 460, endPoint y: 411, distance: 47.7
click at [460, 411] on td "13.39" at bounding box center [514, 409] width 115 height 47
click at [490, 420] on td "13.39" at bounding box center [514, 409] width 115 height 47
drag, startPoint x: 508, startPoint y: 412, endPoint x: 469, endPoint y: 412, distance: 39.3
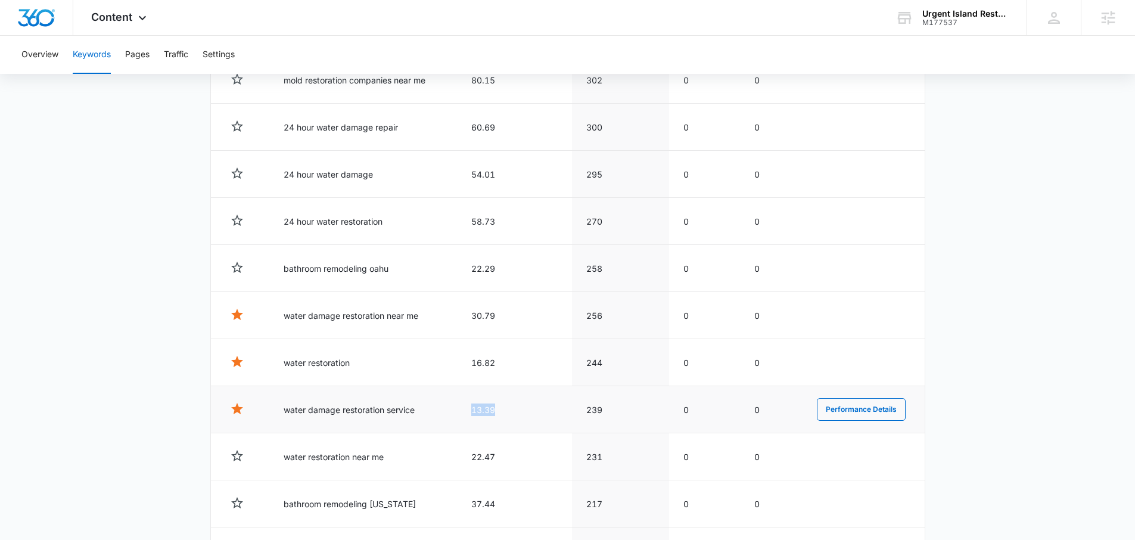
click at [469, 412] on td "13.39" at bounding box center [514, 409] width 115 height 47
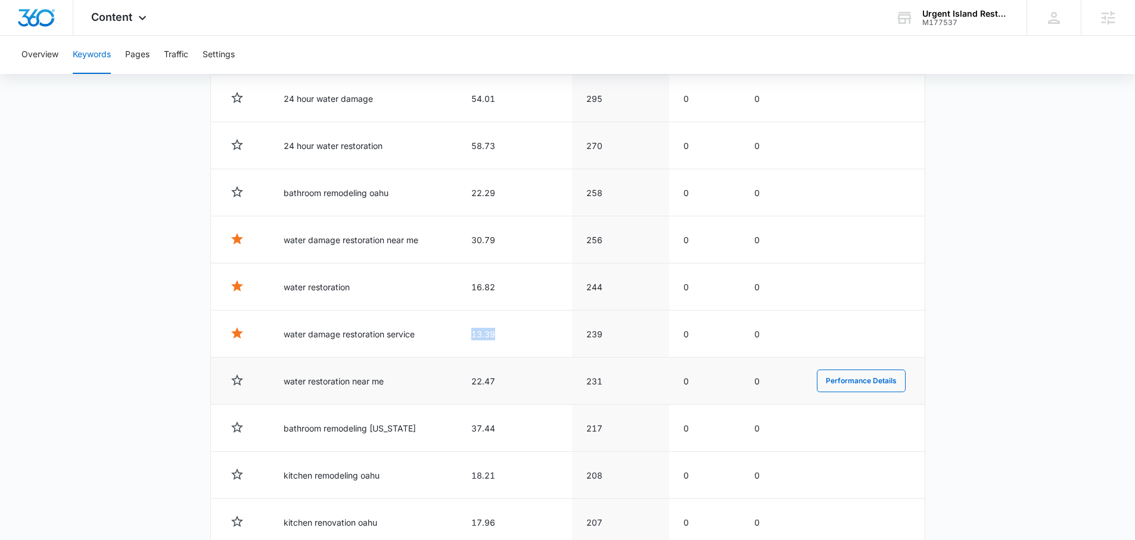
scroll to position [778, 0]
drag, startPoint x: 508, startPoint y: 384, endPoint x: 475, endPoint y: 380, distance: 33.6
click at [475, 380] on td "22.47" at bounding box center [514, 377] width 115 height 47
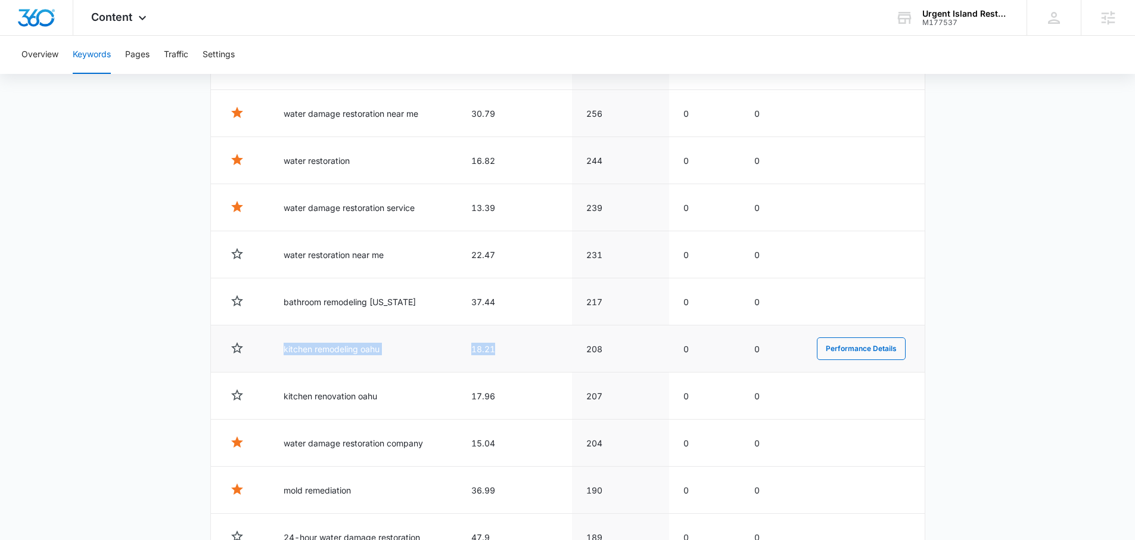
drag, startPoint x: 509, startPoint y: 350, endPoint x: 278, endPoint y: 347, distance: 231.1
click at [278, 347] on tr "kitchen remodeling oahu 18.21 208 0 0 Performance Details" at bounding box center [568, 348] width 714 height 47
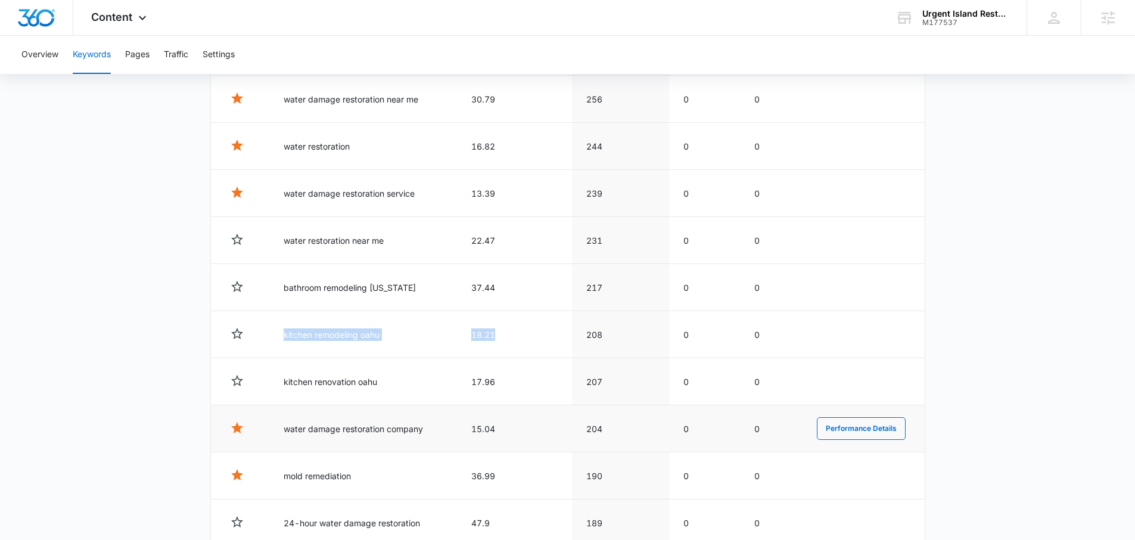
scroll to position [917, 0]
drag, startPoint x: 503, startPoint y: 428, endPoint x: 282, endPoint y: 426, distance: 221.0
click at [282, 426] on tr "water damage restoration company 15.04 204 0 0 Performance Details" at bounding box center [568, 427] width 714 height 47
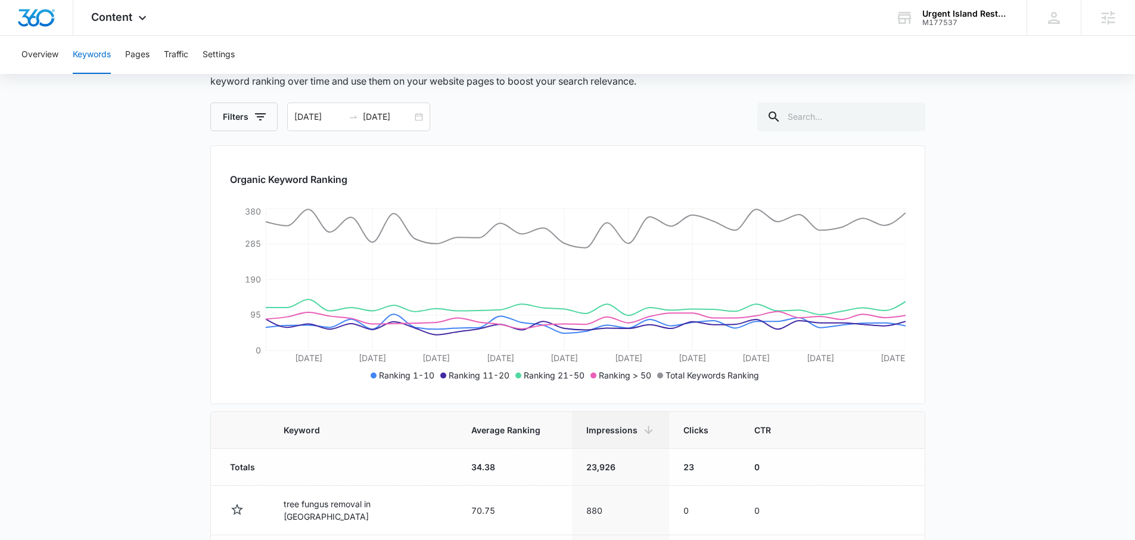
scroll to position [0, 0]
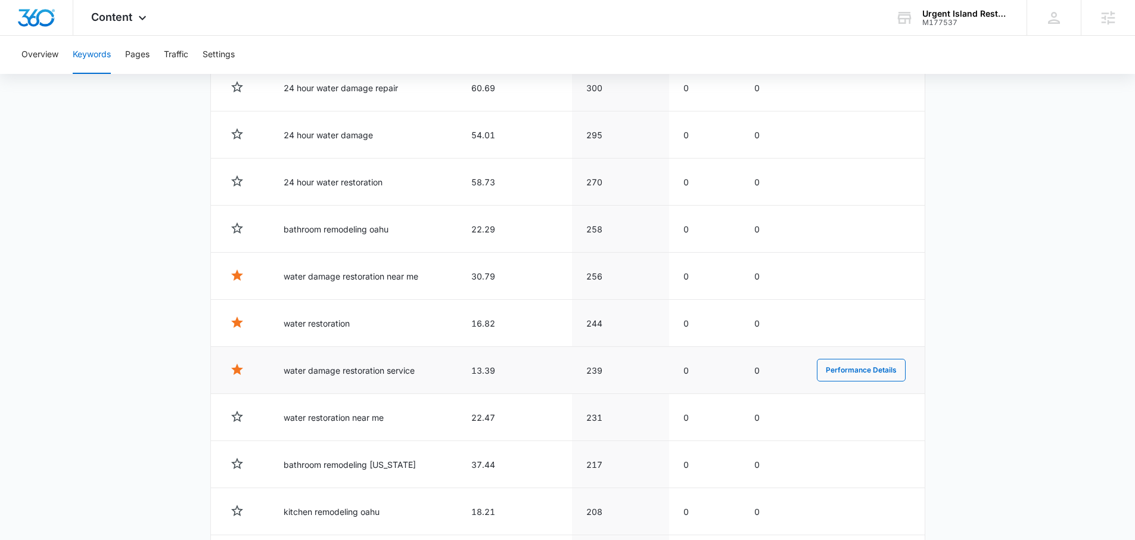
scroll to position [747, 0]
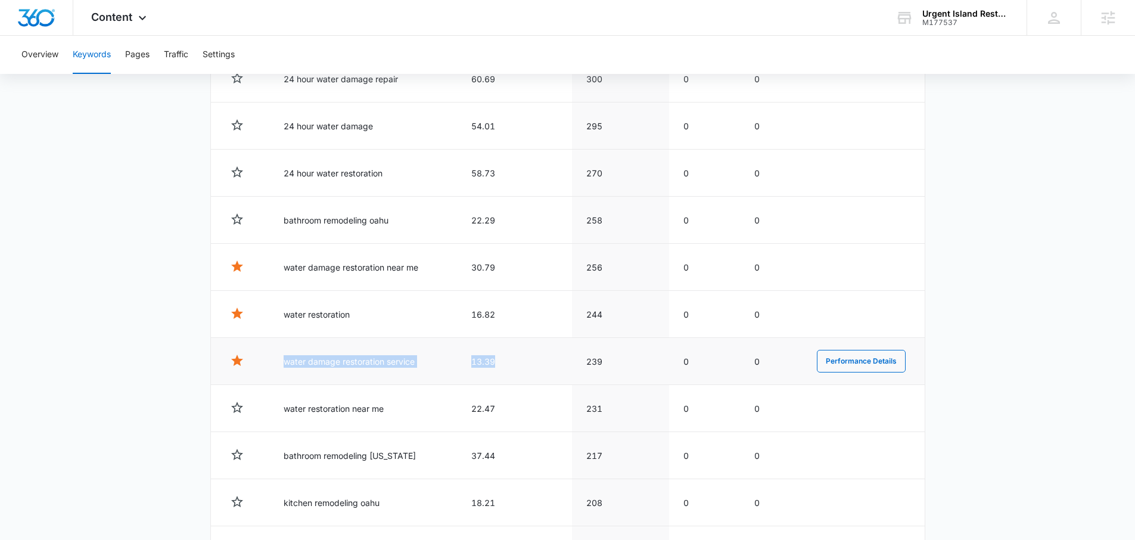
drag, startPoint x: 500, startPoint y: 356, endPoint x: 267, endPoint y: 360, distance: 232.3
click at [267, 360] on tr "water damage restoration service 13.39 239 0 0 Performance Details" at bounding box center [568, 361] width 714 height 47
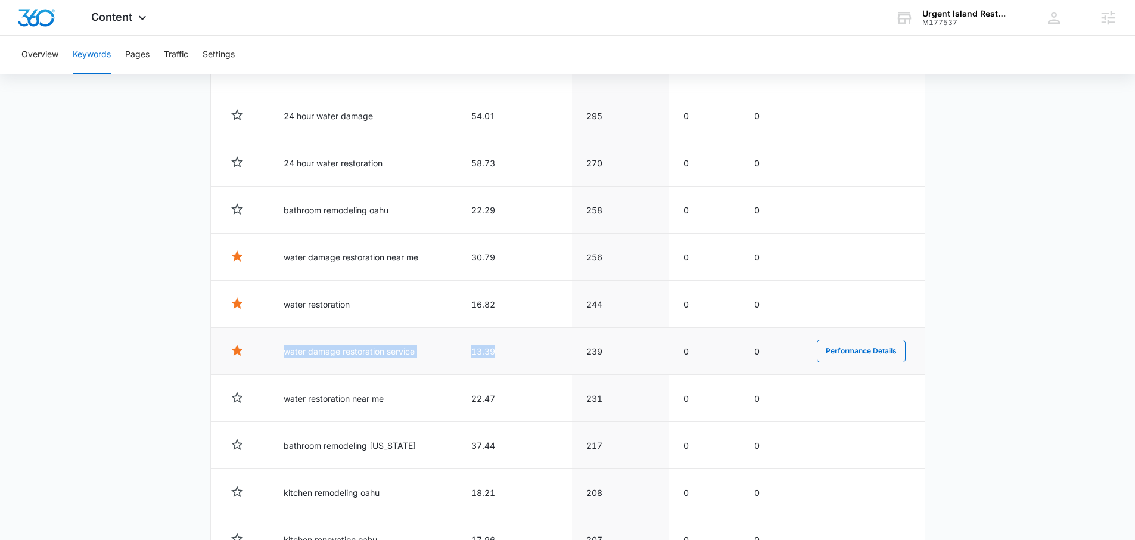
scroll to position [836, 0]
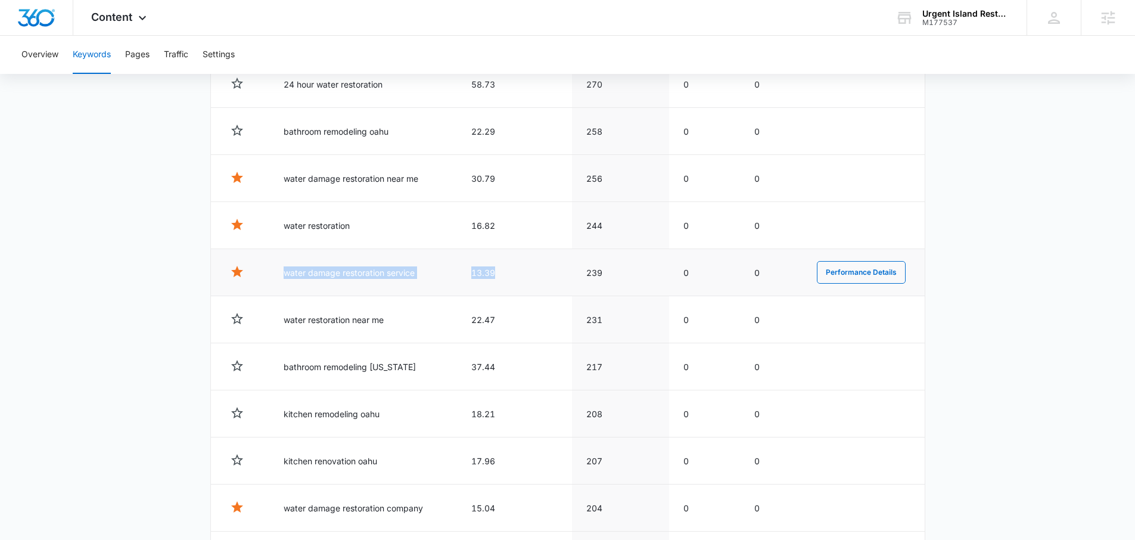
click at [499, 270] on td "13.39" at bounding box center [514, 272] width 115 height 47
drag, startPoint x: 499, startPoint y: 270, endPoint x: 478, endPoint y: 276, distance: 22.3
click at [478, 276] on td "13.39" at bounding box center [514, 272] width 115 height 47
drag, startPoint x: 609, startPoint y: 275, endPoint x: 577, endPoint y: 273, distance: 31.6
click at [577, 273] on td "239" at bounding box center [620, 272] width 97 height 47
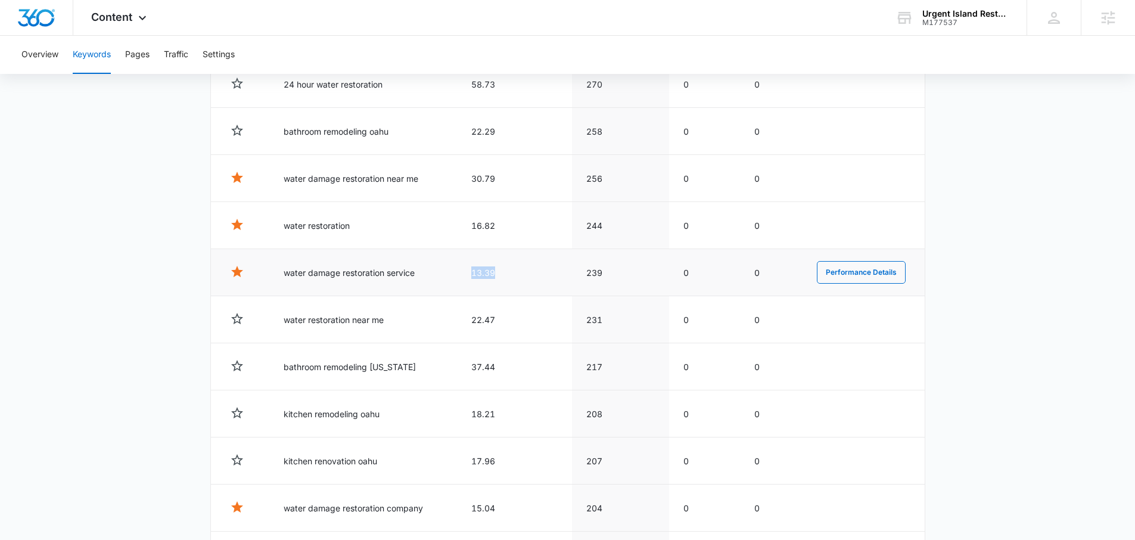
drag, startPoint x: 503, startPoint y: 279, endPoint x: 462, endPoint y: 276, distance: 40.7
click at [462, 276] on td "13.39" at bounding box center [514, 272] width 115 height 47
drag, startPoint x: 694, startPoint y: 271, endPoint x: 681, endPoint y: 272, distance: 12.5
click at [681, 272] on td "0" at bounding box center [704, 272] width 71 height 47
drag, startPoint x: 695, startPoint y: 228, endPoint x: 678, endPoint y: 226, distance: 16.8
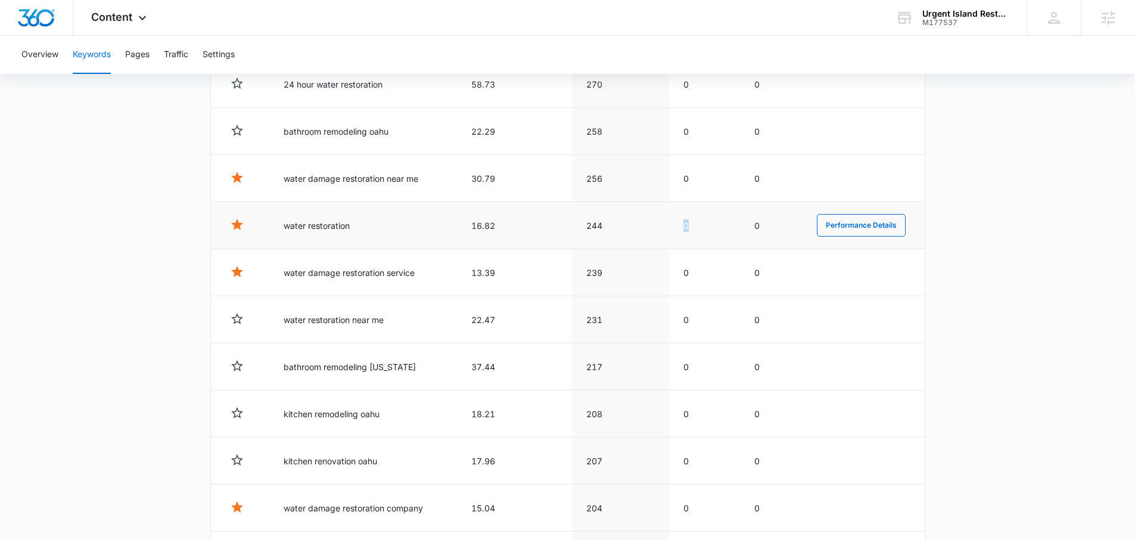
click at [678, 226] on td "0" at bounding box center [704, 225] width 71 height 47
drag, startPoint x: 512, startPoint y: 270, endPoint x: 469, endPoint y: 268, distance: 43.5
click at [469, 268] on td "13.39" at bounding box center [514, 272] width 115 height 47
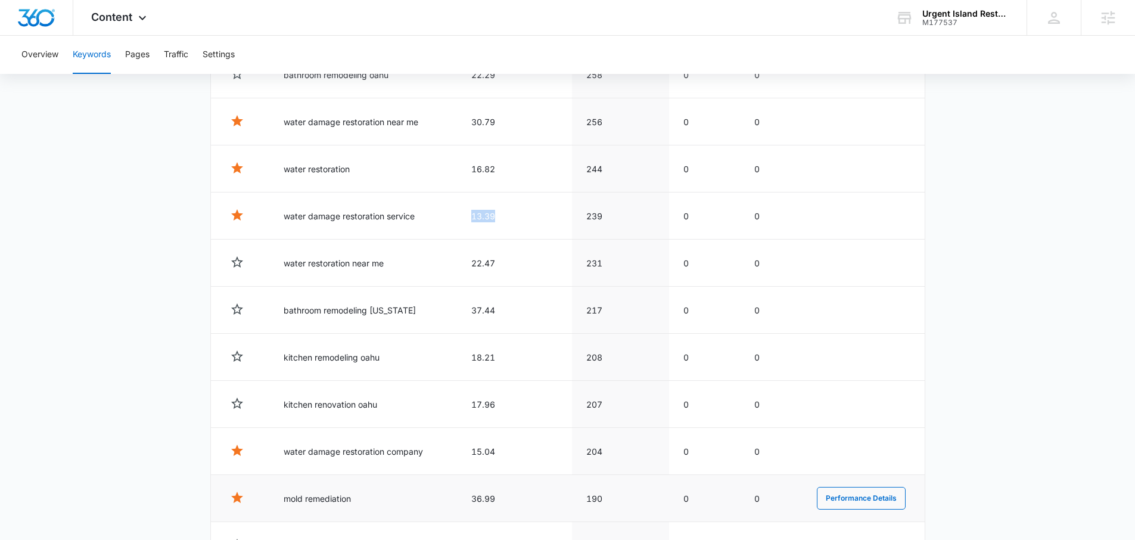
scroll to position [905, 0]
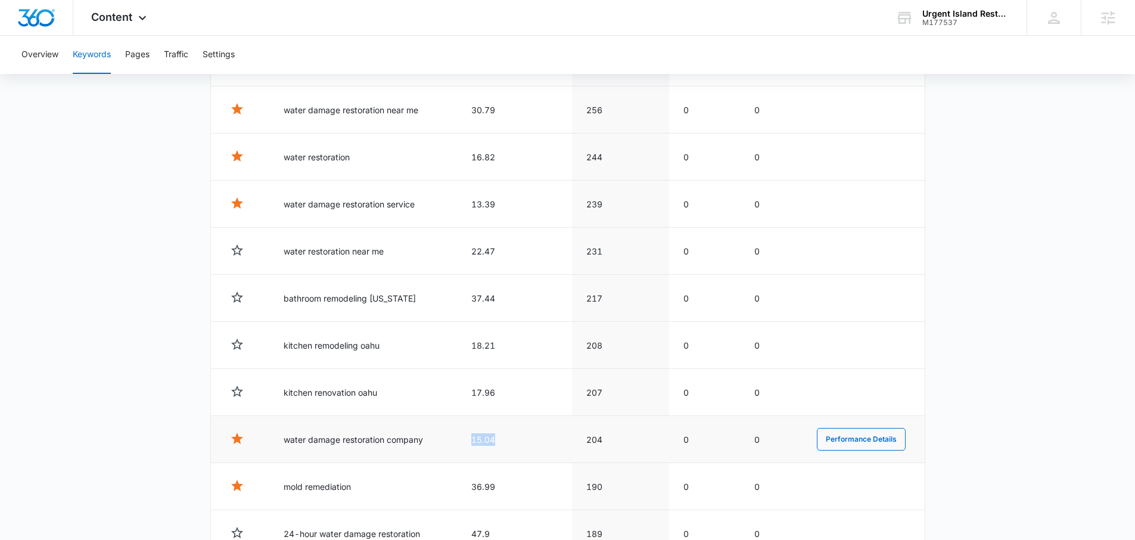
drag, startPoint x: 512, startPoint y: 433, endPoint x: 465, endPoint y: 439, distance: 47.4
click at [465, 439] on td "15.04" at bounding box center [514, 439] width 115 height 47
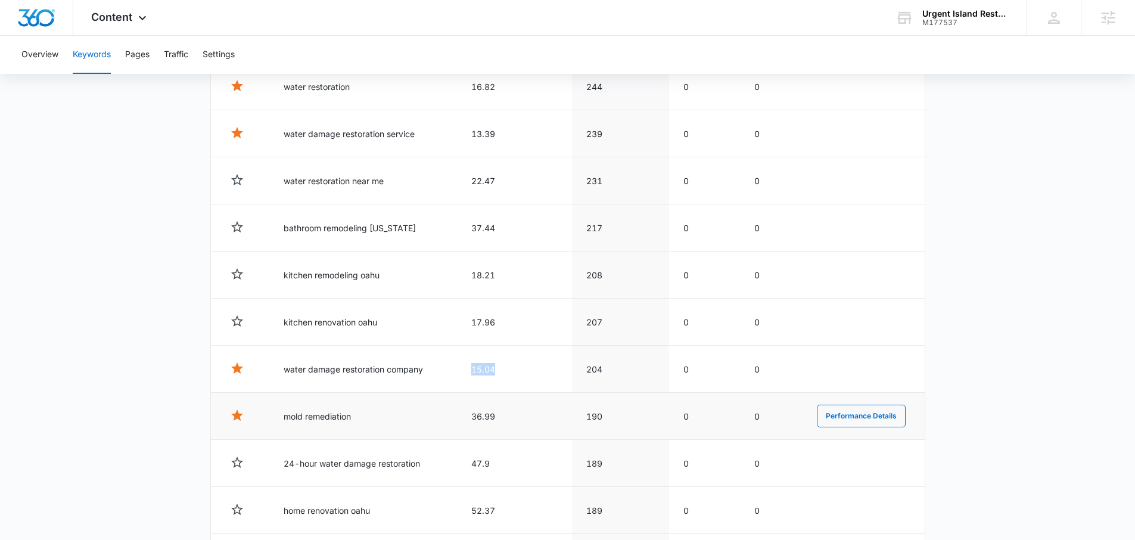
scroll to position [982, 0]
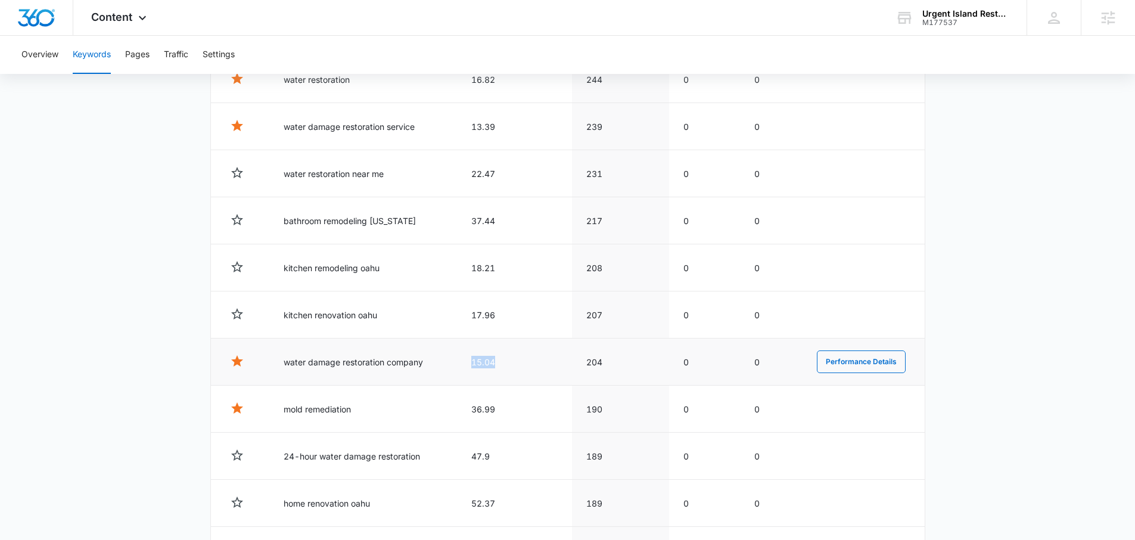
click at [516, 370] on td "15.04" at bounding box center [514, 361] width 115 height 47
drag, startPoint x: 490, startPoint y: 366, endPoint x: 469, endPoint y: 367, distance: 20.9
click at [469, 367] on td "15.04" at bounding box center [514, 361] width 115 height 47
drag, startPoint x: 503, startPoint y: 360, endPoint x: 476, endPoint y: 357, distance: 27.5
click at [476, 357] on td "15.04" at bounding box center [514, 361] width 115 height 47
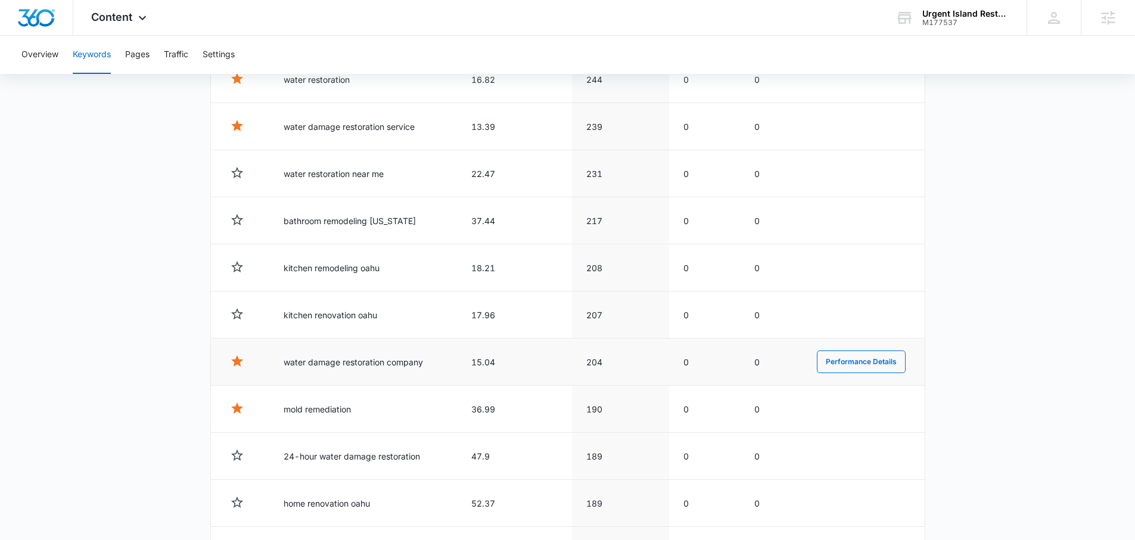
click at [454, 371] on td "water damage restoration company" at bounding box center [363, 361] width 188 height 47
drag, startPoint x: 488, startPoint y: 367, endPoint x: 502, endPoint y: 370, distance: 13.9
click at [502, 370] on td "15.04" at bounding box center [514, 361] width 115 height 47
drag, startPoint x: 480, startPoint y: 362, endPoint x: 467, endPoint y: 361, distance: 13.1
click at [467, 361] on td "15.04" at bounding box center [514, 361] width 115 height 47
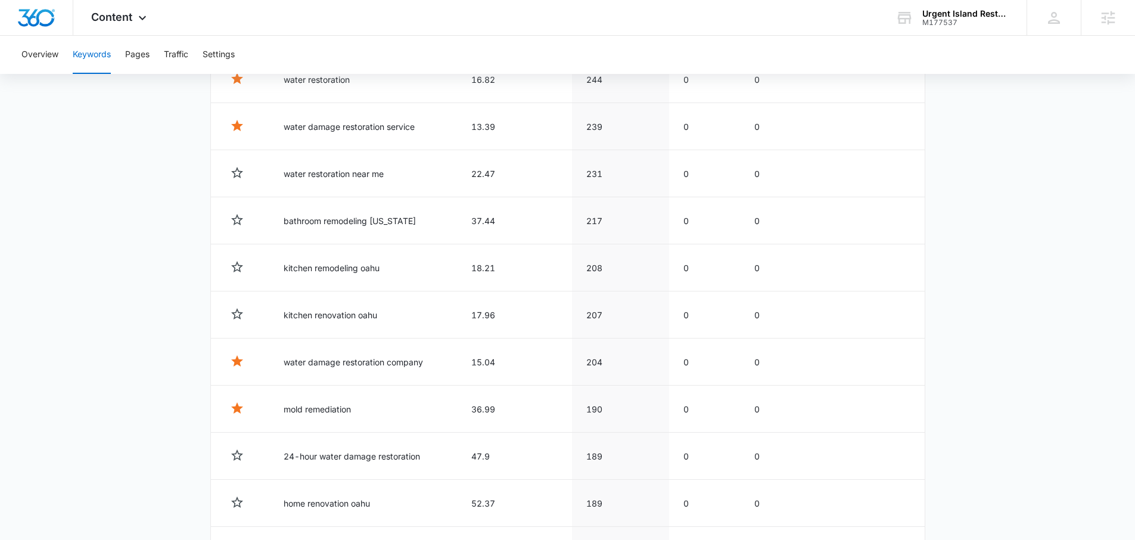
drag, startPoint x: 390, startPoint y: 318, endPoint x: 279, endPoint y: 313, distance: 110.9
click at [279, 313] on td "kitchen renovation oahu" at bounding box center [363, 314] width 188 height 47
drag, startPoint x: 393, startPoint y: 267, endPoint x: 282, endPoint y: 265, distance: 111.4
click at [282, 265] on td "kitchen remodeling oahu" at bounding box center [363, 267] width 188 height 47
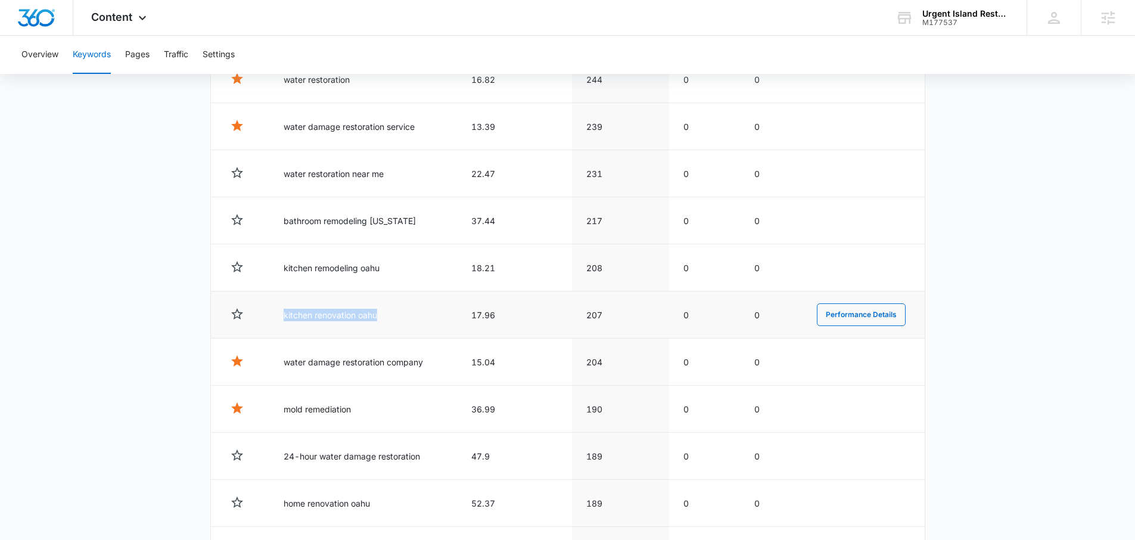
drag, startPoint x: 392, startPoint y: 314, endPoint x: 284, endPoint y: 313, distance: 108.4
click at [284, 313] on td "kitchen renovation oahu" at bounding box center [363, 314] width 188 height 47
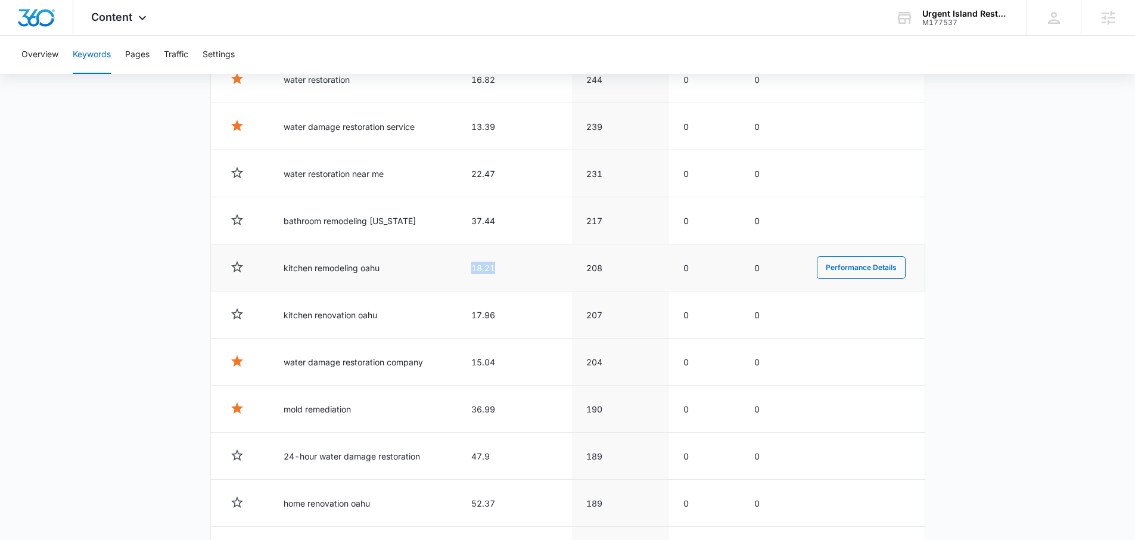
drag, startPoint x: 513, startPoint y: 264, endPoint x: 471, endPoint y: 265, distance: 42.9
click at [471, 265] on td "18.21" at bounding box center [514, 267] width 115 height 47
drag, startPoint x: 385, startPoint y: 272, endPoint x: 391, endPoint y: 283, distance: 12.3
click at [391, 248] on td "kitchen remodeling oahu" at bounding box center [363, 267] width 188 height 47
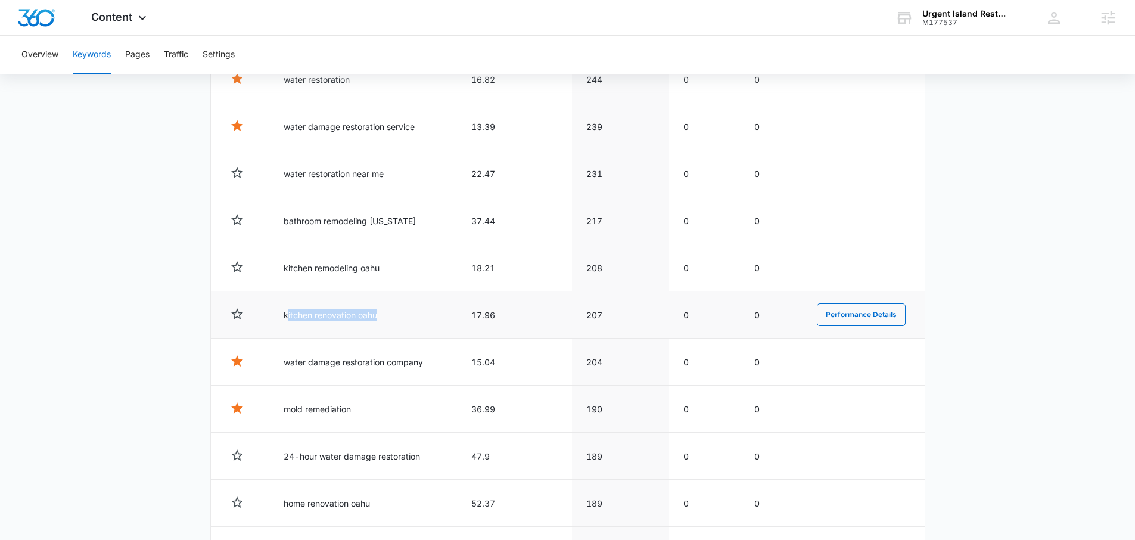
drag, startPoint x: 391, startPoint y: 307, endPoint x: 286, endPoint y: 310, distance: 105.4
click at [286, 310] on td "kitchen renovation oahu" at bounding box center [363, 314] width 188 height 47
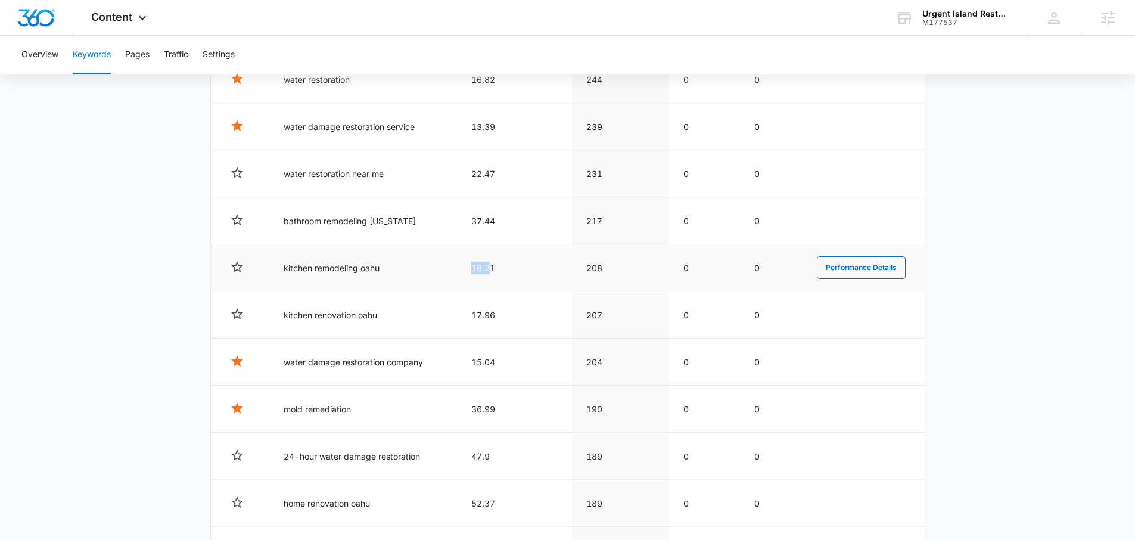
drag, startPoint x: 493, startPoint y: 268, endPoint x: 476, endPoint y: 268, distance: 16.1
click at [476, 268] on td "18.21" at bounding box center [514, 267] width 115 height 47
drag, startPoint x: 501, startPoint y: 311, endPoint x: 477, endPoint y: 310, distance: 23.9
click at [477, 310] on td "17.96" at bounding box center [514, 314] width 115 height 47
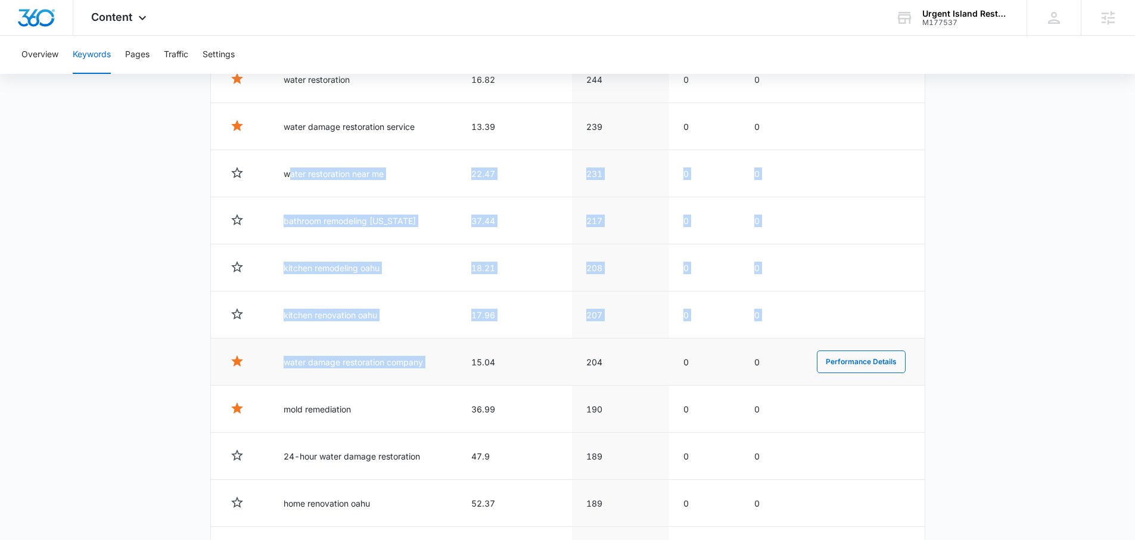
drag, startPoint x: 286, startPoint y: 167, endPoint x: 493, endPoint y: 339, distance: 268.9
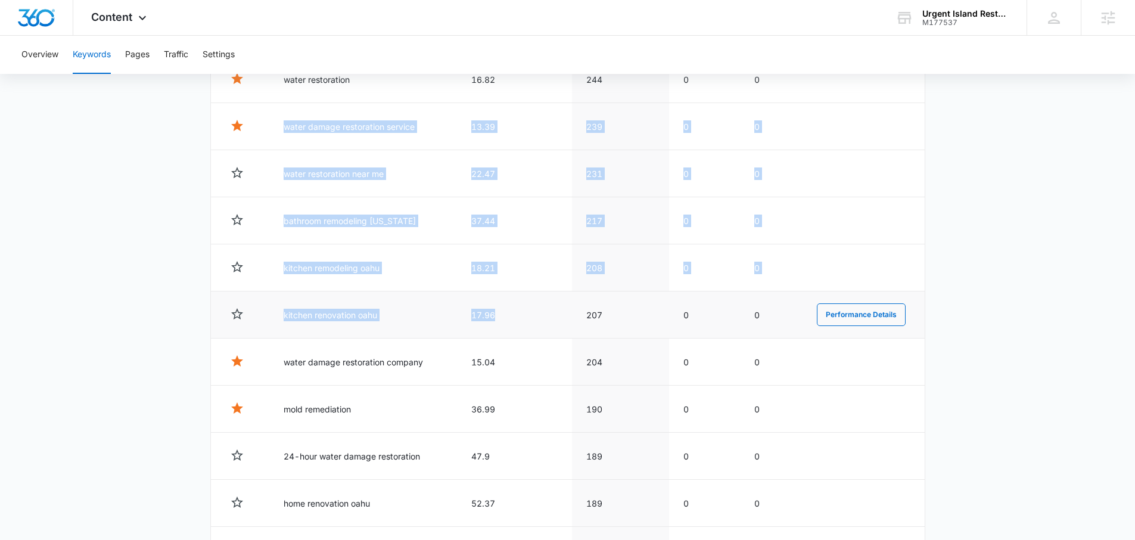
drag, startPoint x: 285, startPoint y: 118, endPoint x: 504, endPoint y: 322, distance: 298.8
click at [453, 265] on td "kitchen remodeling oahu" at bounding box center [363, 267] width 188 height 47
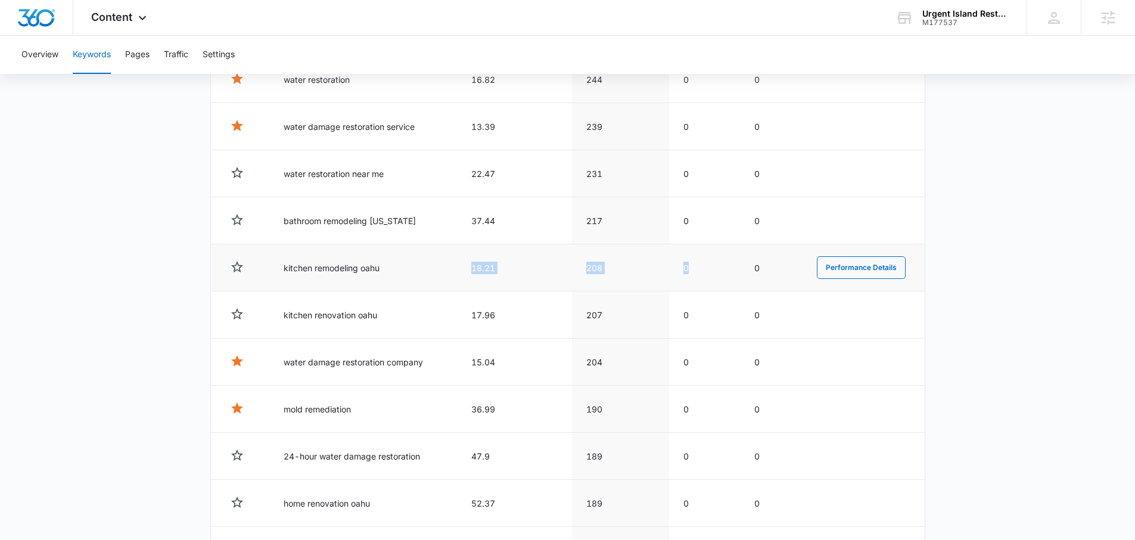
drag, startPoint x: 504, startPoint y: 270, endPoint x: 728, endPoint y: 278, distance: 224.1
click at [728, 278] on tr "kitchen remodeling oahu 18.21 208 0 0 Performance Details" at bounding box center [568, 267] width 714 height 47
drag, startPoint x: 506, startPoint y: 244, endPoint x: 494, endPoint y: 236, distance: 13.9
click at [506, 244] on td "18.21" at bounding box center [514, 267] width 115 height 47
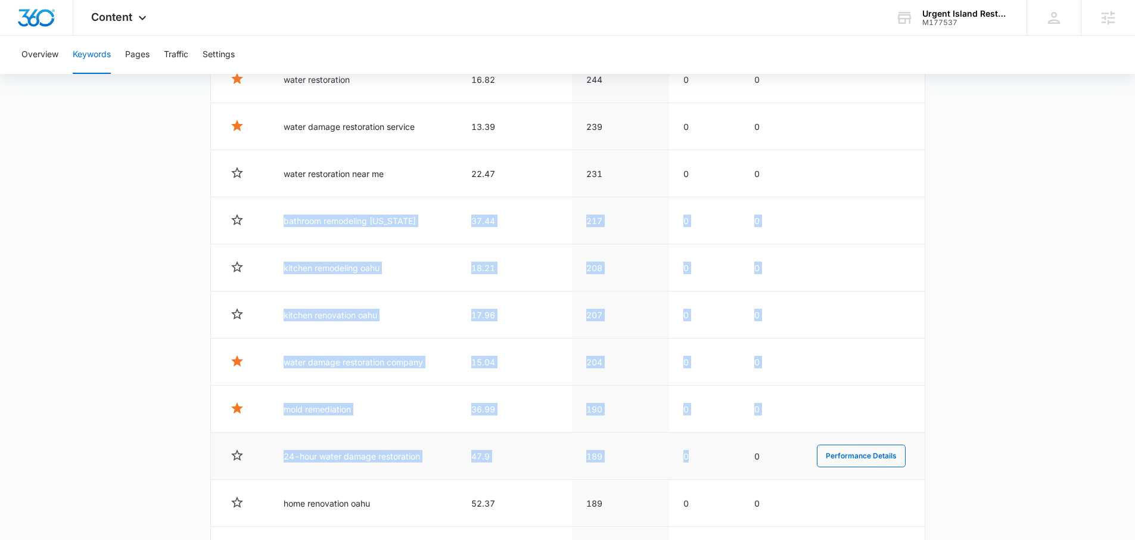
drag, startPoint x: 437, startPoint y: 208, endPoint x: 714, endPoint y: 475, distance: 384.6
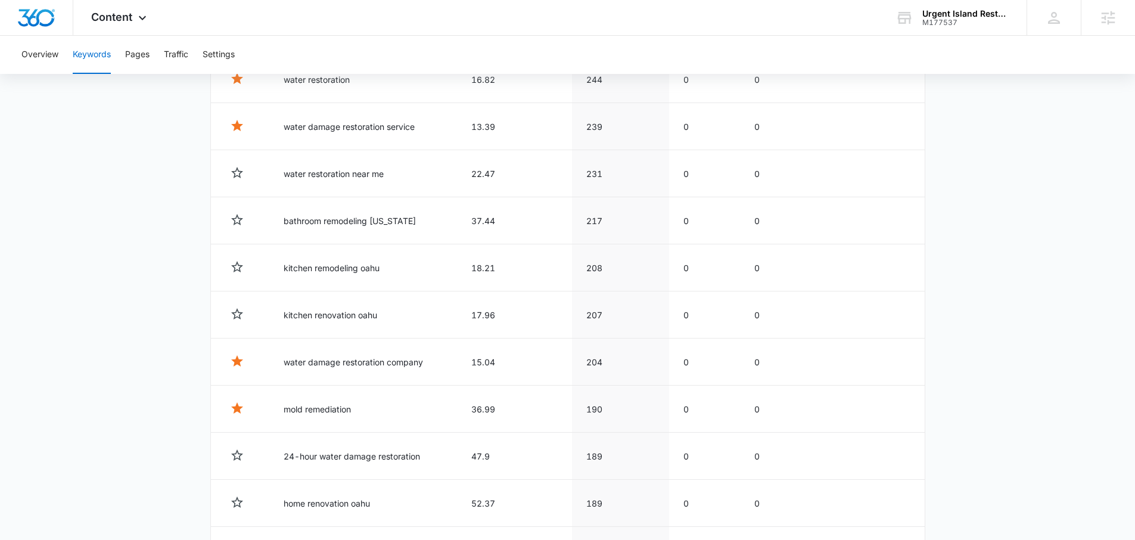
click at [144, 21] on icon at bounding box center [142, 21] width 14 height 14
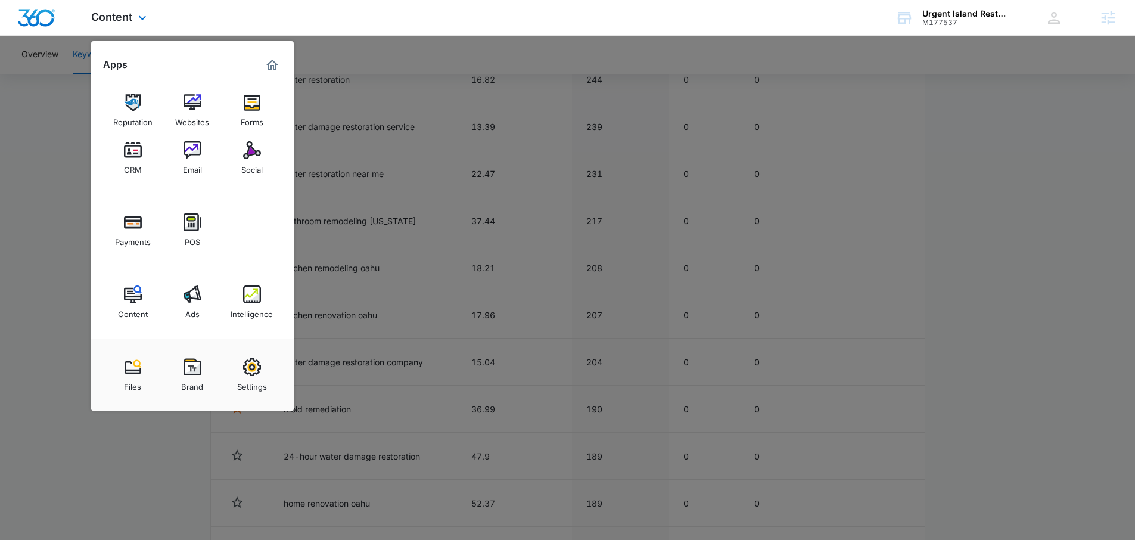
click at [267, 14] on div "Content Apps Reputation Websites Forms CRM Email Social Payments POS Content Ad…" at bounding box center [567, 18] width 1135 height 36
click at [391, 119] on div at bounding box center [567, 270] width 1135 height 540
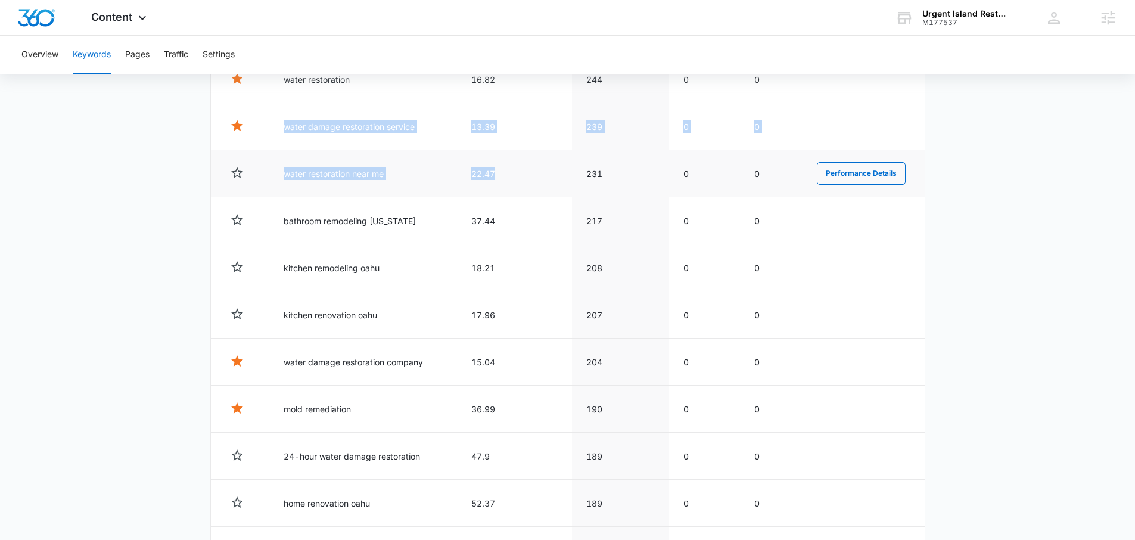
drag, startPoint x: 287, startPoint y: 116, endPoint x: 535, endPoint y: 171, distance: 253.7
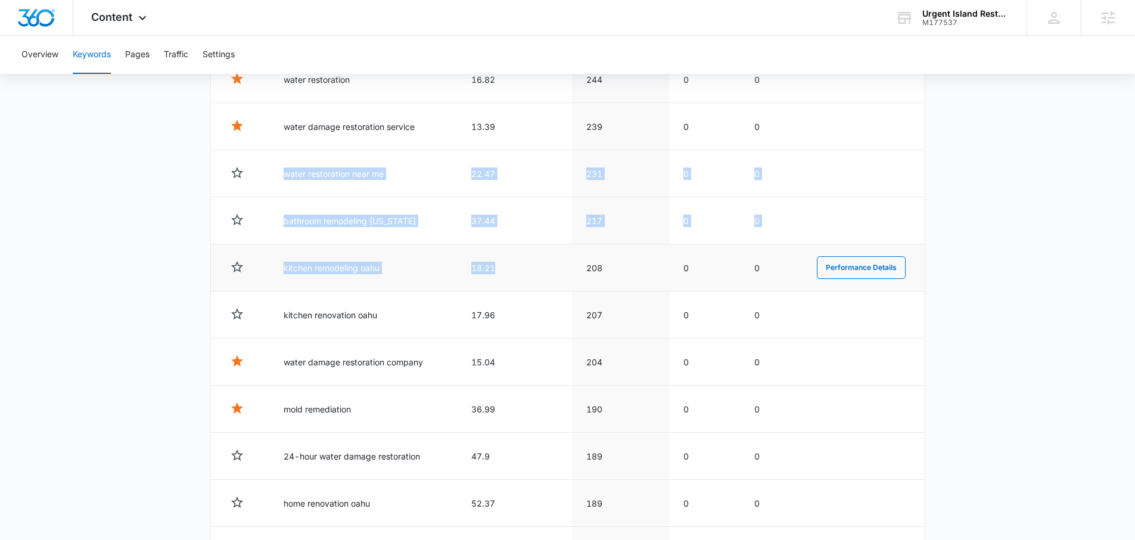
drag, startPoint x: 273, startPoint y: 173, endPoint x: 496, endPoint y: 286, distance: 249.8
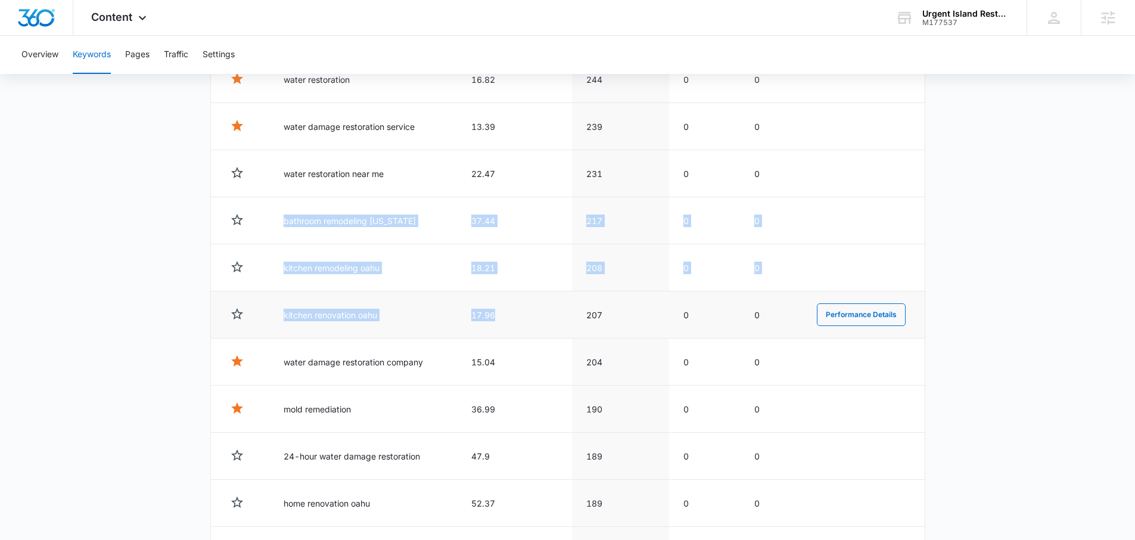
drag, startPoint x: 275, startPoint y: 213, endPoint x: 504, endPoint y: 334, distance: 258.9
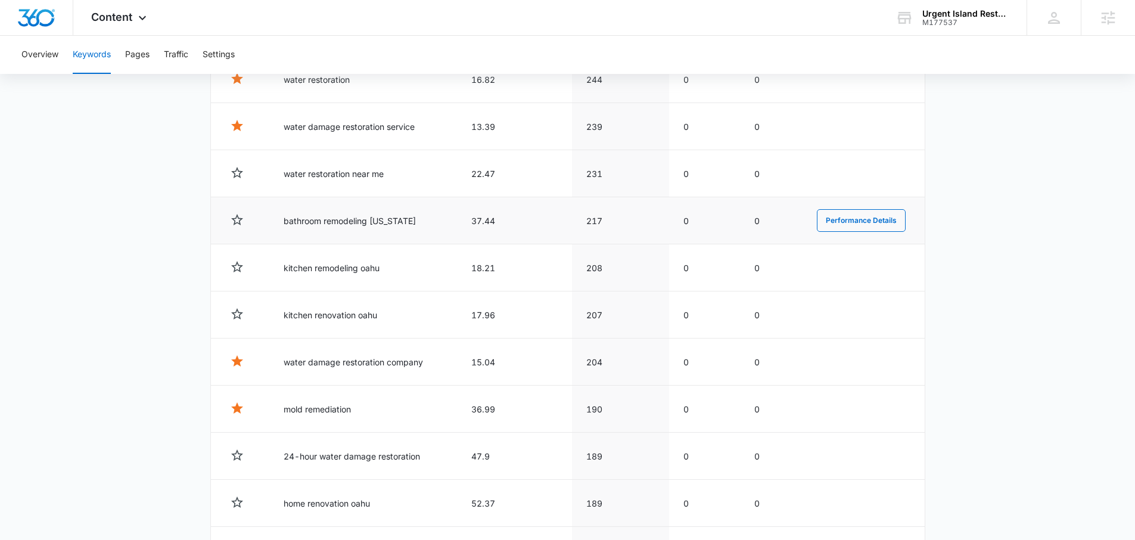
click at [249, 201] on td at bounding box center [240, 220] width 58 height 47
